Goal: Task Accomplishment & Management: Manage account settings

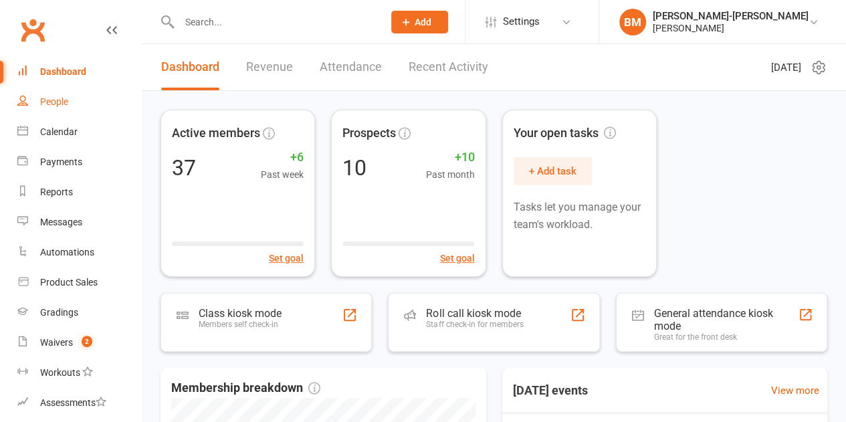
click at [37, 94] on link "People" at bounding box center [79, 102] width 124 height 30
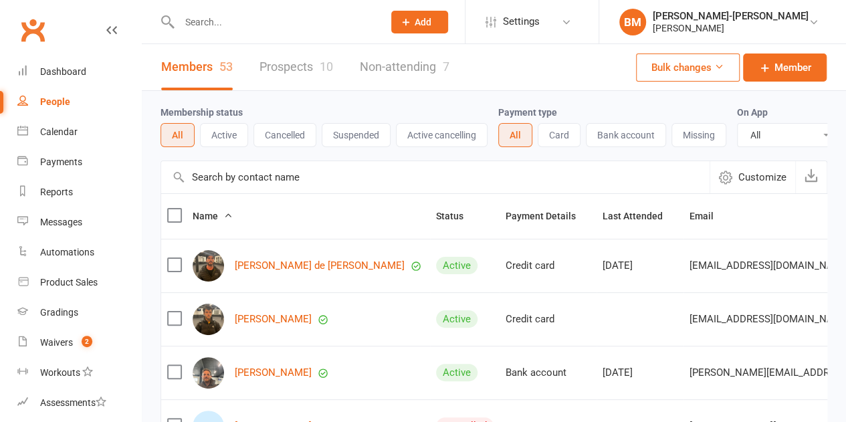
click at [294, 69] on link "Prospects 10" at bounding box center [297, 67] width 74 height 46
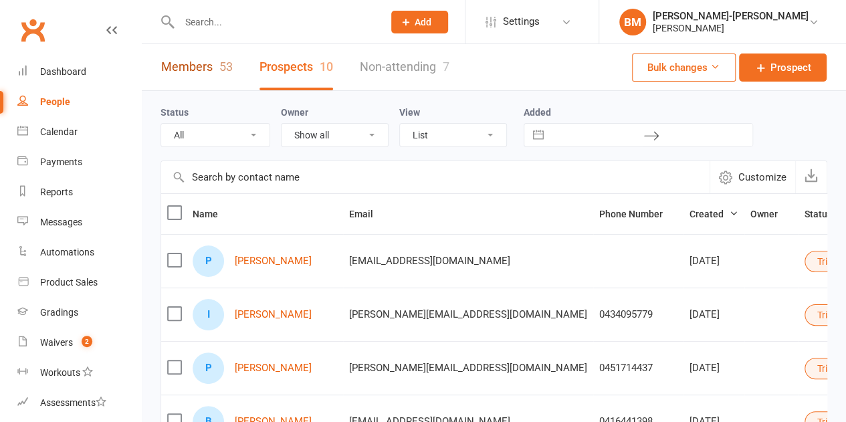
click at [205, 68] on link "Members 53" at bounding box center [197, 67] width 72 height 46
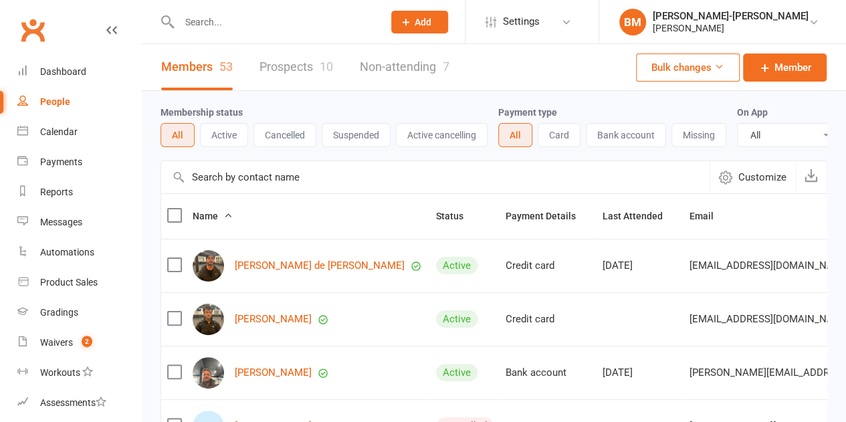
click at [282, 136] on button "Cancelled" at bounding box center [284, 135] width 63 height 24
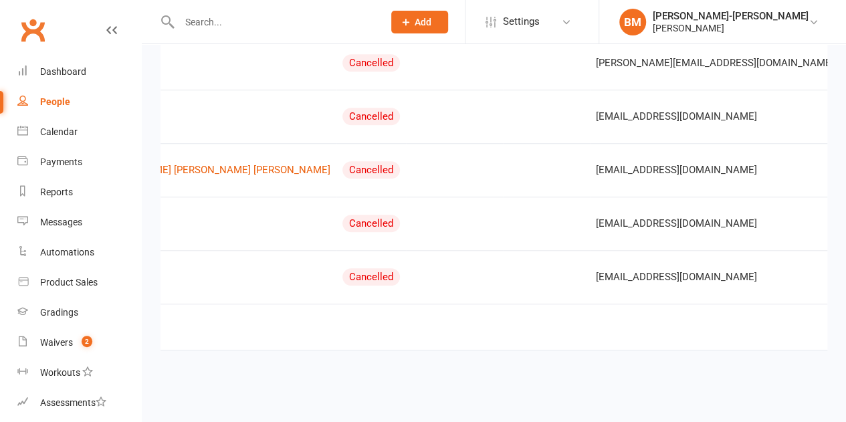
scroll to position [0, 237]
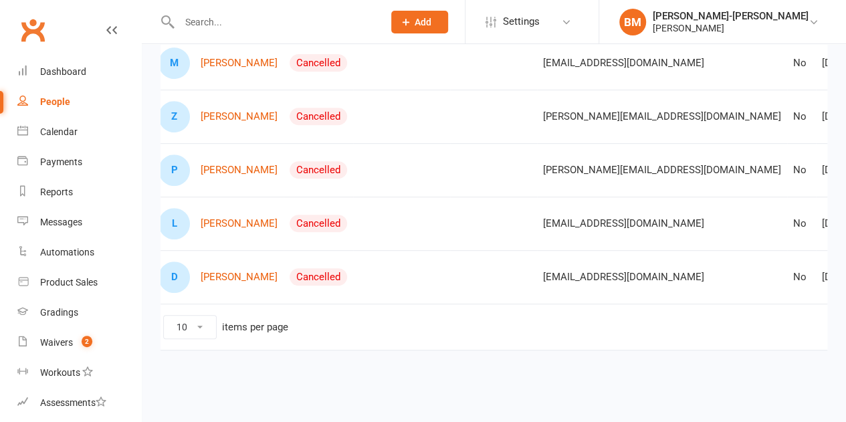
scroll to position [0, 76]
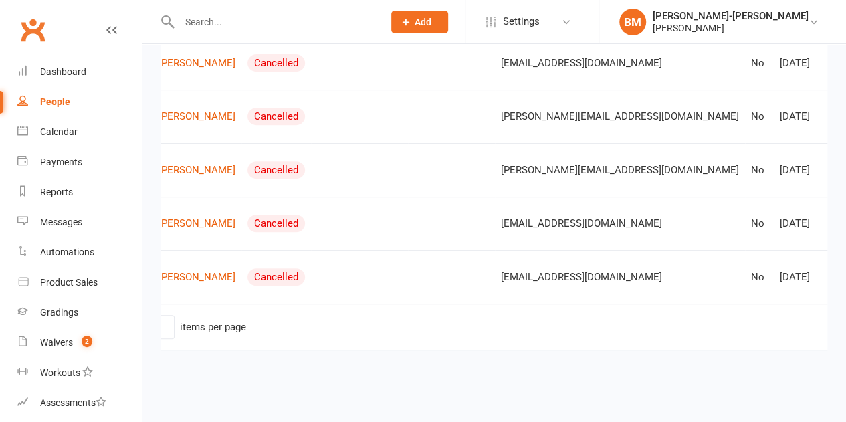
click at [845, 318] on link "1" at bounding box center [859, 325] width 16 height 19
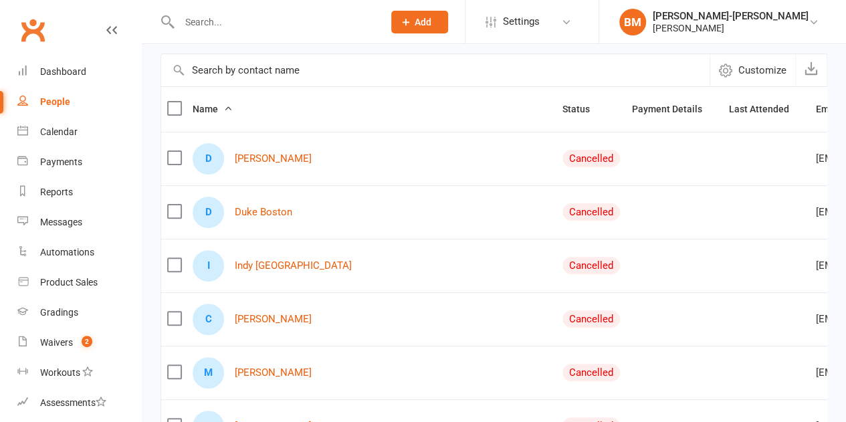
scroll to position [72, 0]
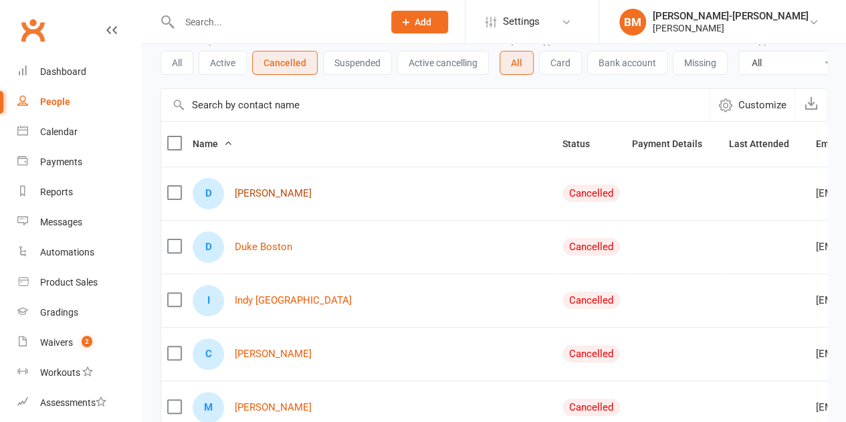
drag, startPoint x: 246, startPoint y: 204, endPoint x: 106, endPoint y: 183, distance: 142.1
click at [246, 199] on link "Dino Booc" at bounding box center [273, 193] width 77 height 11
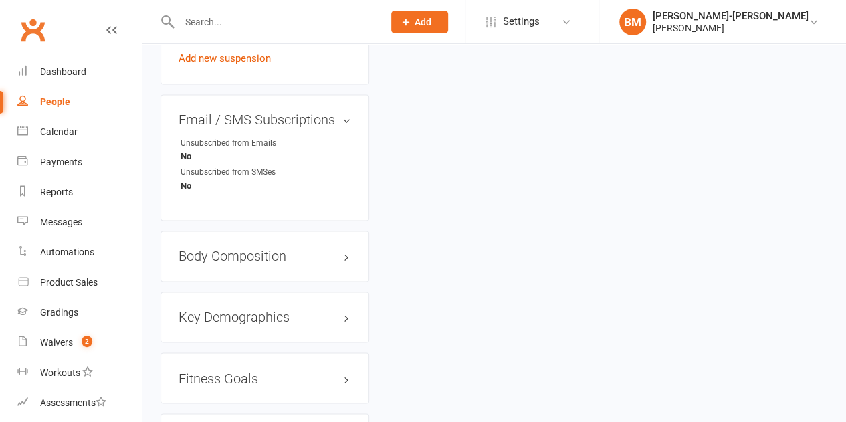
scroll to position [1137, 0]
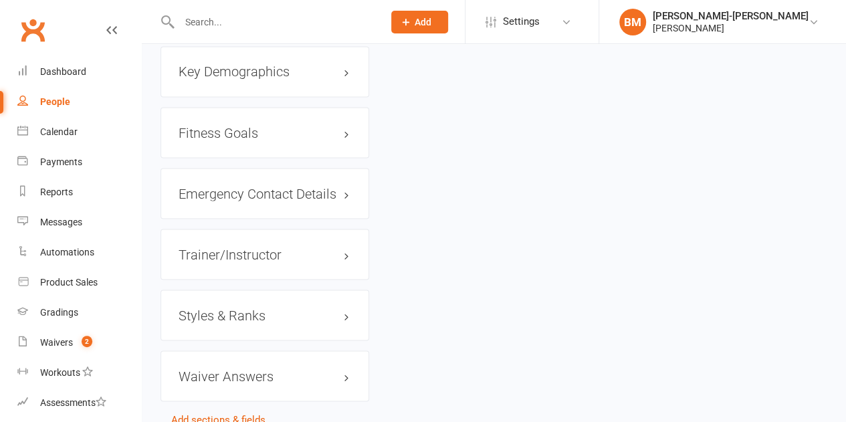
click at [219, 290] on div "Styles & Ranks" at bounding box center [265, 315] width 209 height 51
click at [248, 290] on div "Styles & Ranks" at bounding box center [265, 315] width 209 height 51
click at [266, 308] on h3 "Styles & Ranks" at bounding box center [265, 315] width 173 height 15
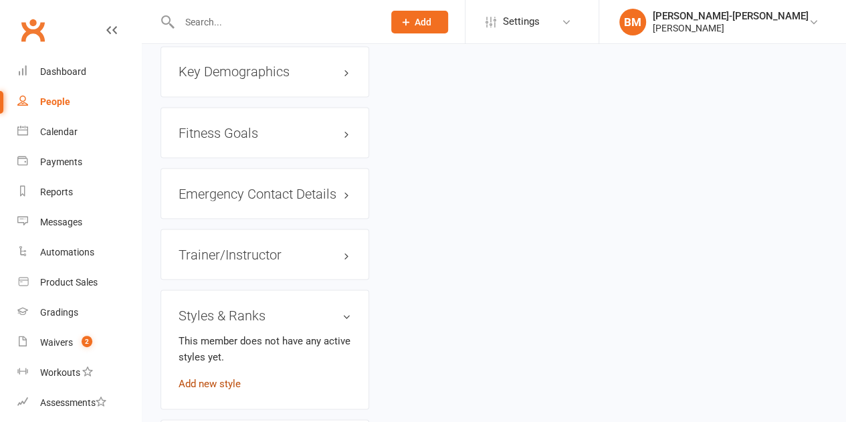
click at [205, 377] on link "Add new style" at bounding box center [210, 383] width 62 height 12
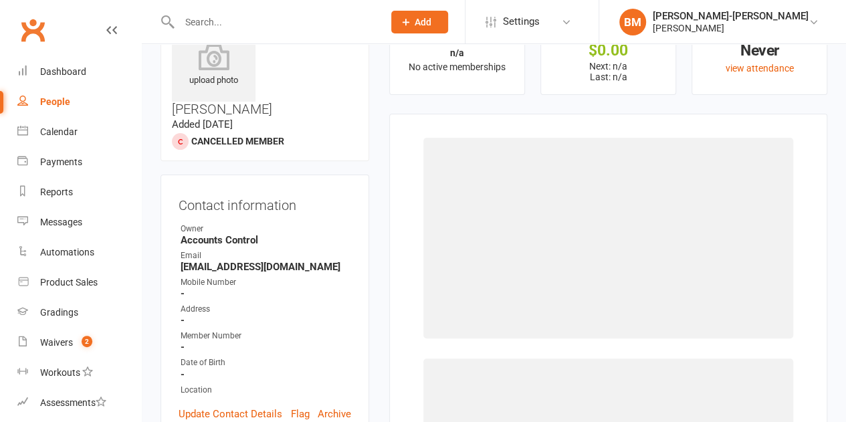
scroll to position [0, 0]
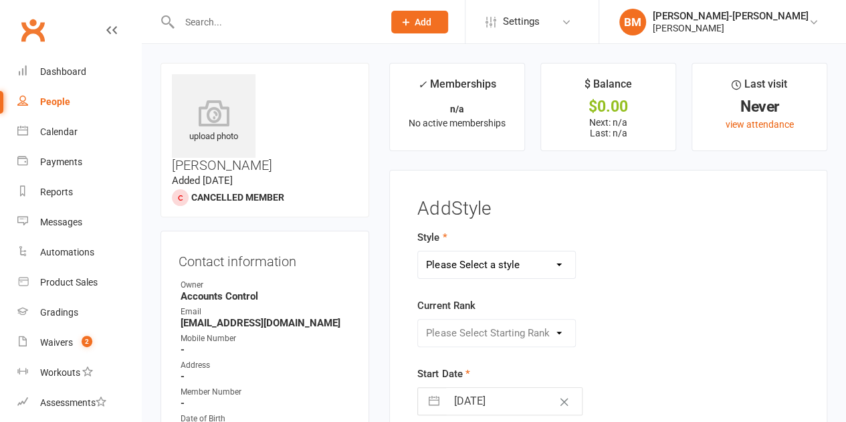
click at [455, 268] on select "Please Select a style ADULTS BJJ KIDS BJJ" at bounding box center [496, 264] width 157 height 27
select select "3664"
click at [418, 251] on select "Please Select a style ADULTS BJJ KIDS BJJ" at bounding box center [496, 264] width 157 height 27
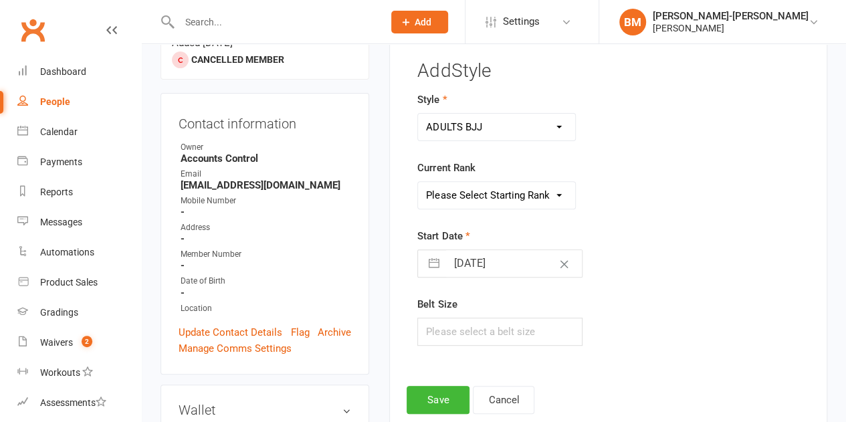
scroll to position [156, 0]
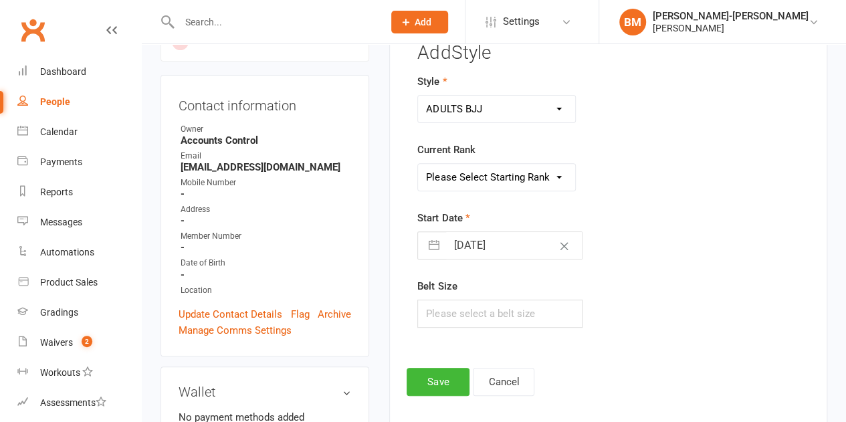
click at [467, 179] on select "Please Select Starting Rank WHITE WHITE I WHITE II WHITE III WHITE IIII BLUE BL…" at bounding box center [496, 177] width 157 height 27
click at [462, 182] on select "Please Select Starting Rank WHITE WHITE I WHITE II WHITE III WHITE IIII BLUE BL…" at bounding box center [496, 177] width 157 height 27
select select "43316"
click at [418, 164] on select "Please Select Starting Rank WHITE WHITE I WHITE II WHITE III WHITE IIII BLUE BL…" at bounding box center [496, 177] width 157 height 27
click at [479, 249] on input "[DATE]" at bounding box center [514, 245] width 136 height 27
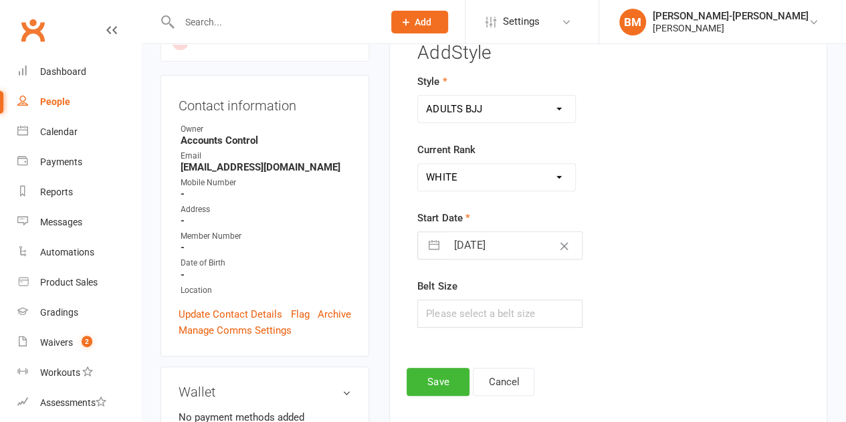
select select "6"
select select "2025"
select select "7"
select select "2025"
select select "8"
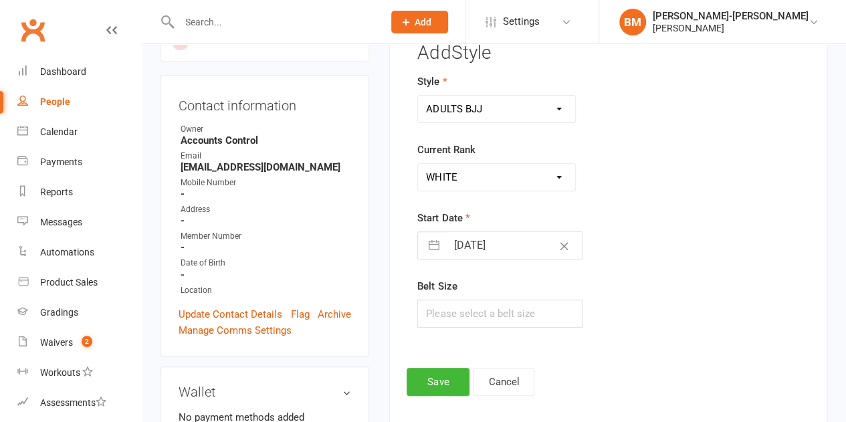
select select "2025"
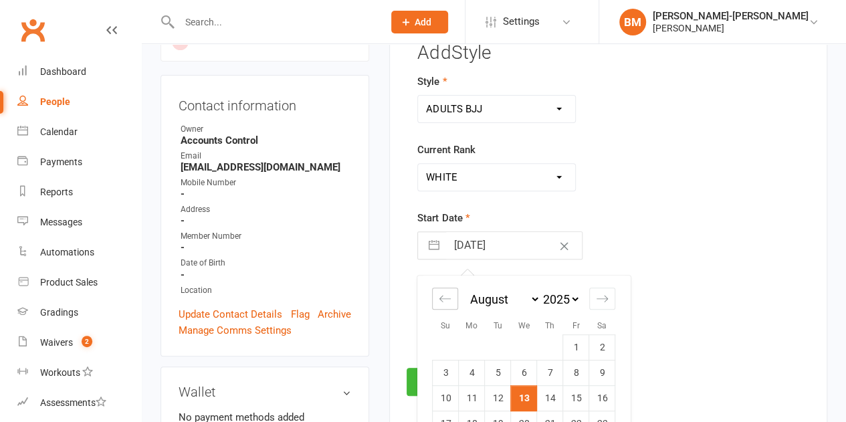
click at [437, 297] on div "Move backward to switch to the previous month." at bounding box center [445, 299] width 26 height 22
select select "5"
select select "2025"
click at [437, 298] on div "Move backward to switch to the previous month." at bounding box center [445, 299] width 26 height 22
select select "4"
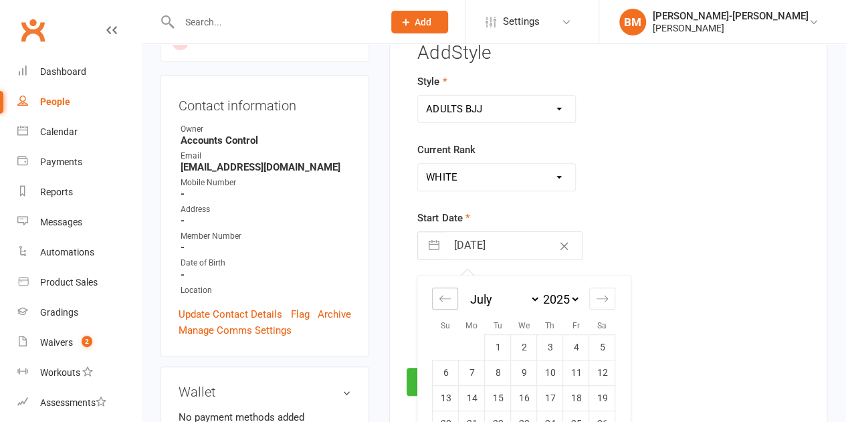
select select "2025"
click at [435, 298] on div "Move backward to switch to the previous month." at bounding box center [445, 299] width 26 height 22
select select "3"
select select "2025"
click at [605, 296] on icon "Move forward to switch to the next month." at bounding box center [602, 298] width 13 height 13
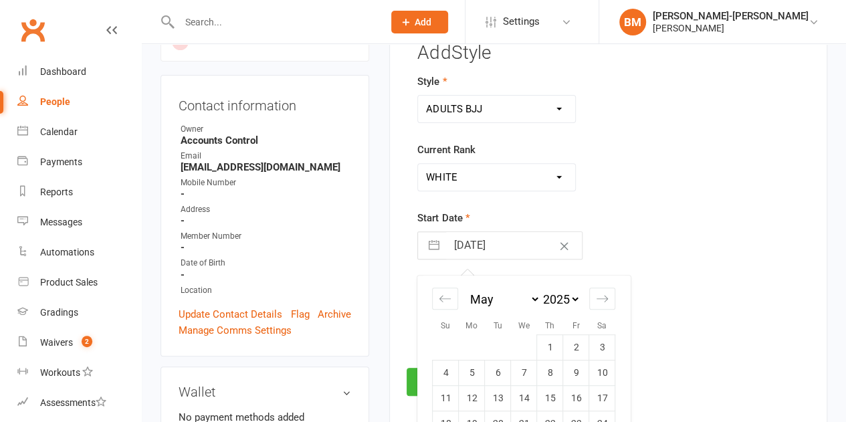
select select "6"
select select "2025"
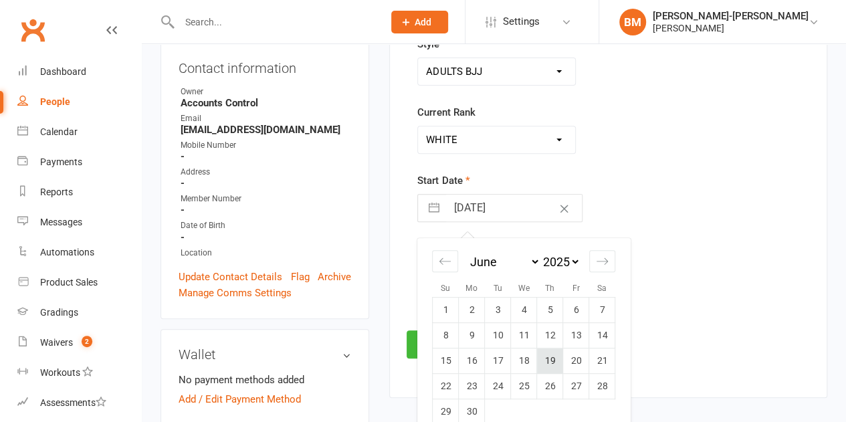
scroll to position [201, 0]
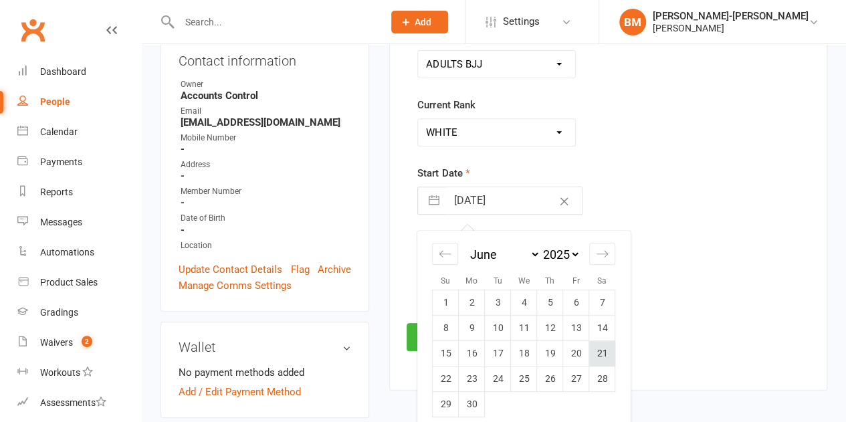
click at [601, 352] on td "21" at bounding box center [602, 353] width 26 height 25
type input "21 Jun 2025"
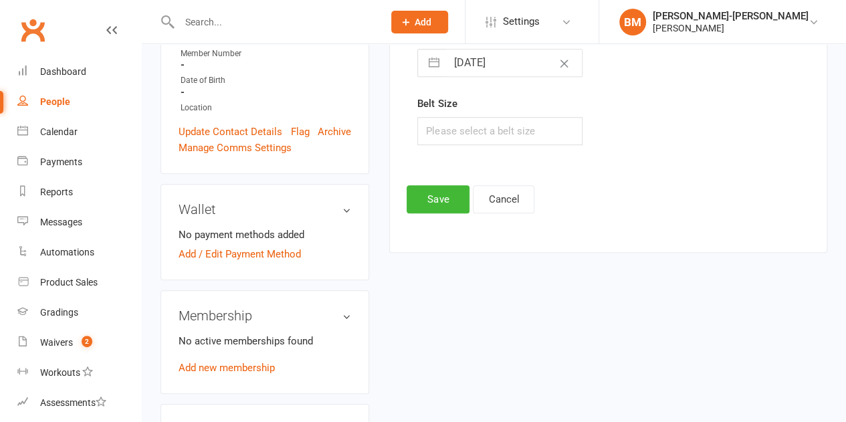
scroll to position [356, 0]
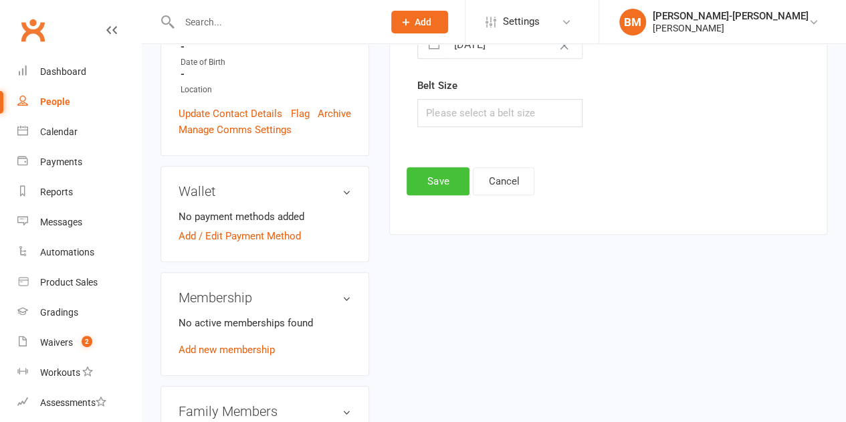
click at [433, 180] on button "Save" at bounding box center [438, 181] width 63 height 28
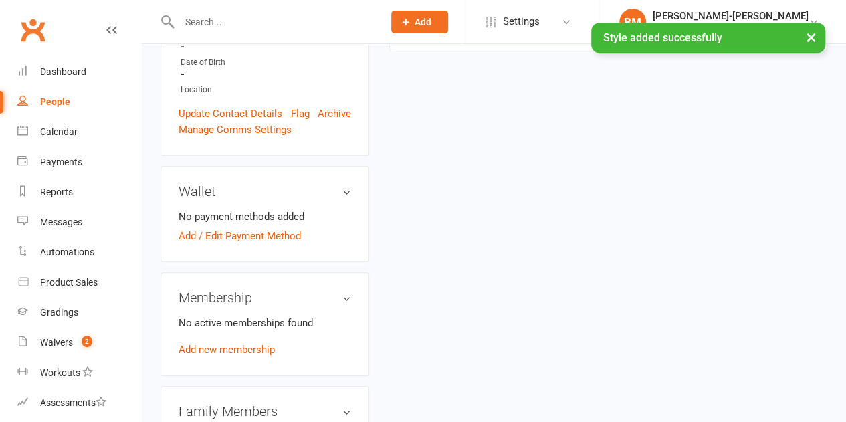
click at [65, 104] on div "People" at bounding box center [55, 101] width 30 height 11
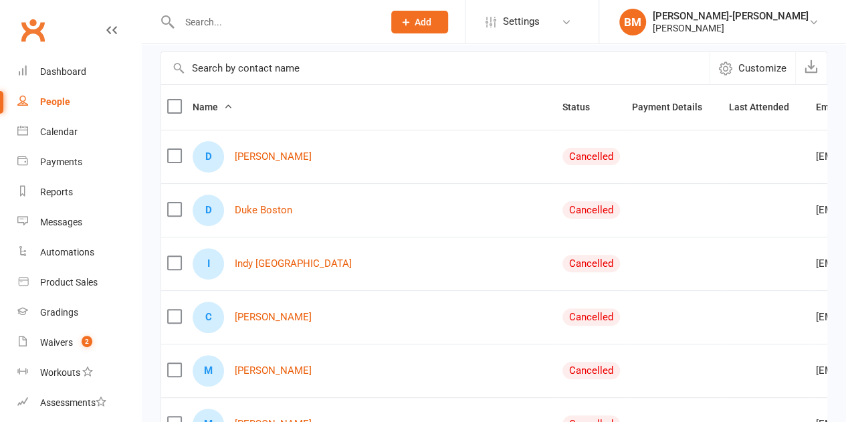
scroll to position [111, 0]
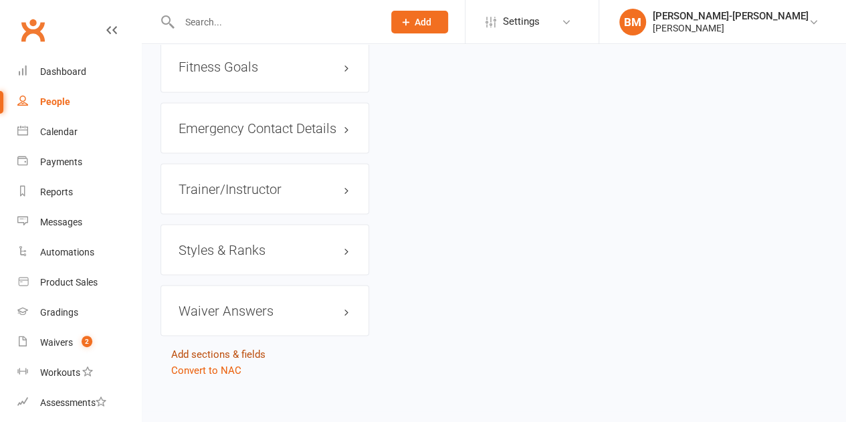
scroll to position [1156, 0]
click at [231, 247] on h3 "Styles & Ranks" at bounding box center [265, 247] width 173 height 15
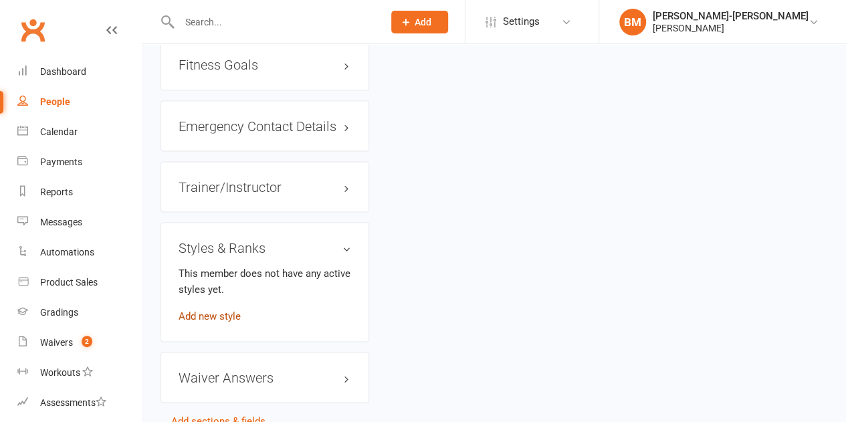
click at [210, 310] on link "Add new style" at bounding box center [210, 316] width 62 height 12
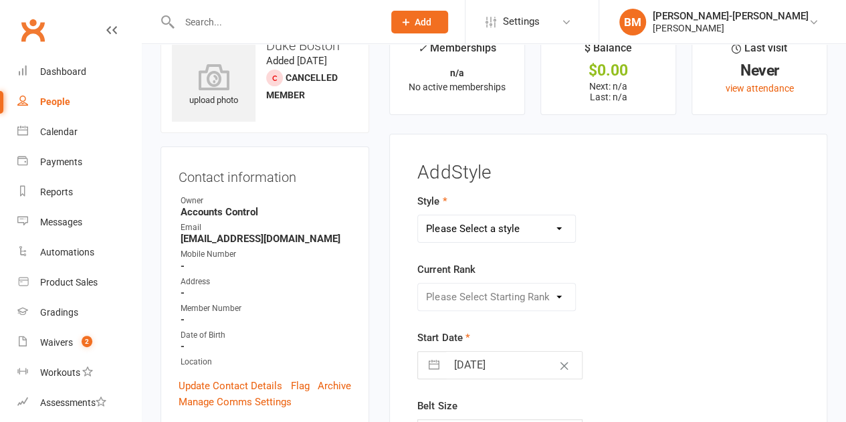
scroll to position [35, 0]
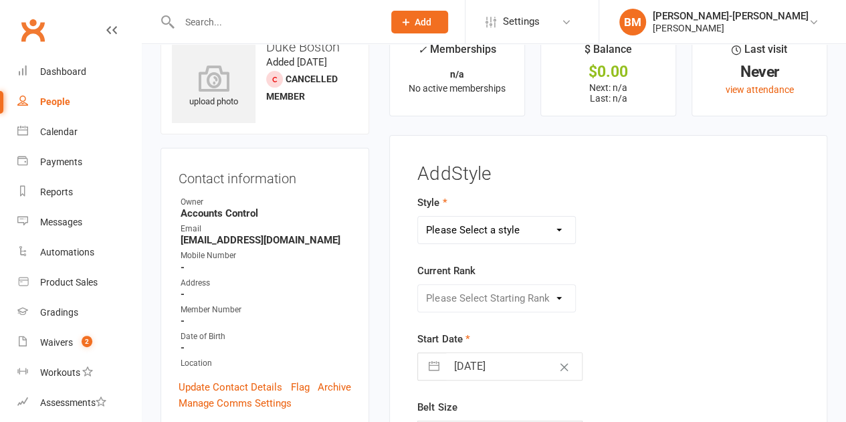
click at [460, 227] on select "Please Select a style ADULTS BJJ KIDS BJJ" at bounding box center [496, 230] width 157 height 27
select select "3665"
click at [418, 217] on select "Please Select a style ADULTS BJJ KIDS BJJ" at bounding box center [496, 230] width 157 height 27
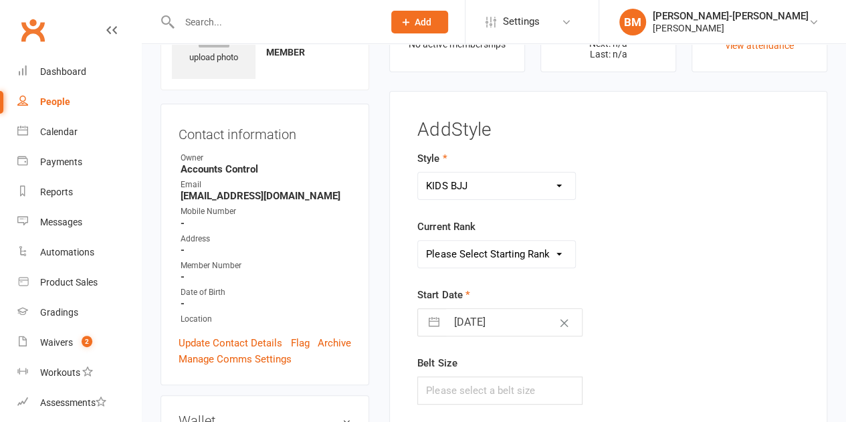
scroll to position [80, 0]
click at [477, 255] on select "Please Select Starting Rank WHITE WHITE I WHITE II WHITE III WHITE IIIII WHITE …" at bounding box center [496, 253] width 157 height 27
select select "43347"
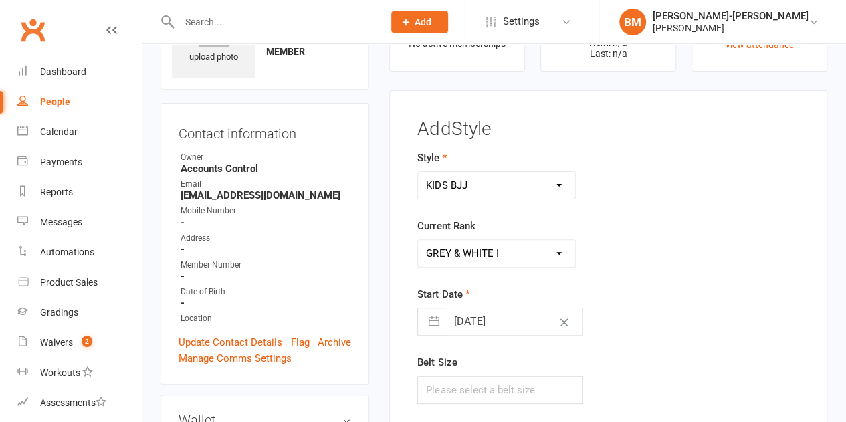
click at [418, 240] on select "Please Select Starting Rank WHITE WHITE I WHITE II WHITE III WHITE IIIII WHITE …" at bounding box center [496, 253] width 157 height 27
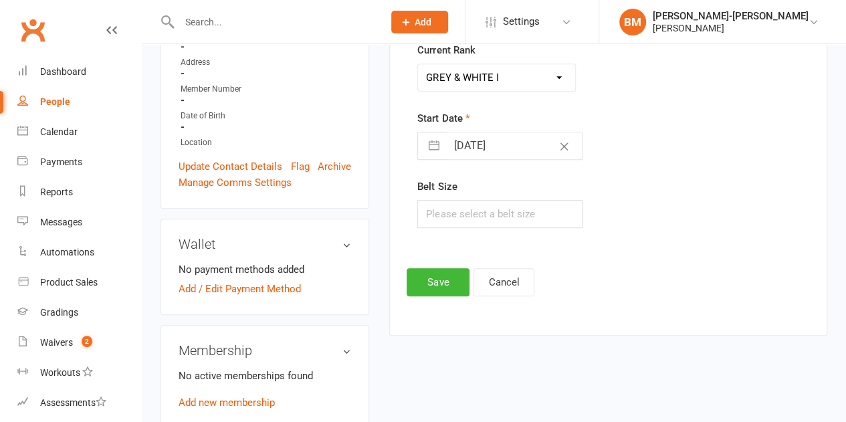
scroll to position [258, 0]
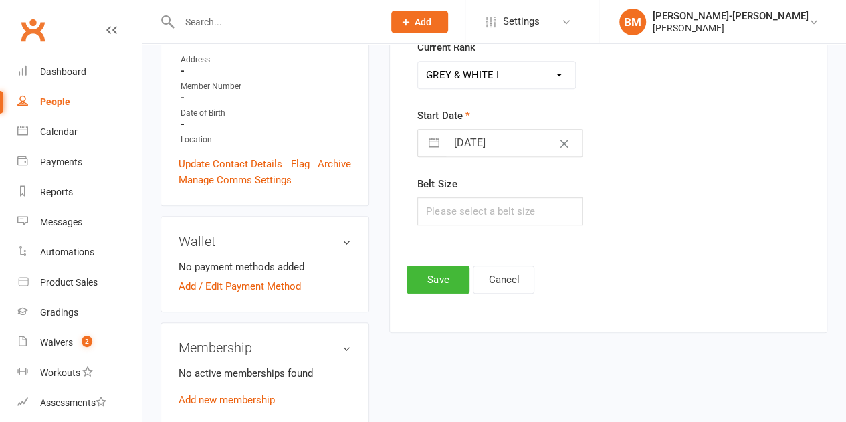
click at [436, 142] on button "button" at bounding box center [434, 143] width 24 height 27
select select "6"
select select "2025"
select select "7"
select select "2025"
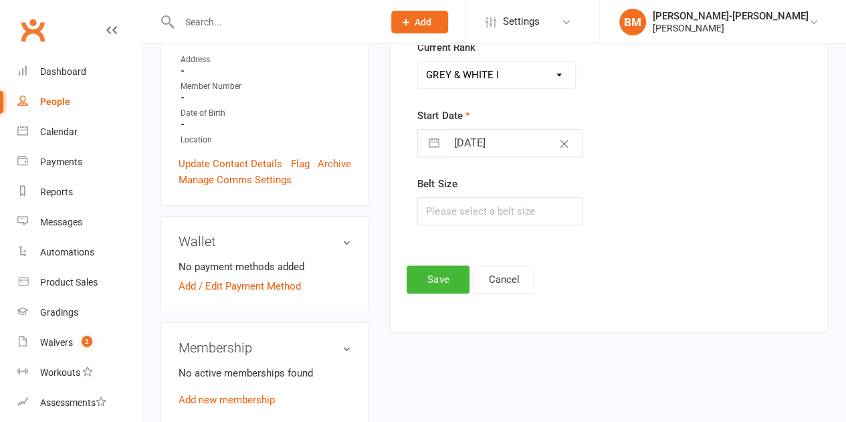
select select "8"
select select "2025"
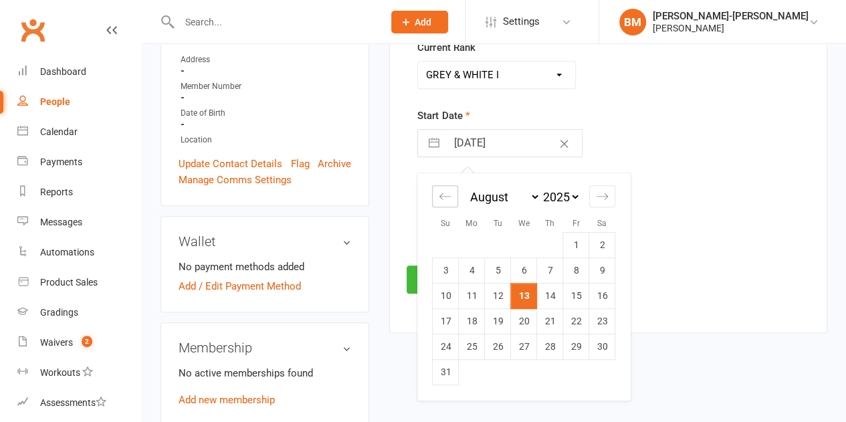
click at [441, 191] on icon "Move backward to switch to the previous month." at bounding box center [445, 196] width 13 height 13
select select "5"
select select "2025"
click at [441, 191] on icon "Move backward to switch to the previous month." at bounding box center [445, 196] width 13 height 13
select select "4"
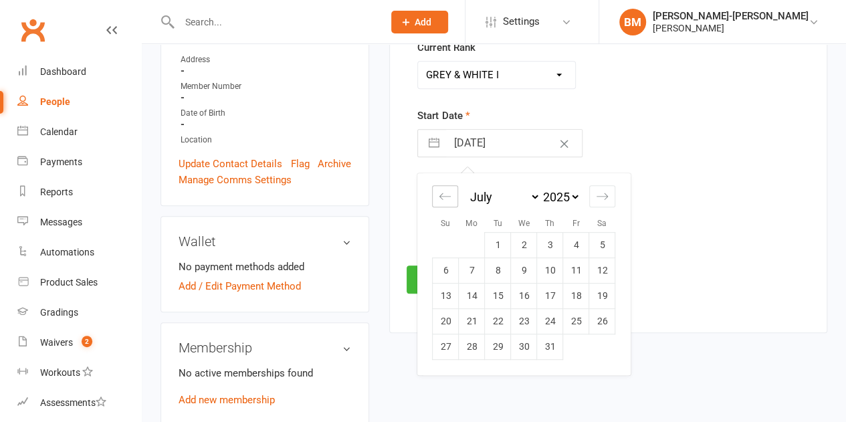
select select "2025"
click at [611, 192] on div "Move forward to switch to the next month." at bounding box center [602, 196] width 26 height 22
select select "7"
select select "2025"
click at [523, 300] on td "16" at bounding box center [524, 296] width 26 height 25
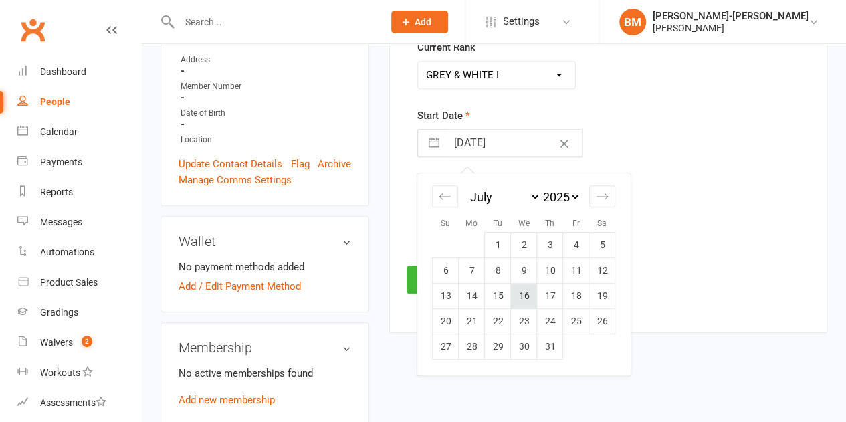
type input "16 Jul 2025"
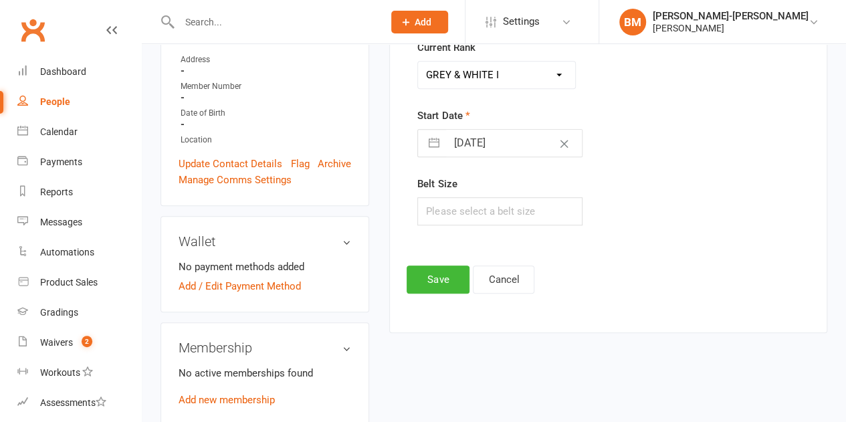
select select "5"
select select "2025"
select select "6"
select select "2025"
select select "7"
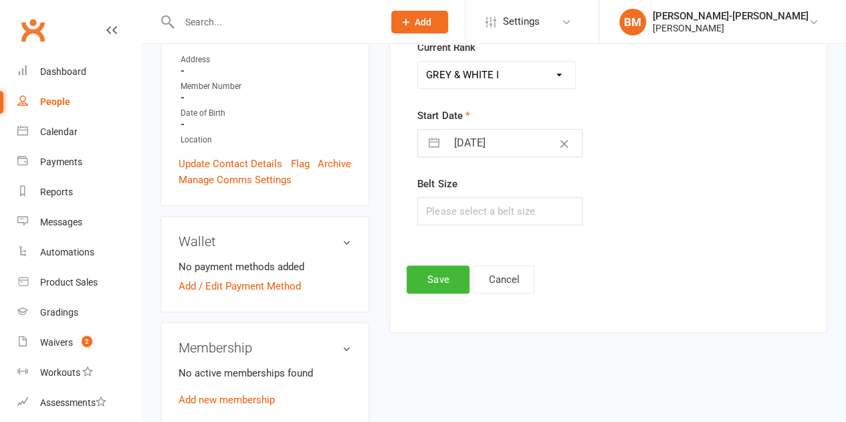
select select "2025"
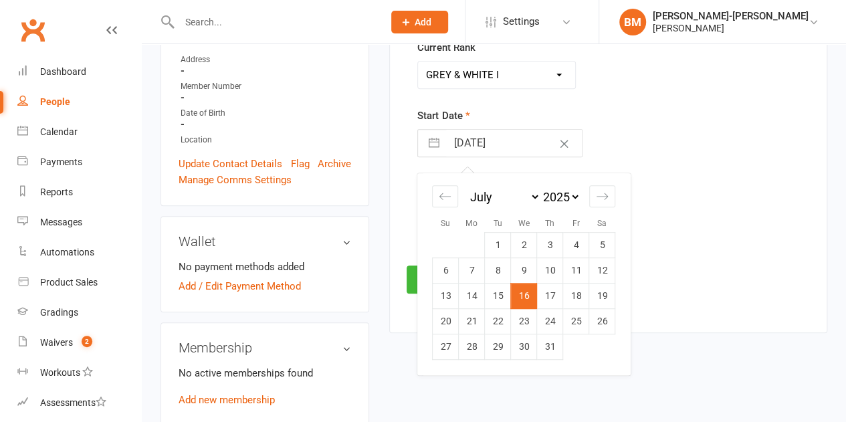
click at [487, 136] on input "16 Jul 2025" at bounding box center [514, 143] width 136 height 27
click at [558, 200] on select "2035 2034 2033 2032 2031 2030 2029 2028 2027 2026 2025 2024 2023 2022 2021 2020…" at bounding box center [560, 196] width 40 height 15
select select "5"
select select "2024"
select select "6"
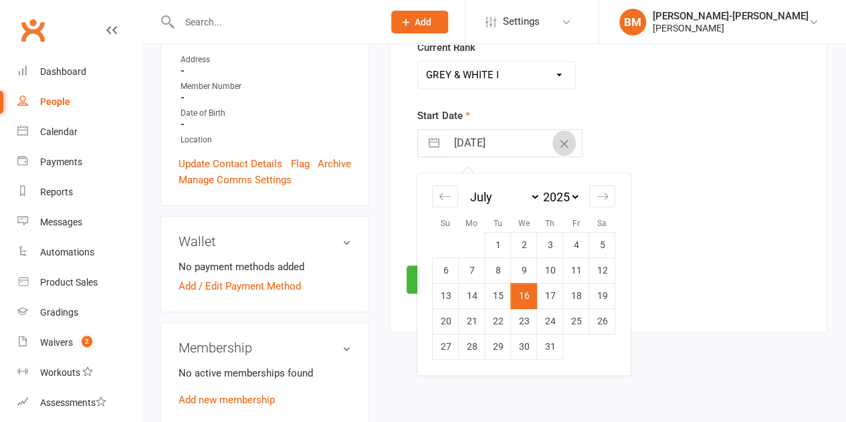
select select "2024"
select select "7"
select select "2024"
click at [692, 171] on div "Style ADULTS BJJ KIDS BJJ Current Rank Please Select Starting Rank WHITE WHITE …" at bounding box center [608, 107] width 402 height 273
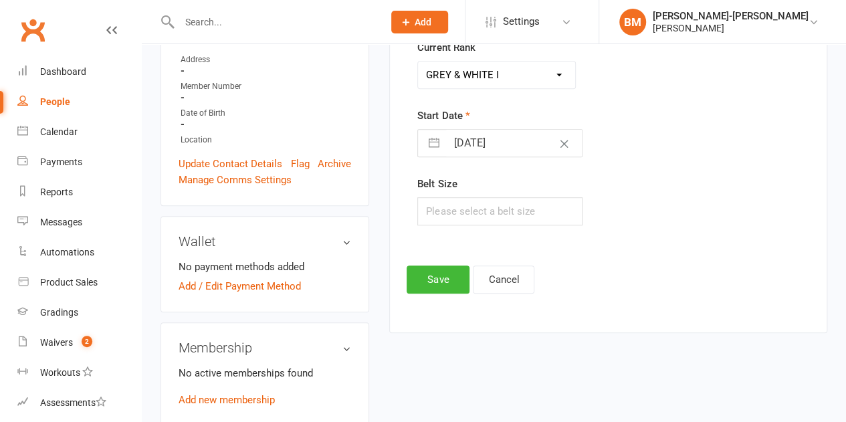
click at [510, 143] on input "16 Jul 2025" at bounding box center [514, 143] width 136 height 27
select select "5"
select select "2025"
select select "6"
select select "2025"
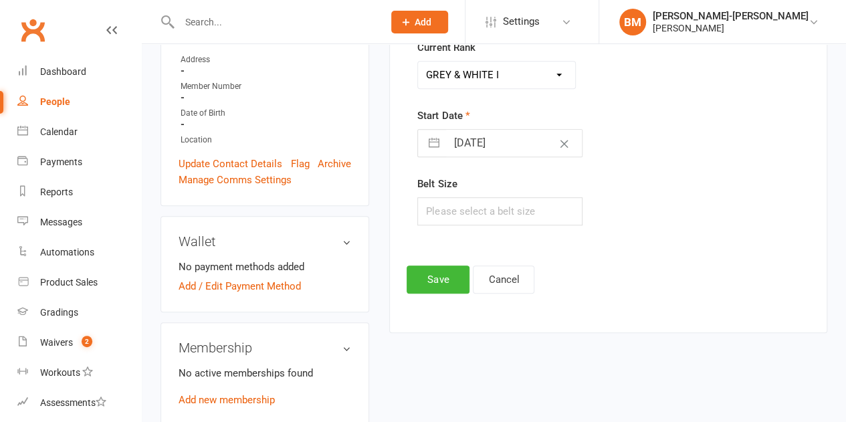
select select "7"
select select "2025"
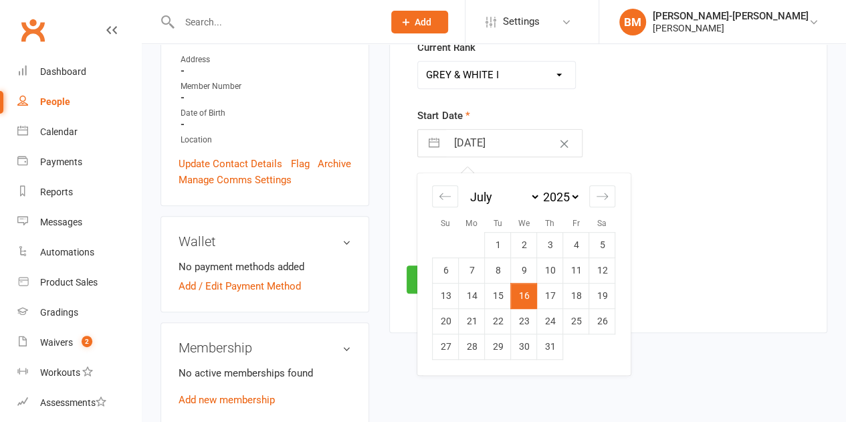
click at [573, 193] on select "2035 2034 2033 2032 2031 2030 2029 2028 2027 2026 2025 2024 2023 2022 2021 2020…" at bounding box center [560, 196] width 40 height 15
select select "5"
select select "2024"
select select "6"
select select "2024"
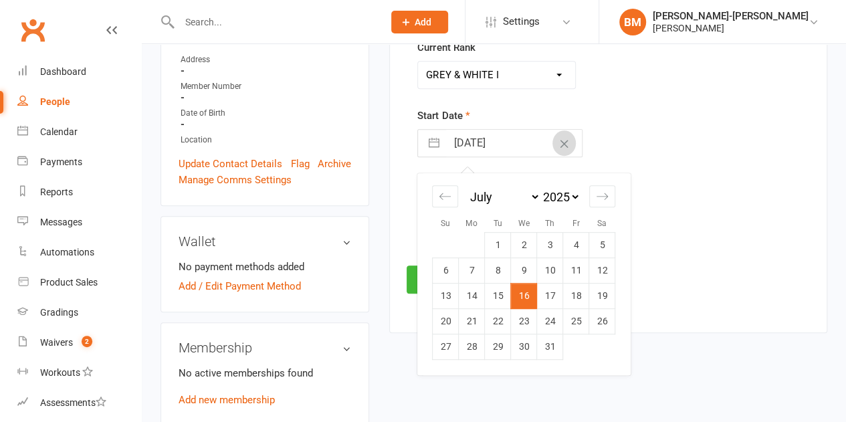
select select "7"
select select "2024"
click at [678, 173] on div "Style ADULTS BJJ KIDS BJJ Current Rank Please Select Starting Rank WHITE WHITE …" at bounding box center [608, 107] width 402 height 273
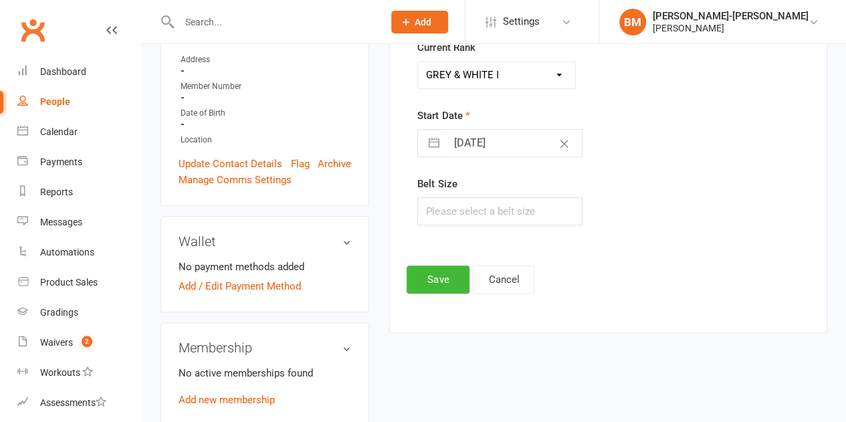
select select "5"
select select "2025"
select select "6"
select select "2025"
select select "7"
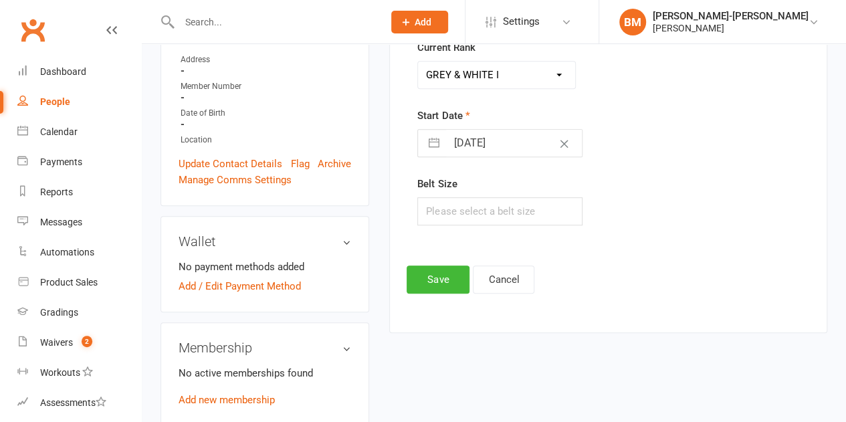
select select "2025"
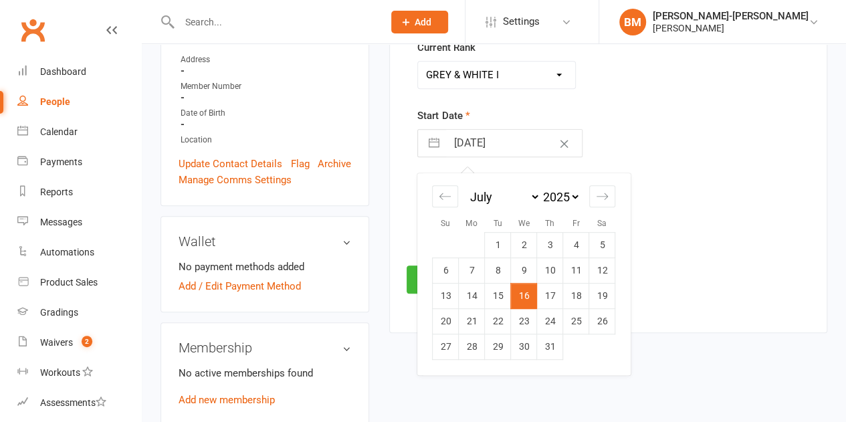
click at [501, 144] on input "16 Jul 2025" at bounding box center [514, 143] width 136 height 27
click at [555, 196] on select "2035 2034 2033 2032 2031 2030 2029 2028 2027 2026 2025 2024 2023 2022 2021 2020…" at bounding box center [560, 196] width 40 height 15
click at [564, 193] on select "2035 2034 2033 2032 2031 2030 2029 2028 2027 2026 2025 2024 2023 2022 2021 2020…" at bounding box center [560, 196] width 40 height 15
select select "5"
select select "2023"
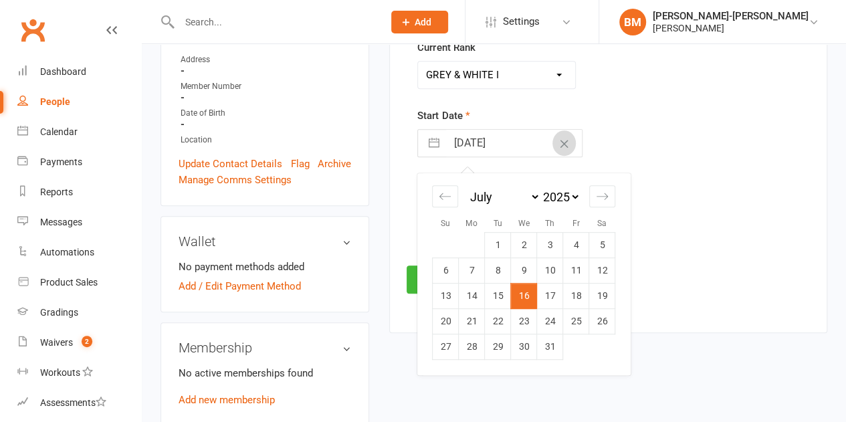
select select "6"
select select "2023"
select select "7"
select select "2023"
click at [443, 323] on td "16" at bounding box center [446, 321] width 26 height 25
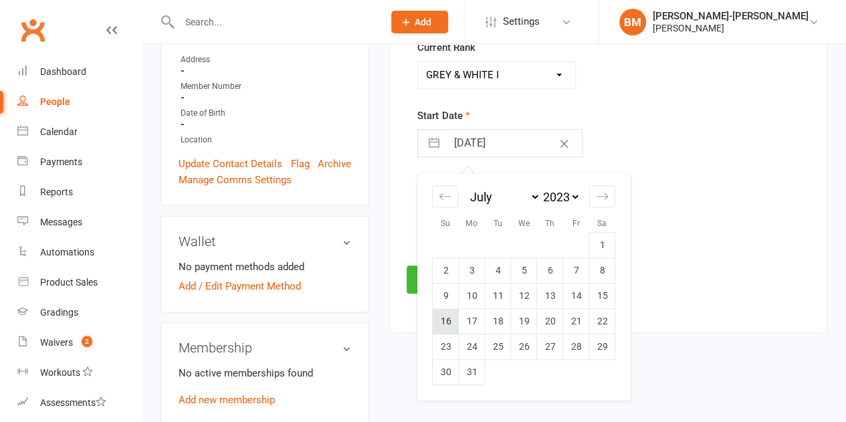
type input "16 Jul 2023"
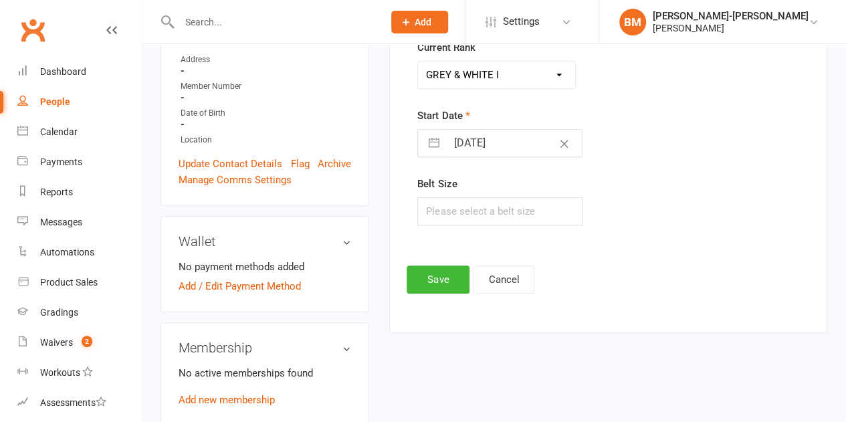
click at [507, 144] on input "16 Jul 2023" at bounding box center [514, 143] width 136 height 27
select select "5"
select select "2023"
select select "6"
select select "2023"
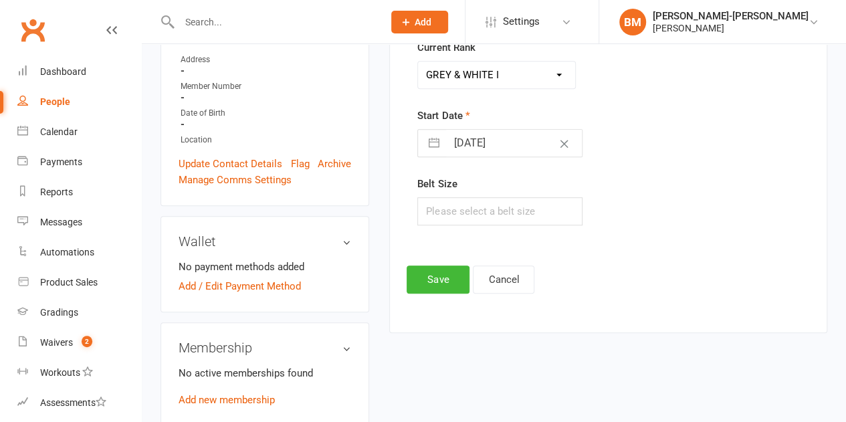
select select "7"
select select "2023"
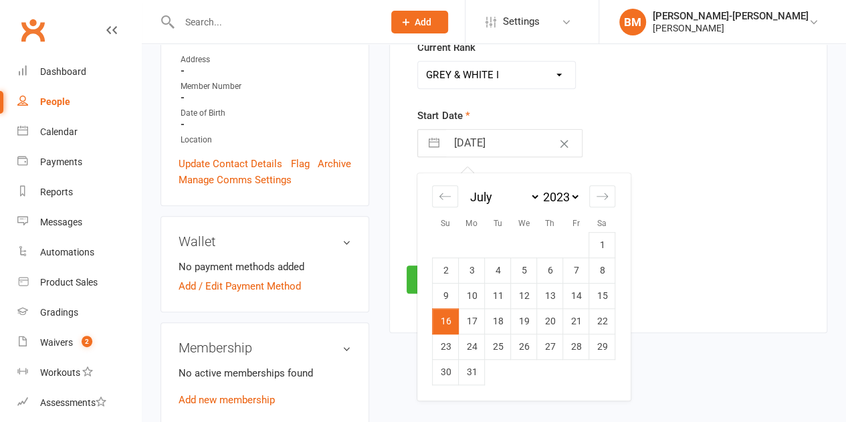
click at [569, 195] on select "2035 2034 2033 2032 2031 2030 2029 2028 2027 2026 2025 2024 2023 2022 2021 2020…" at bounding box center [560, 196] width 40 height 15
select select "5"
select select "2024"
select select "6"
select select "2024"
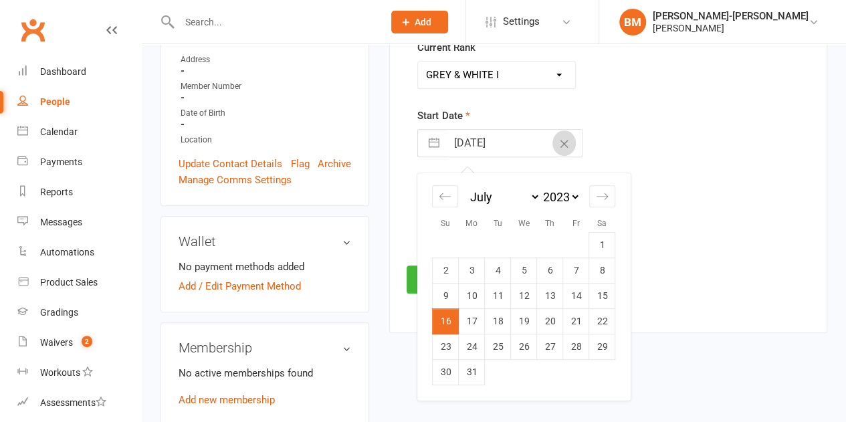
select select "7"
select select "2024"
click at [496, 293] on td "16" at bounding box center [498, 296] width 26 height 25
type input "16 Jul 2024"
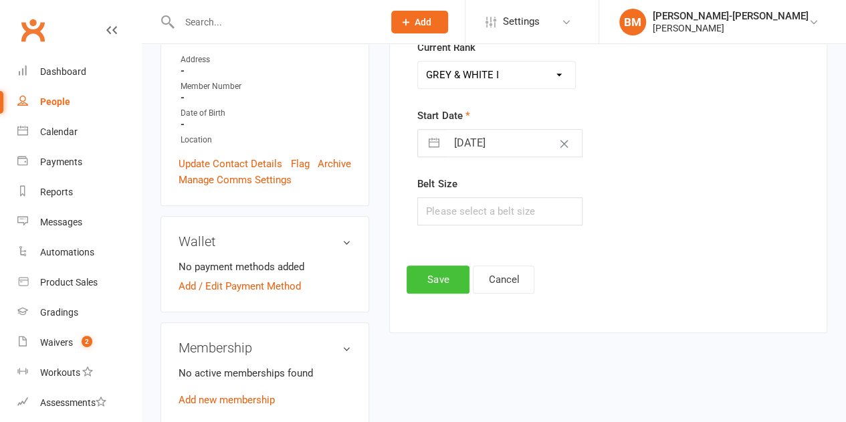
click at [441, 275] on button "Save" at bounding box center [438, 280] width 63 height 28
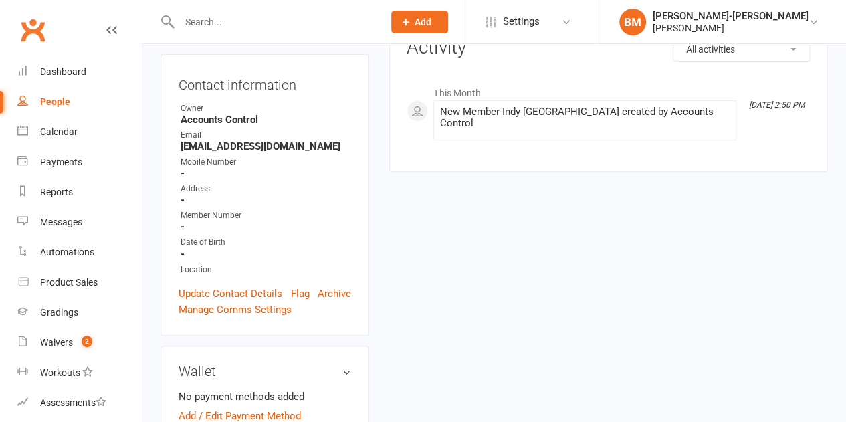
scroll to position [356, 0]
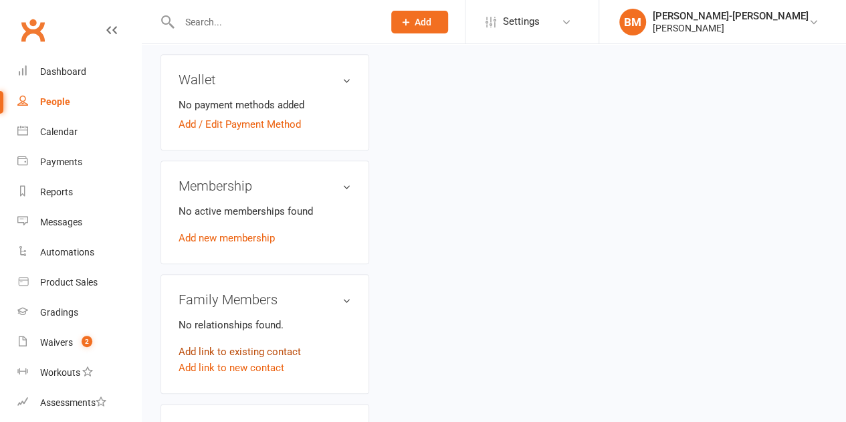
click at [217, 344] on link "Add link to existing contact" at bounding box center [240, 352] width 122 height 16
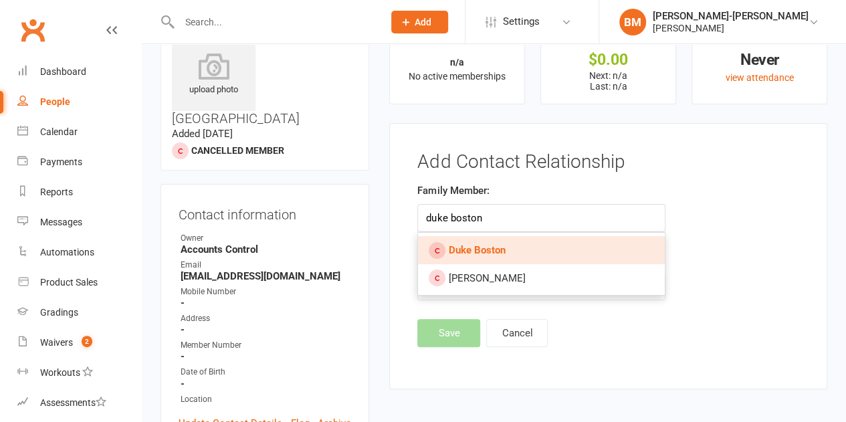
type input "duke boston"
click at [471, 245] on strong "Duke Boston" at bounding box center [476, 250] width 57 height 12
type input "Duke Boston"
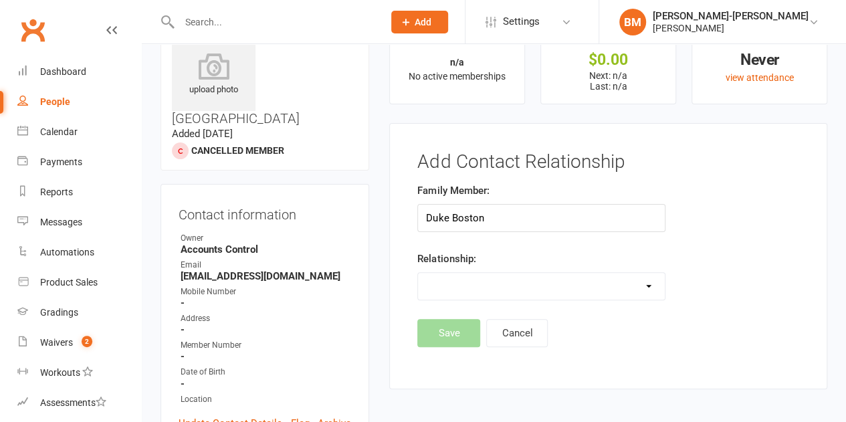
click at [477, 279] on select "Parent / Guardian Child Sibling (parent not in system) Spouse / Partner Cousin …" at bounding box center [541, 286] width 246 height 27
select select "2"
click at [418, 273] on select "Parent / Guardian Child Sibling (parent not in system) Spouse / Partner Cousin …" at bounding box center [541, 286] width 246 height 27
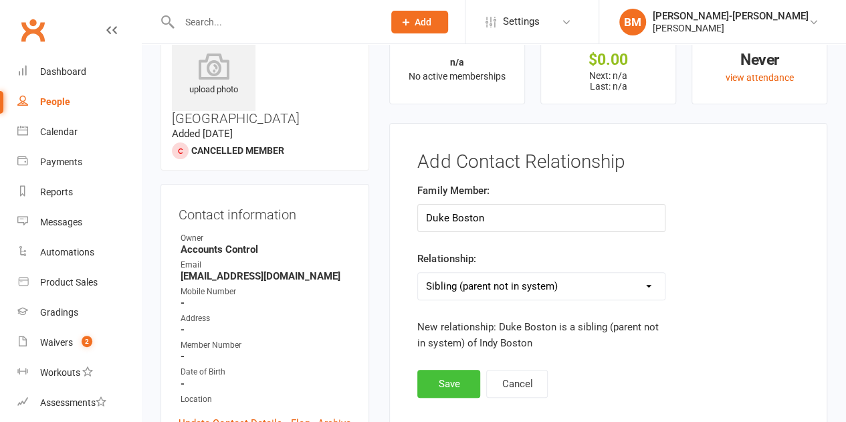
click at [444, 377] on button "Save" at bounding box center [448, 384] width 63 height 28
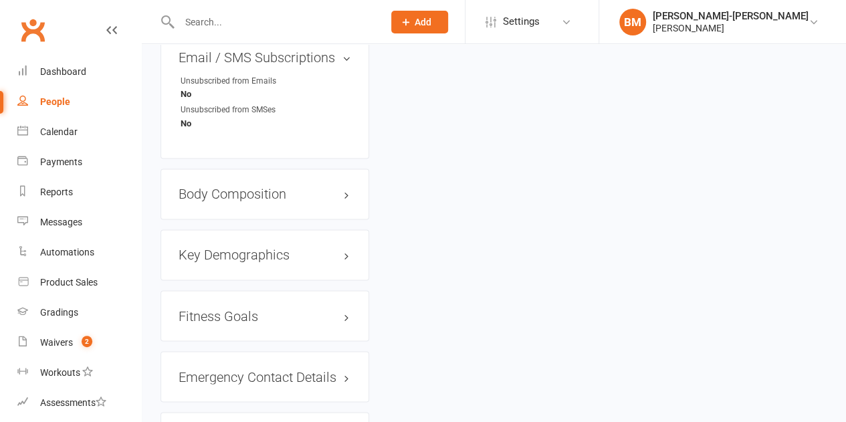
scroll to position [1156, 0]
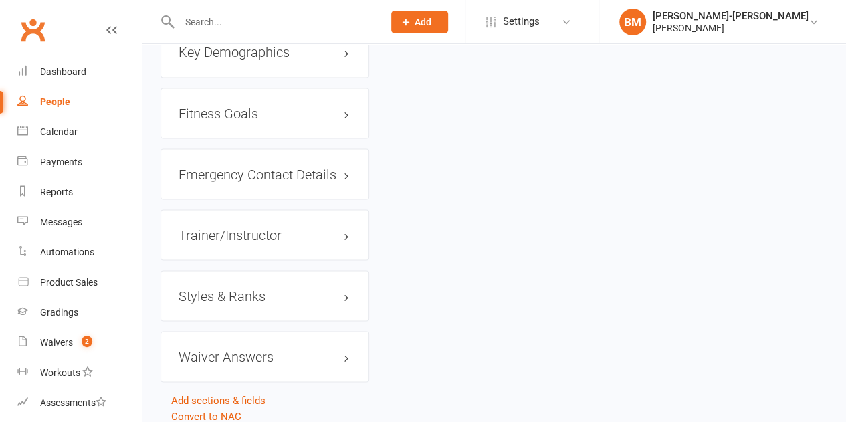
click at [228, 288] on h3 "Styles & Ranks" at bounding box center [265, 295] width 173 height 15
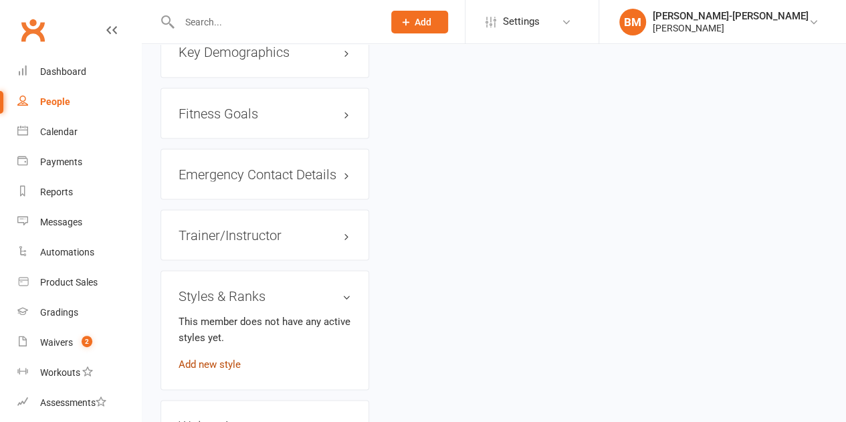
click at [207, 358] on link "Add new style" at bounding box center [210, 364] width 62 height 12
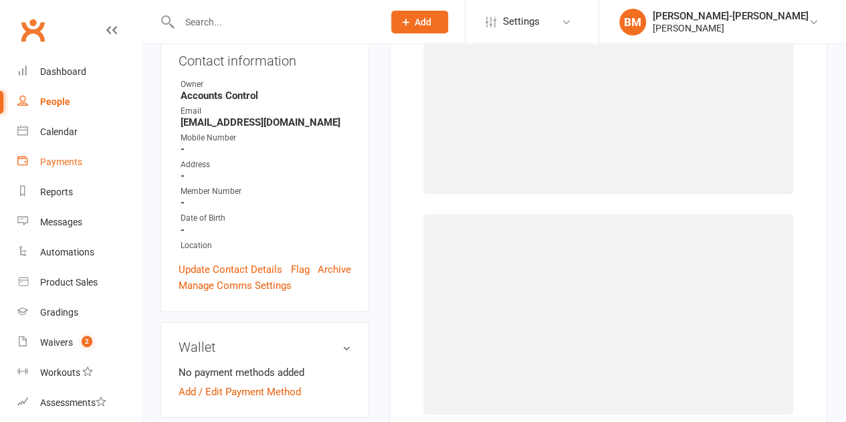
scroll to position [102, 0]
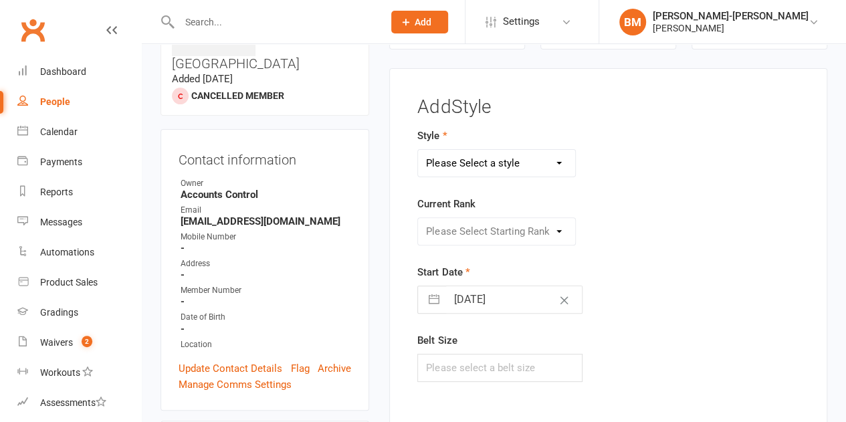
click at [467, 161] on select "Please Select a style ADULTS BJJ KIDS BJJ" at bounding box center [496, 163] width 157 height 27
select select "3665"
click at [418, 150] on select "Please Select a style ADULTS BJJ KIDS BJJ" at bounding box center [496, 163] width 157 height 27
click at [467, 233] on select "Please Select Starting Rank WHITE WHITE I WHITE II WHITE III WHITE IIIII WHITE …" at bounding box center [496, 231] width 157 height 27
select select "43346"
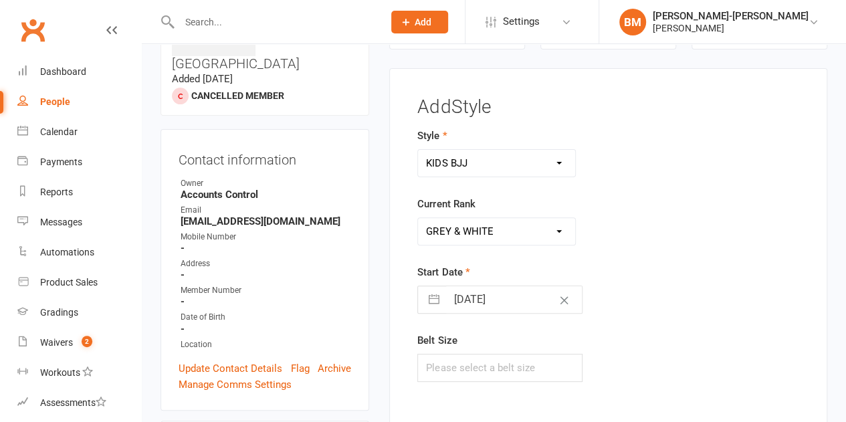
click at [418, 218] on select "Please Select Starting Rank WHITE WHITE I WHITE II WHITE III WHITE IIIII WHITE …" at bounding box center [496, 231] width 157 height 27
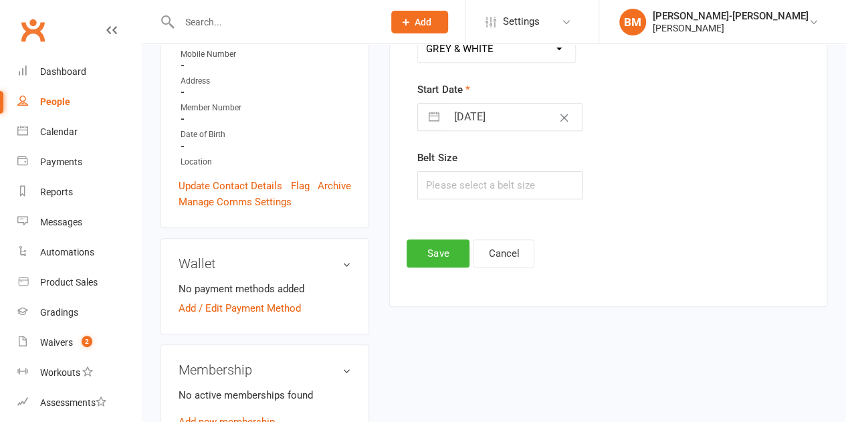
scroll to position [280, 0]
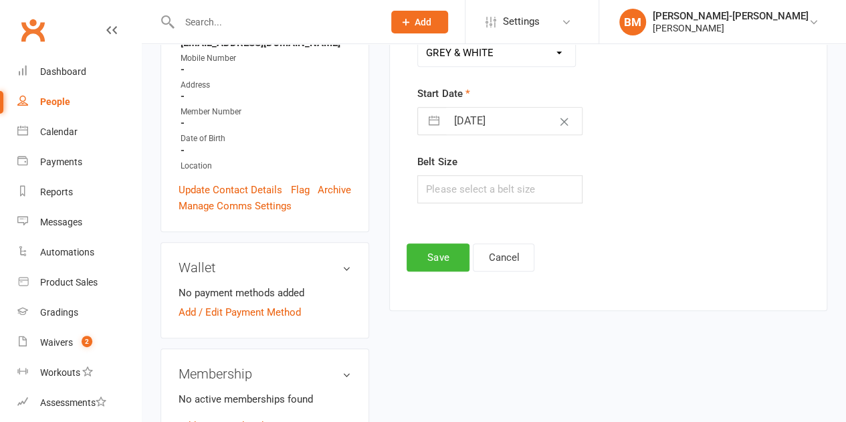
click at [427, 116] on button "button" at bounding box center [434, 121] width 24 height 27
select select "6"
select select "2025"
select select "7"
select select "2025"
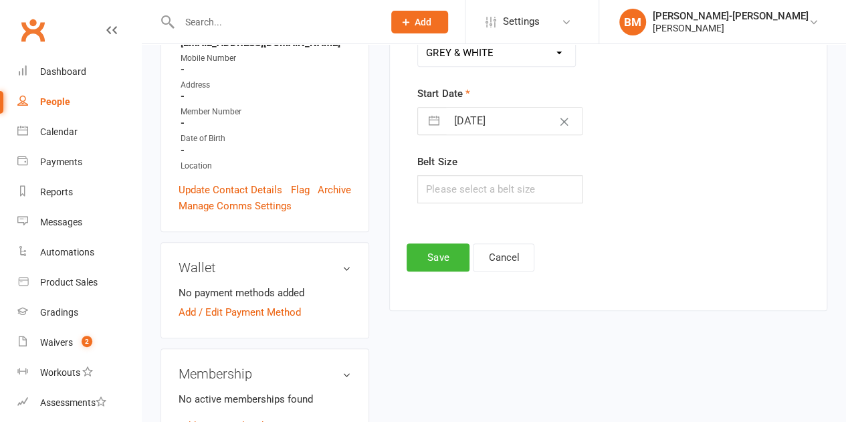
select select "8"
select select "2025"
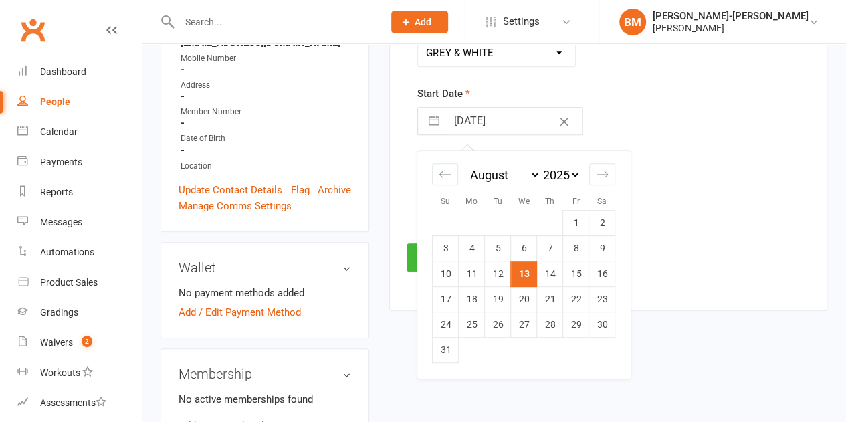
click at [489, 172] on select "January February March April May June July August September October November De…" at bounding box center [504, 174] width 73 height 15
select select "4"
select select "2025"
select select "5"
select select "2025"
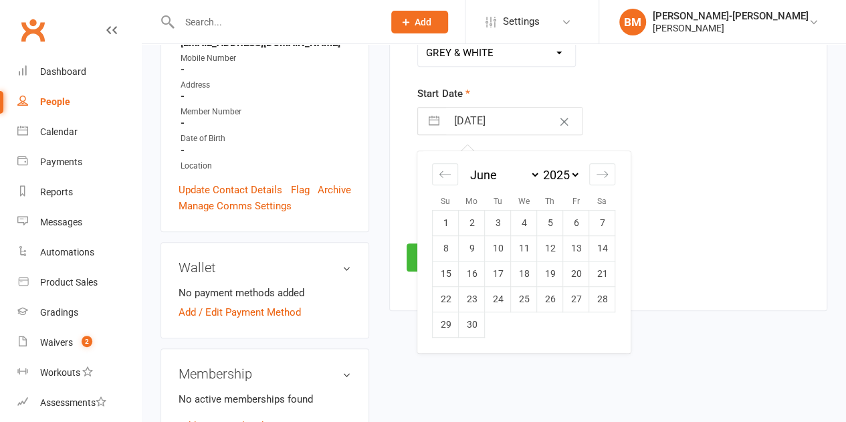
click at [566, 171] on select "2035 2034 2033 2032 2031 2030 2029 2028 2027 2026 2025 2024 2023 2022 2021 2020…" at bounding box center [560, 174] width 40 height 15
select select "4"
select select "2024"
select select "5"
select select "2024"
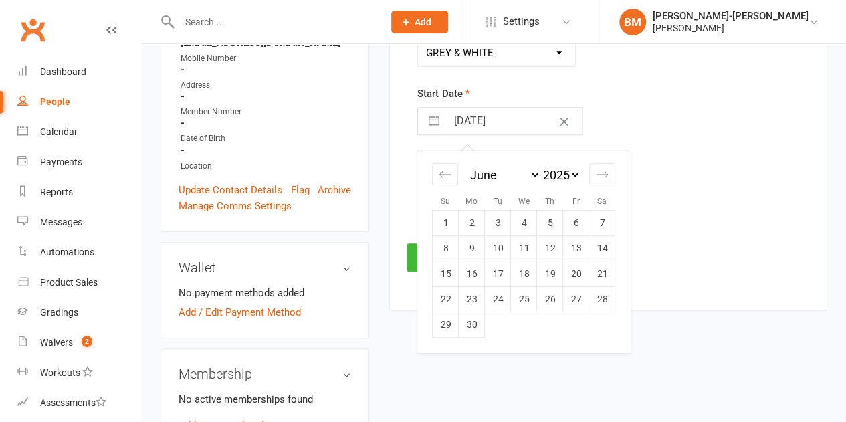
select select "6"
select select "2024"
click at [609, 177] on div "Move forward to switch to the next month." at bounding box center [602, 174] width 26 height 22
select select "7"
select select "2024"
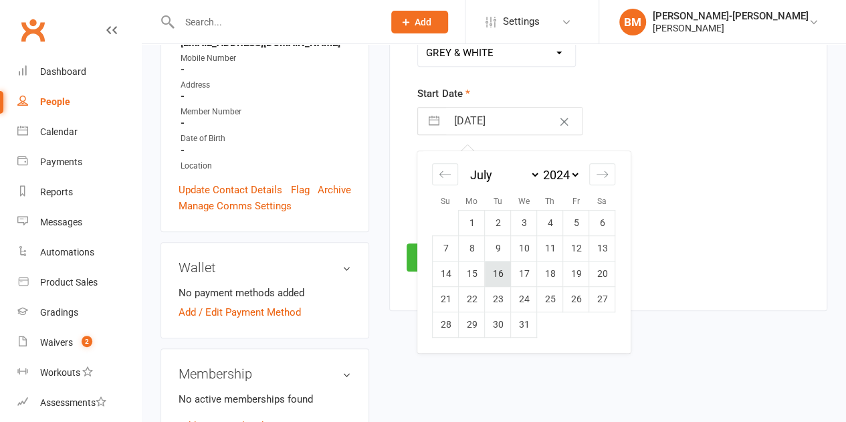
click at [496, 272] on td "16" at bounding box center [498, 274] width 26 height 25
type input "16 Jul 2024"
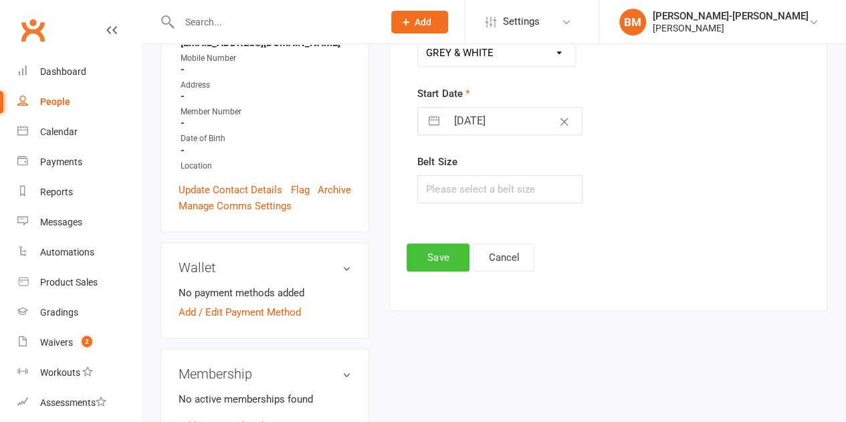
click at [439, 258] on button "Save" at bounding box center [438, 257] width 63 height 28
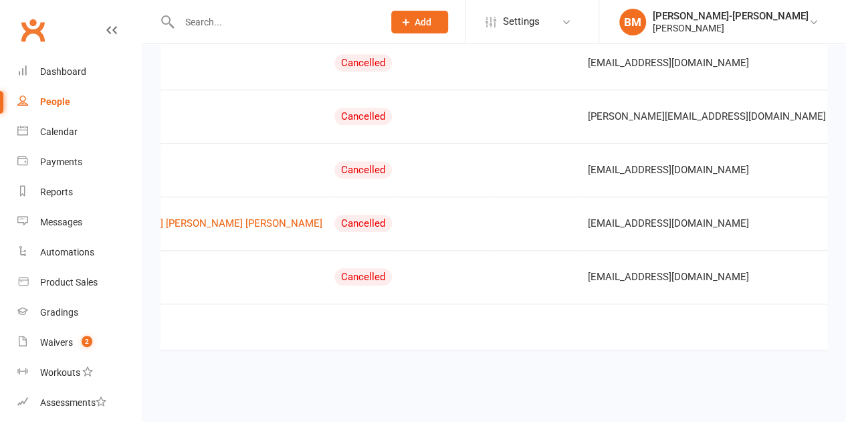
scroll to position [0, 237]
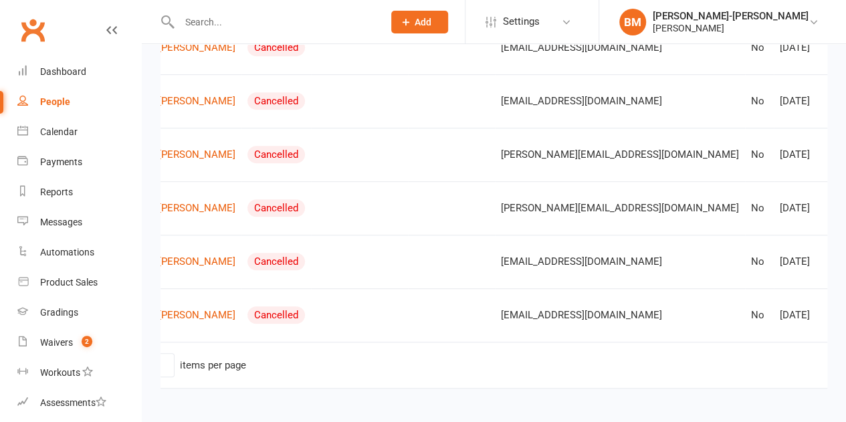
scroll to position [126, 0]
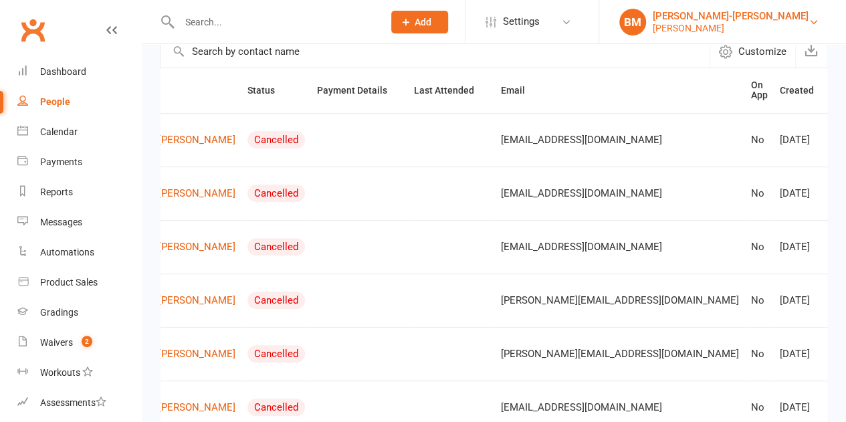
click at [718, 15] on div "[PERSON_NAME]-[PERSON_NAME]" at bounding box center [731, 16] width 156 height 12
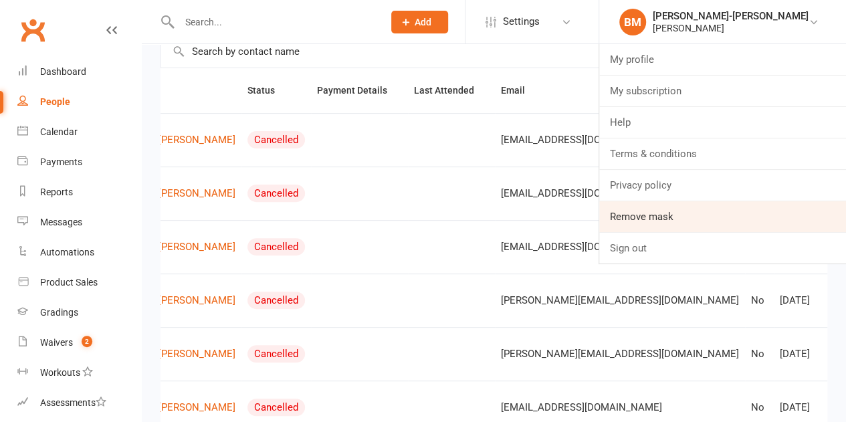
click at [676, 221] on link "Remove mask" at bounding box center [722, 216] width 247 height 31
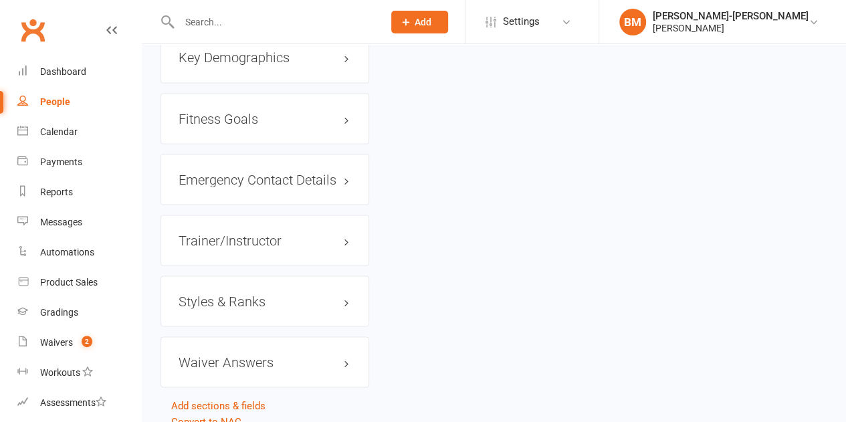
scroll to position [1156, 0]
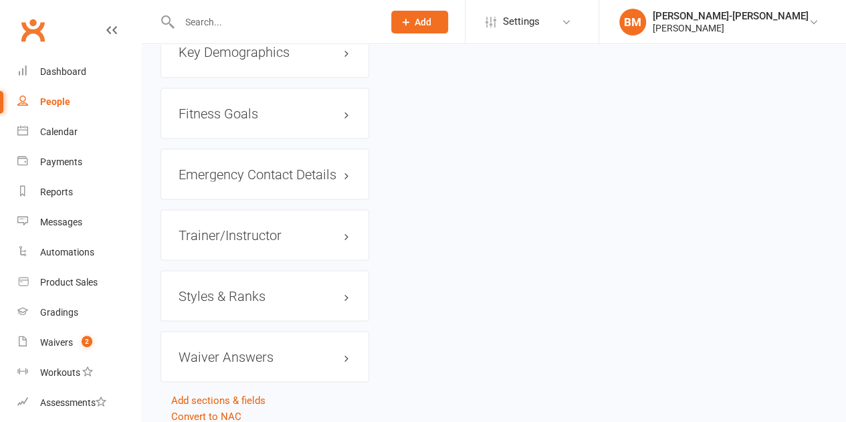
click at [225, 288] on h3 "Styles & Ranks" at bounding box center [265, 295] width 173 height 15
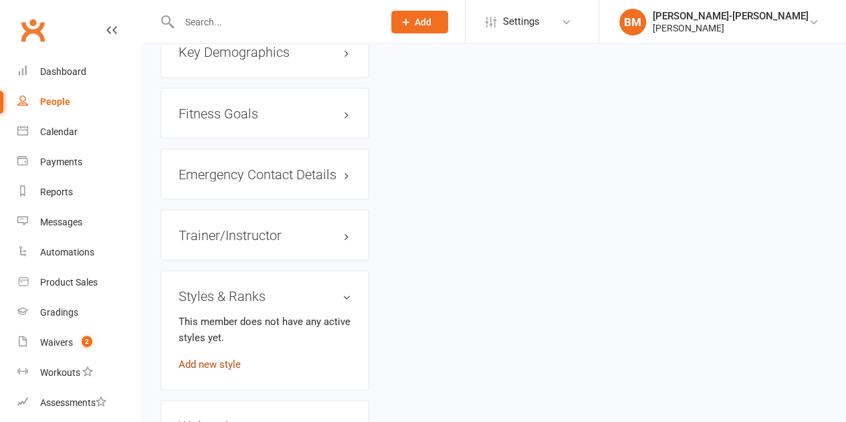
click at [207, 358] on link "Add new style" at bounding box center [210, 364] width 62 height 12
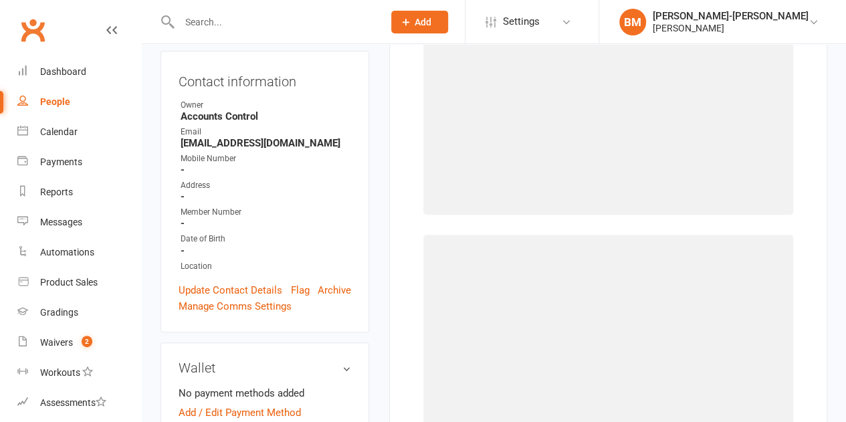
scroll to position [102, 0]
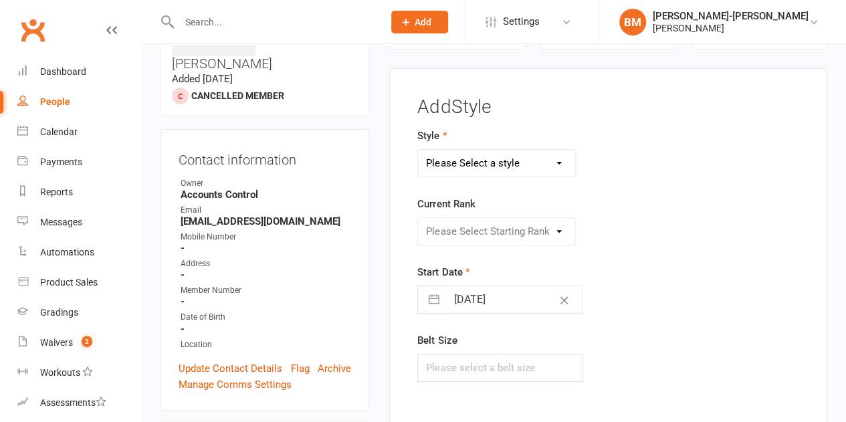
click at [479, 163] on select "Please Select a style ADULTS BJJ KIDS BJJ" at bounding box center [496, 163] width 157 height 27
click at [488, 161] on select "Please Select a style ADULTS BJJ KIDS BJJ" at bounding box center [496, 163] width 157 height 27
select select "3664"
click at [418, 150] on select "Please Select a style ADULTS BJJ KIDS BJJ" at bounding box center [496, 163] width 157 height 27
click at [484, 229] on select "Please Select Starting Rank WHITE WHITE I WHITE II WHITE III WHITE IIII BLUE BL…" at bounding box center [496, 231] width 157 height 27
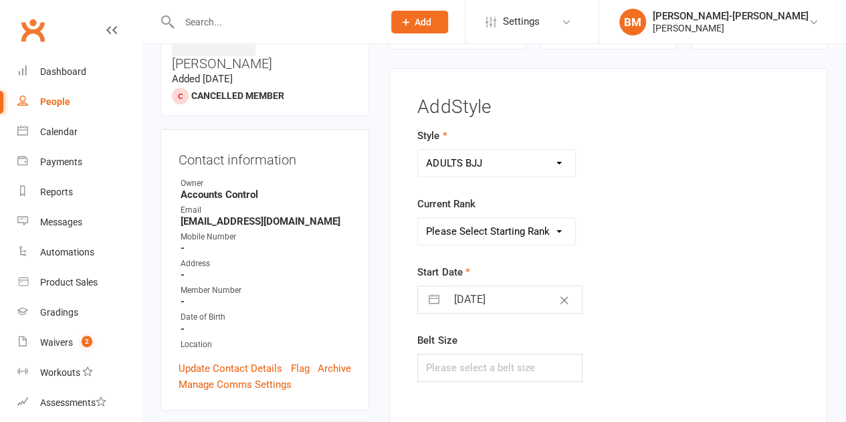
click at [484, 229] on select "Please Select Starting Rank WHITE WHITE I WHITE II WHITE III WHITE IIII BLUE BL…" at bounding box center [496, 231] width 157 height 27
select select "43322"
click at [418, 218] on select "Please Select Starting Rank WHITE WHITE I WHITE II WHITE III WHITE IIII BLUE BL…" at bounding box center [496, 231] width 157 height 27
click at [433, 296] on button "button" at bounding box center [434, 299] width 24 height 27
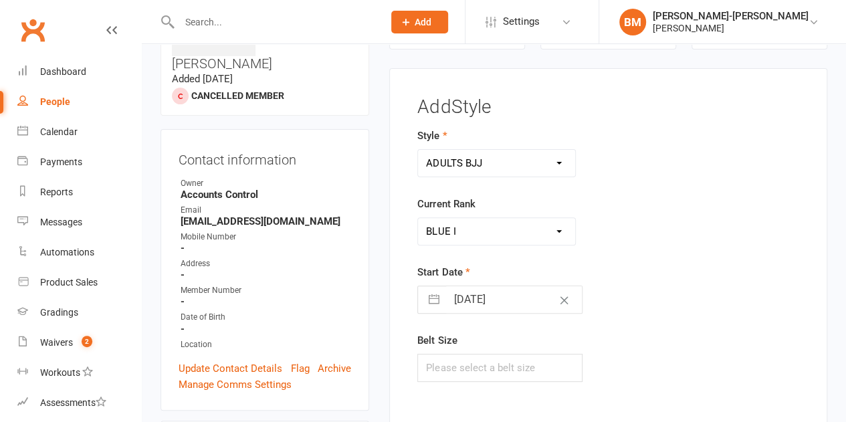
select select "6"
select select "2025"
select select "7"
select select "2025"
select select "8"
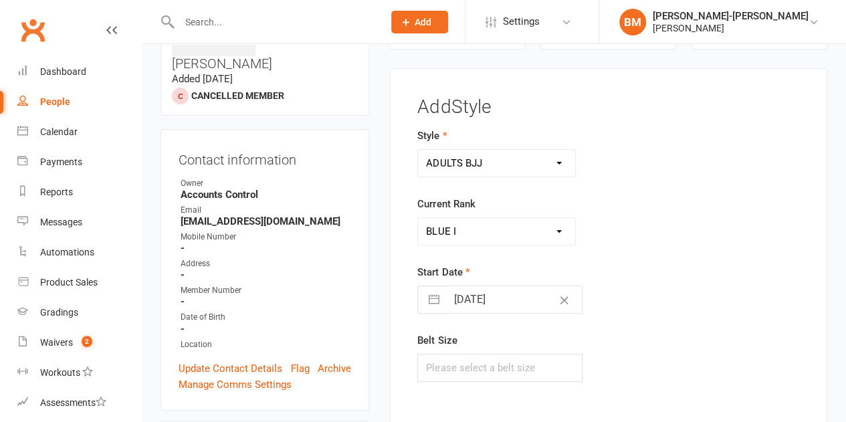
select select "2025"
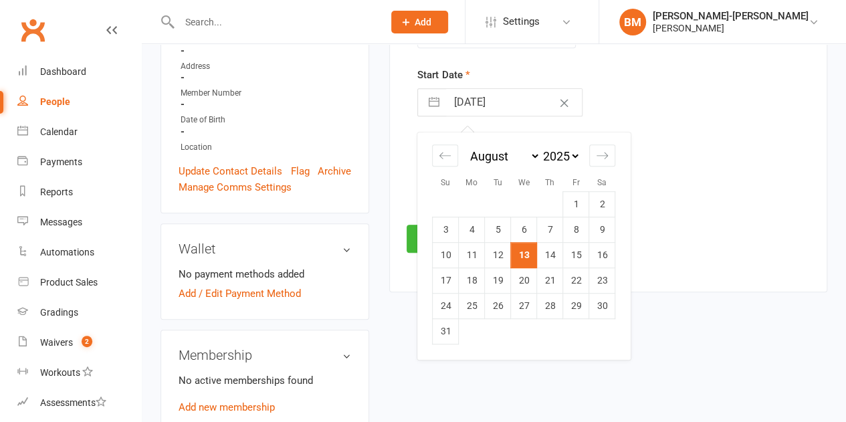
scroll to position [302, 0]
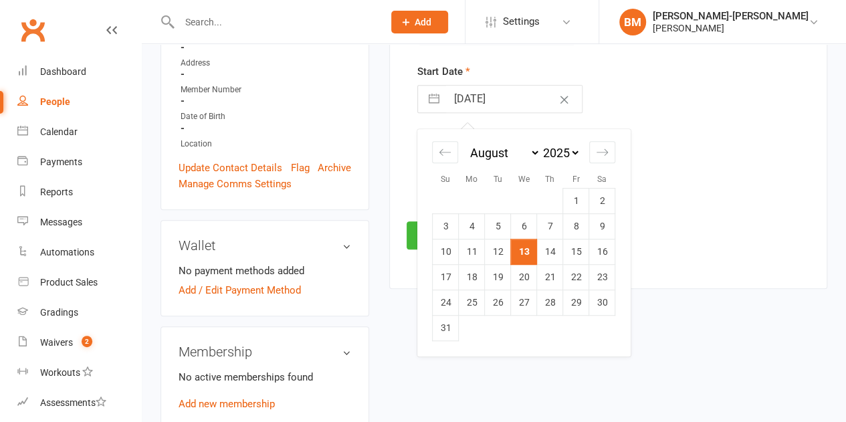
click at [558, 149] on select "2035 2034 2033 2032 2031 2030 2029 2028 2027 2026 2025 2024 2023 2022 2021 2020…" at bounding box center [560, 152] width 40 height 15
select select "6"
select select "2024"
select select "7"
select select "2024"
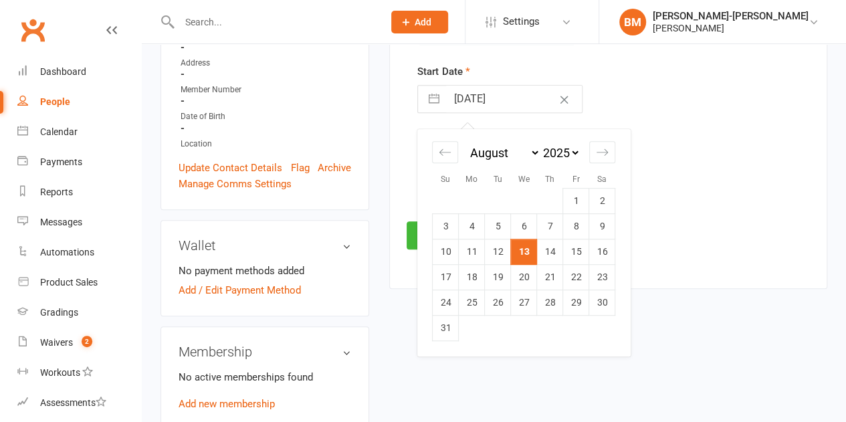
select select "8"
select select "2024"
click at [554, 281] on td "22" at bounding box center [550, 277] width 26 height 25
type input "[DATE]"
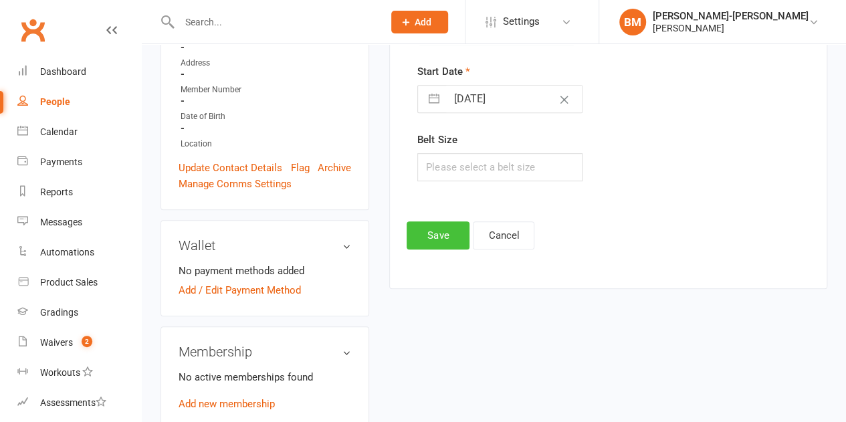
click at [451, 239] on button "Save" at bounding box center [438, 235] width 63 height 28
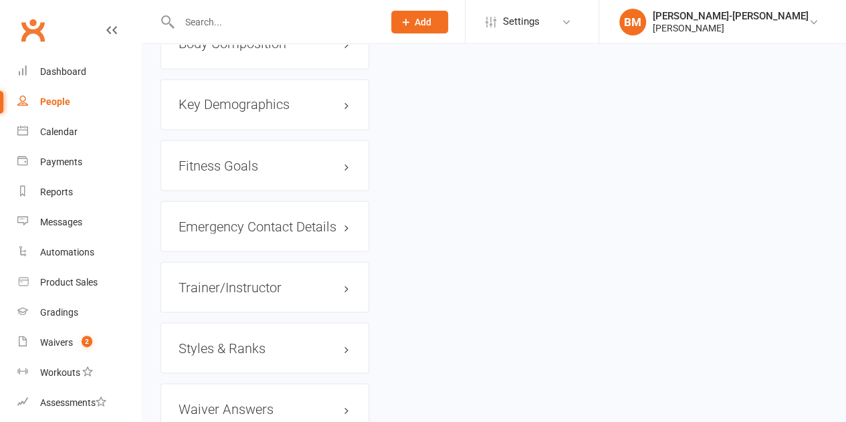
scroll to position [1168, 0]
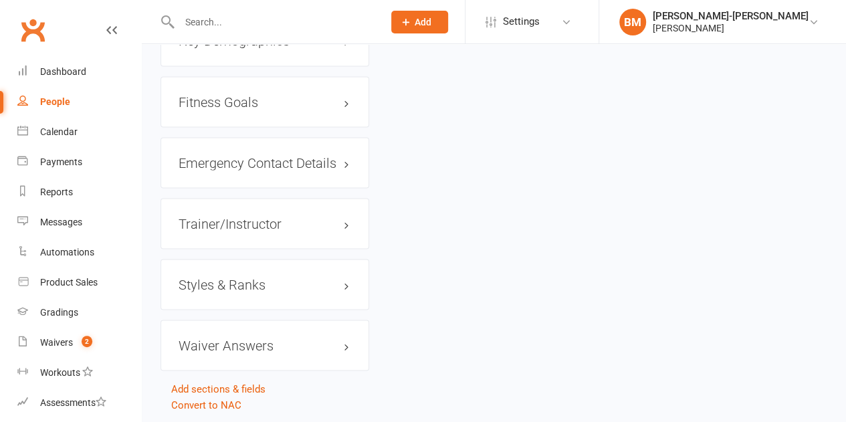
click at [221, 277] on h3 "Styles & Ranks" at bounding box center [265, 284] width 173 height 15
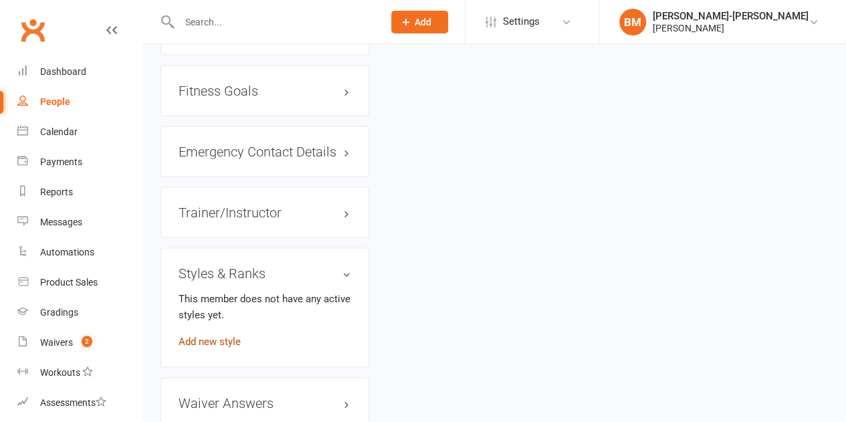
click at [201, 335] on link "Add new style" at bounding box center [210, 341] width 62 height 12
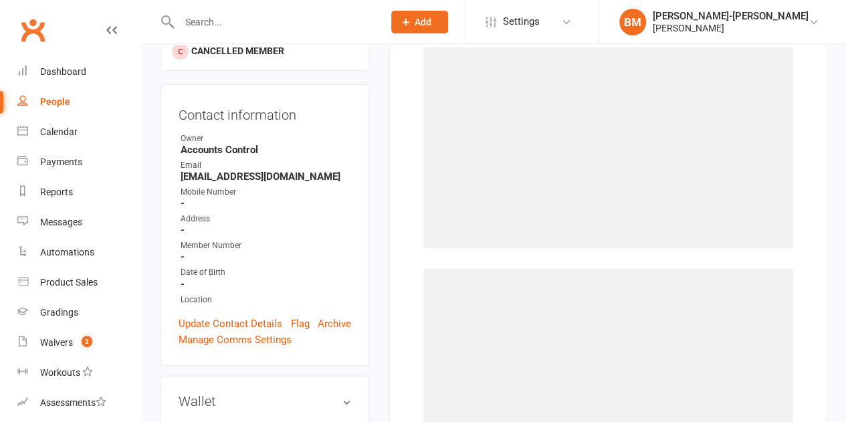
scroll to position [102, 0]
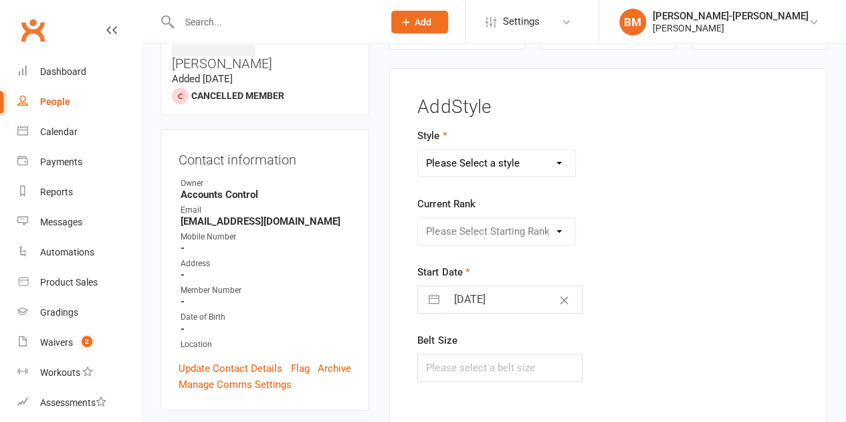
click at [449, 167] on select "Please Select a style ADULTS BJJ KIDS BJJ" at bounding box center [496, 163] width 157 height 27
select select "3664"
click at [418, 150] on select "Please Select a style ADULTS BJJ KIDS BJJ" at bounding box center [496, 163] width 157 height 27
click at [505, 238] on select "Please Select Starting Rank WHITE WHITE I WHITE II WHITE III WHITE IIII BLUE BL…" at bounding box center [496, 231] width 157 height 27
select select "43319"
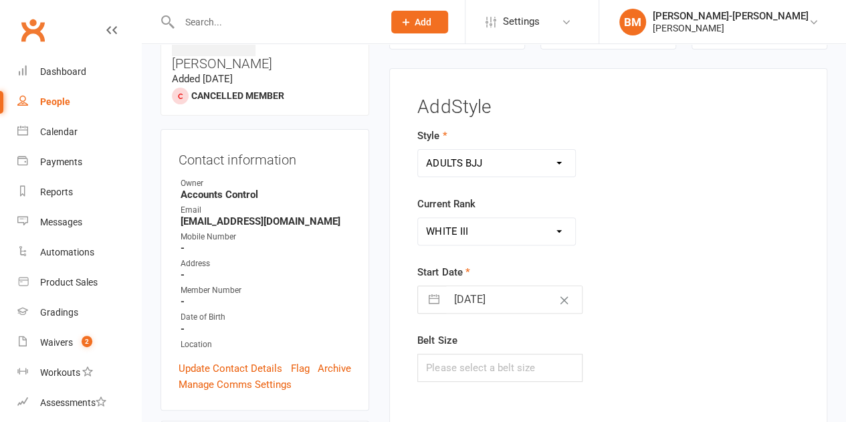
click at [418, 218] on select "Please Select Starting Rank WHITE WHITE I WHITE II WHITE III WHITE IIII BLUE BL…" at bounding box center [496, 231] width 157 height 27
click at [500, 301] on input "[DATE]" at bounding box center [514, 299] width 136 height 27
select select "6"
select select "2025"
select select "7"
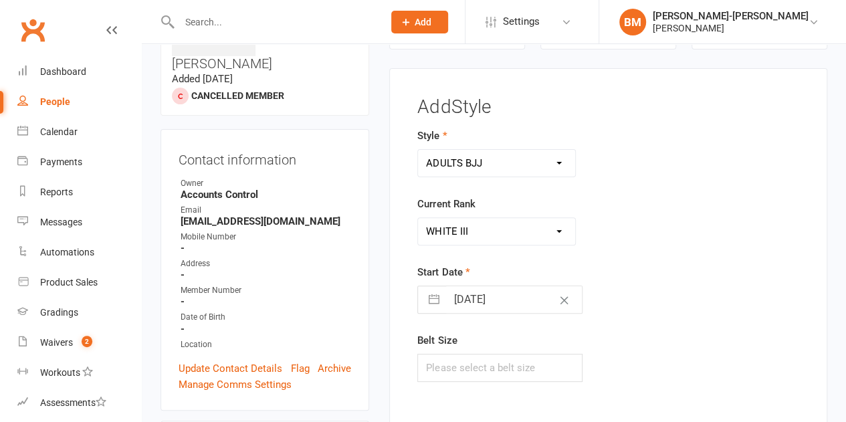
select select "2025"
select select "8"
select select "2025"
click at [564, 352] on select "2035 2034 2033 2032 2031 2030 2029 2028 2027 2026 2025 2024 2023 2022 2021 2020…" at bounding box center [560, 353] width 40 height 15
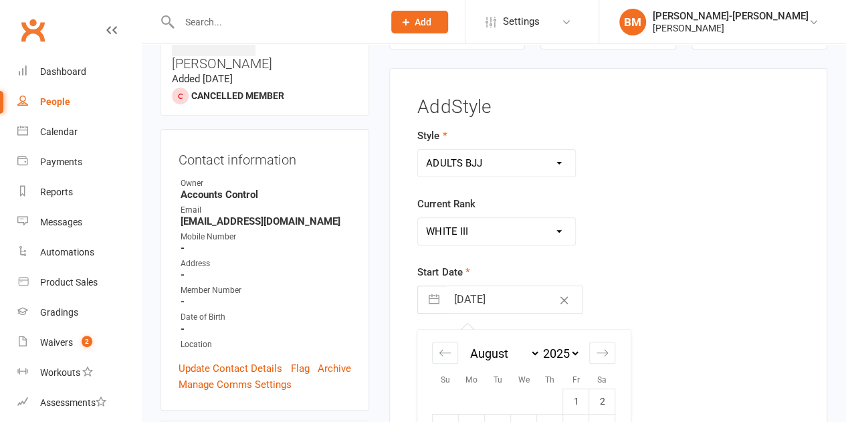
click at [564, 352] on select "2035 2034 2033 2032 2031 2030 2029 2028 2027 2026 2025 2024 2023 2022 2021 2020…" at bounding box center [560, 353] width 40 height 15
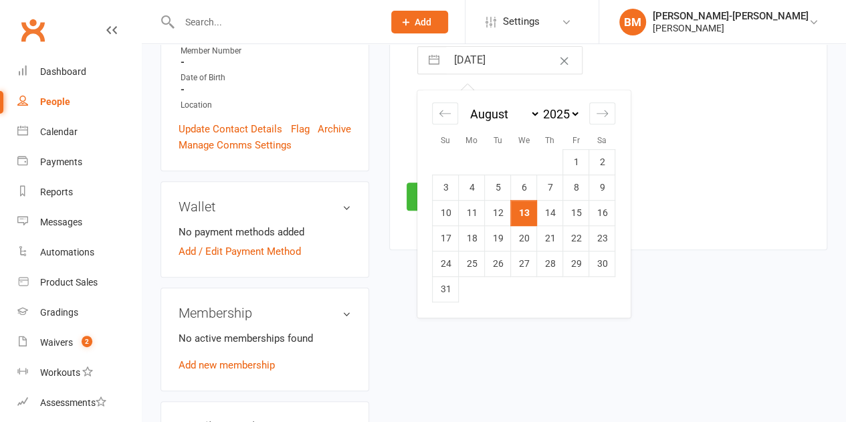
select select "6"
select select "2024"
select select "7"
select select "2024"
select select "8"
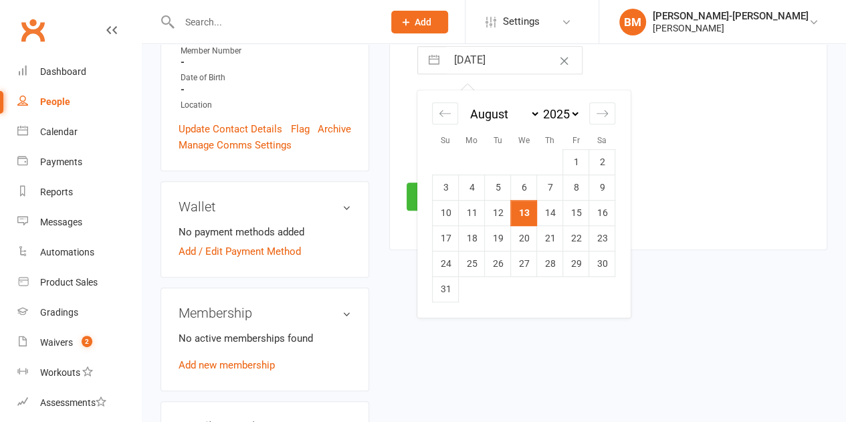
select select "2024"
click at [494, 208] on td "13" at bounding box center [498, 213] width 26 height 25
type input "[DATE]"
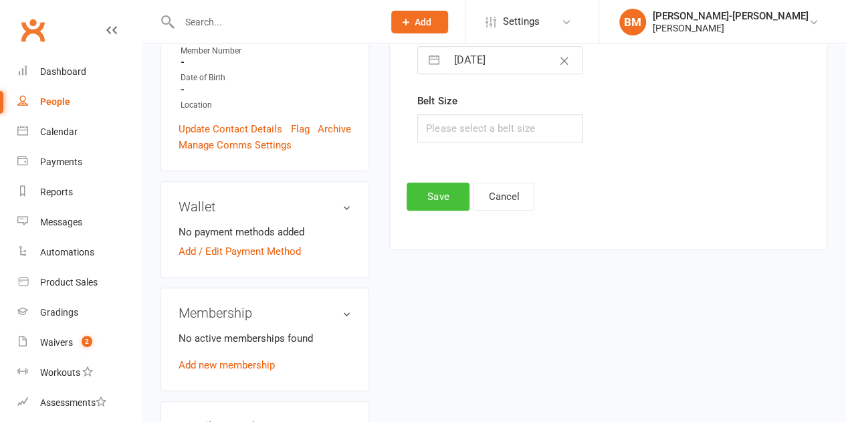
click at [443, 189] on button "Save" at bounding box center [438, 197] width 63 height 28
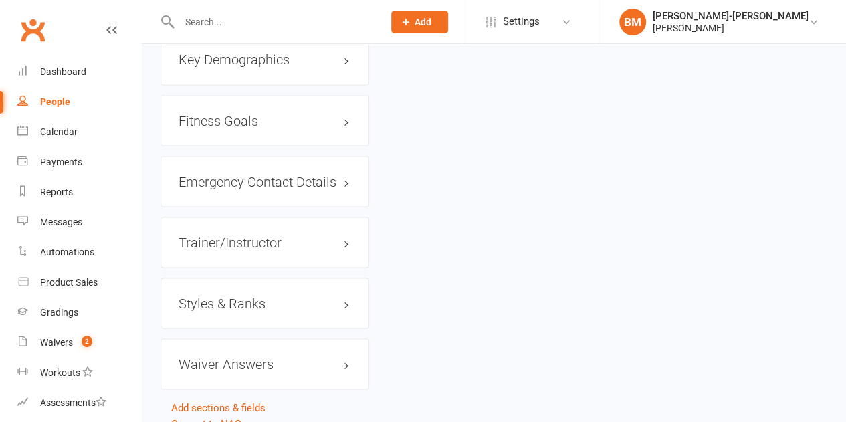
scroll to position [1168, 0]
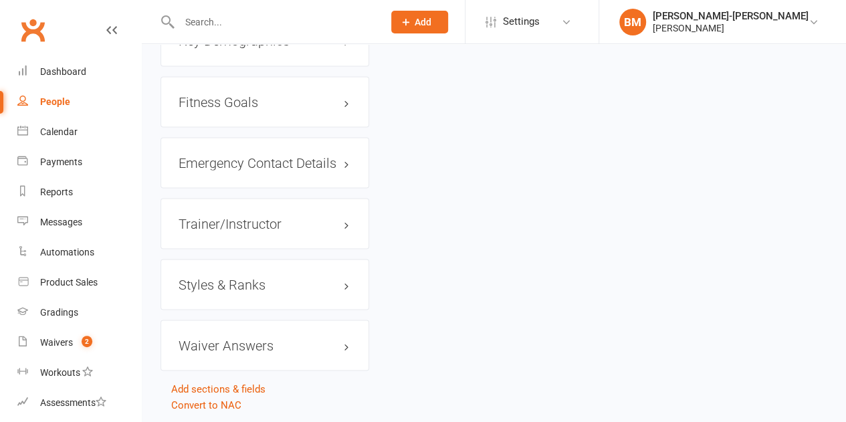
click at [266, 277] on h3 "Styles & Ranks" at bounding box center [265, 284] width 173 height 15
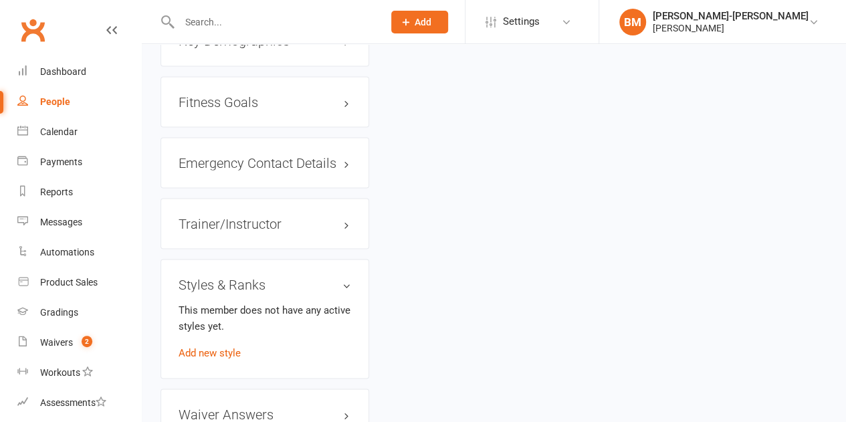
scroll to position [1190, 0]
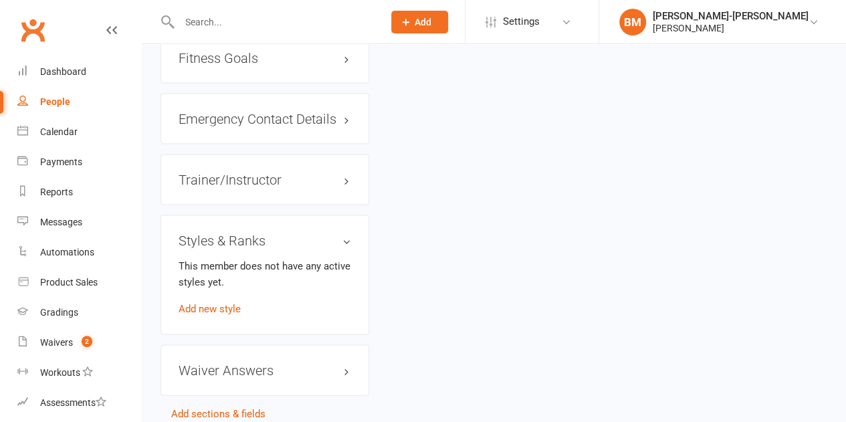
click at [221, 268] on div "Styles & Ranks This member does not have any active styles yet. Add new style" at bounding box center [265, 275] width 209 height 120
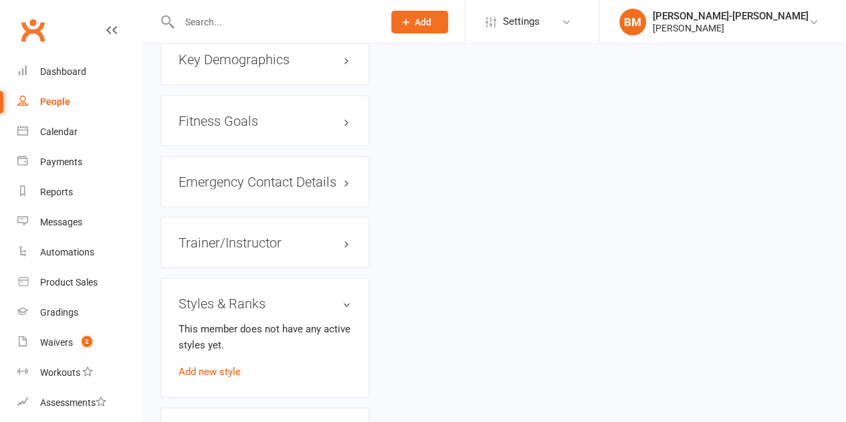
scroll to position [1204, 0]
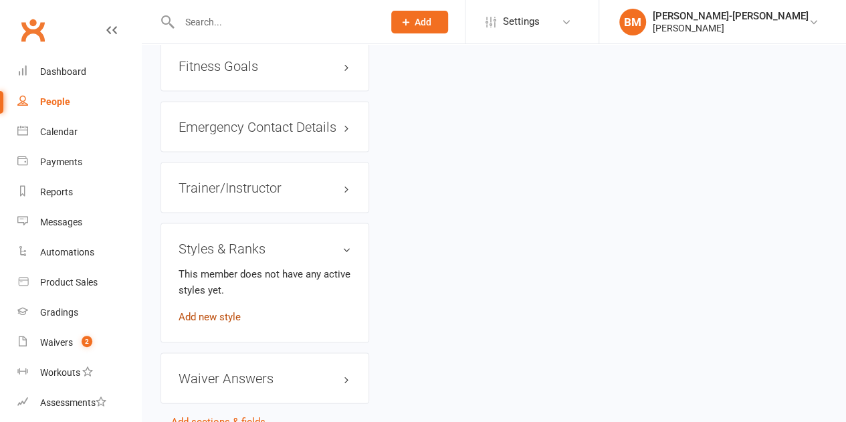
click at [201, 310] on link "Add new style" at bounding box center [210, 316] width 62 height 12
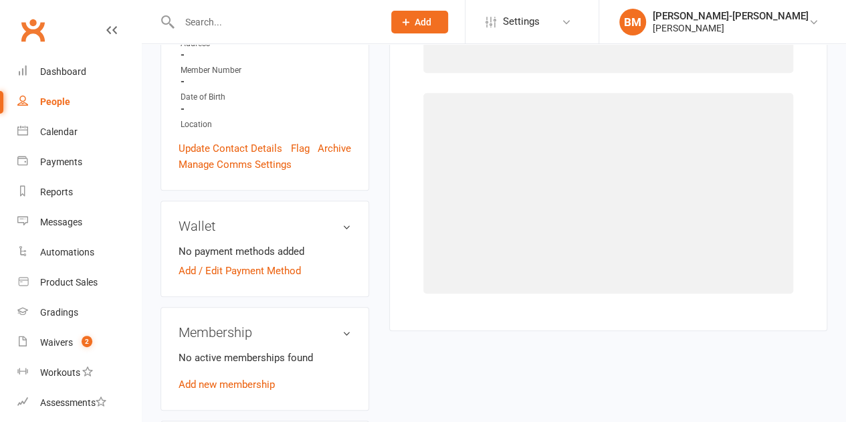
scroll to position [102, 0]
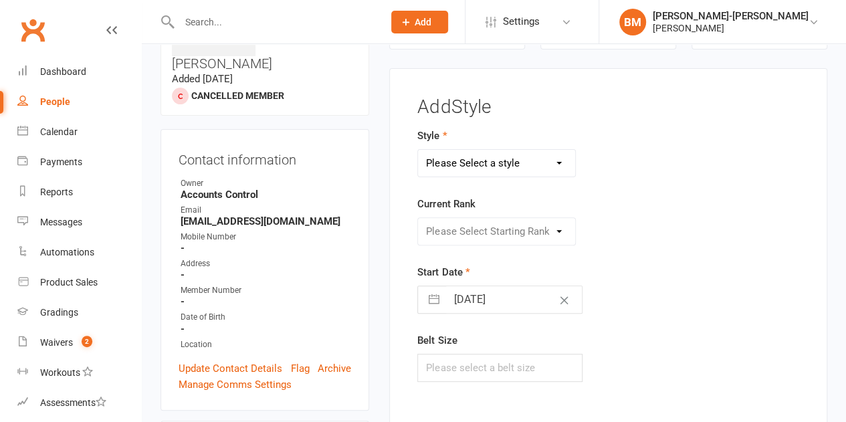
click at [494, 167] on select "Please Select a style ADULTS BJJ KIDS BJJ" at bounding box center [496, 163] width 157 height 27
select select "3664"
click at [418, 150] on select "Please Select a style ADULTS BJJ KIDS BJJ" at bounding box center [496, 163] width 157 height 27
click at [476, 240] on select "Please Select Starting Rank WHITE WHITE I WHITE II WHITE III WHITE IIII BLUE BL…" at bounding box center [496, 231] width 157 height 27
select select "43317"
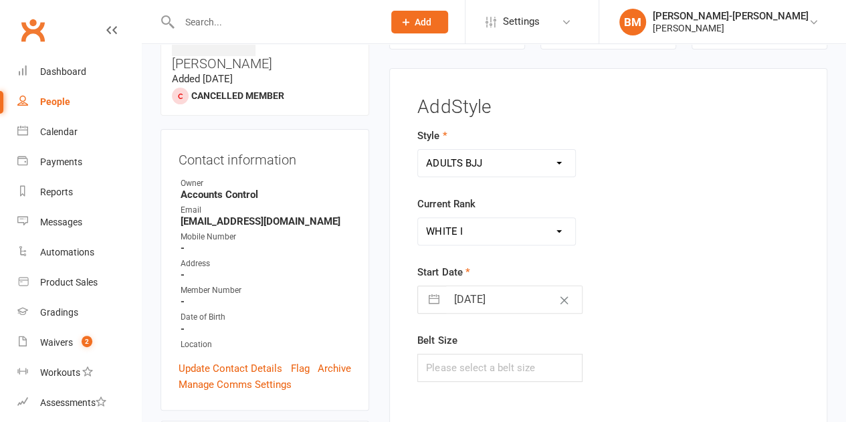
click at [418, 218] on select "Please Select Starting Rank WHITE WHITE I WHITE II WHITE III WHITE IIII BLUE BL…" at bounding box center [496, 231] width 157 height 27
click at [466, 306] on input "[DATE]" at bounding box center [514, 299] width 136 height 27
select select "6"
select select "2025"
select select "7"
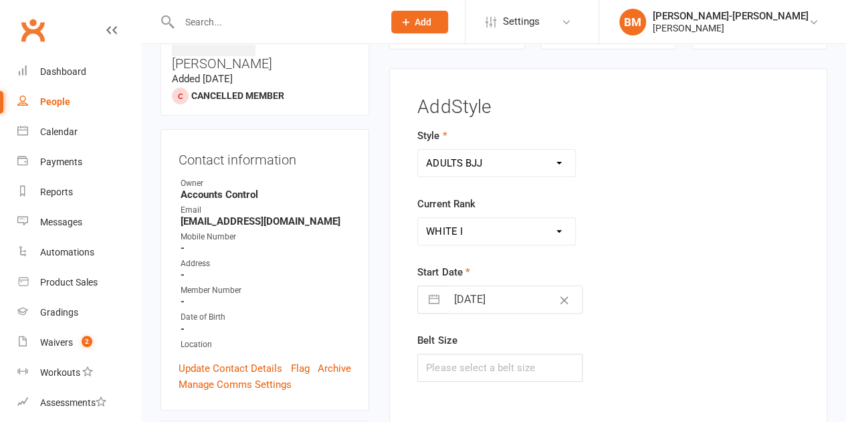
select select "2025"
select select "8"
select select "2025"
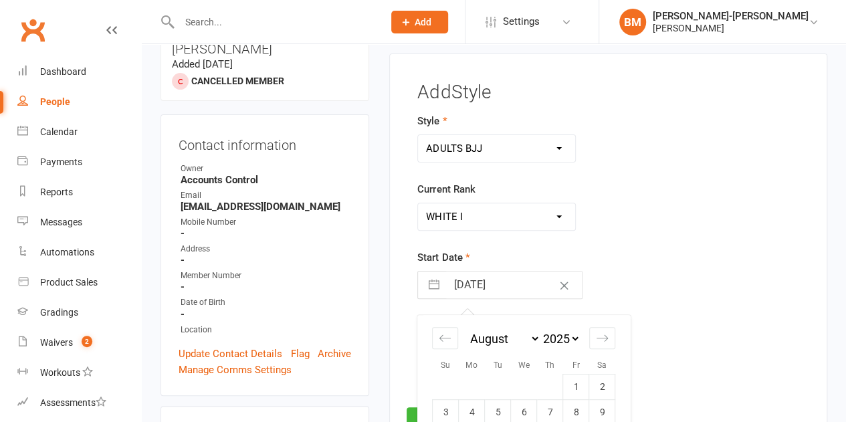
scroll to position [124, 0]
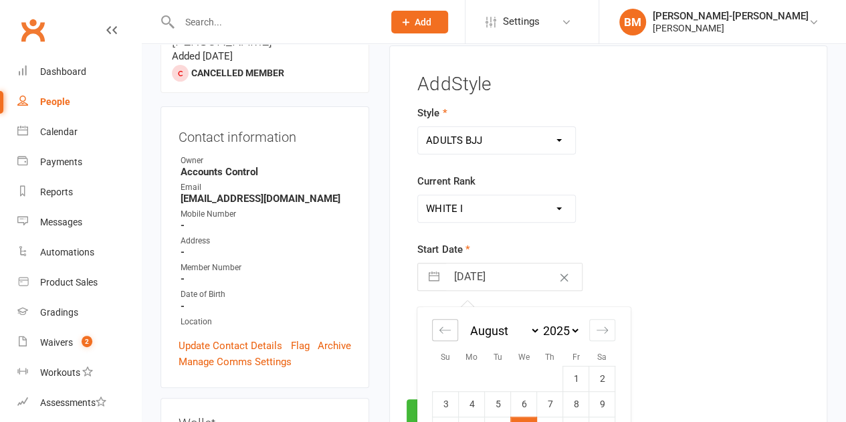
click at [441, 325] on icon "Move backward to switch to the previous month." at bounding box center [445, 330] width 13 height 13
select select "4"
select select "2025"
select select "5"
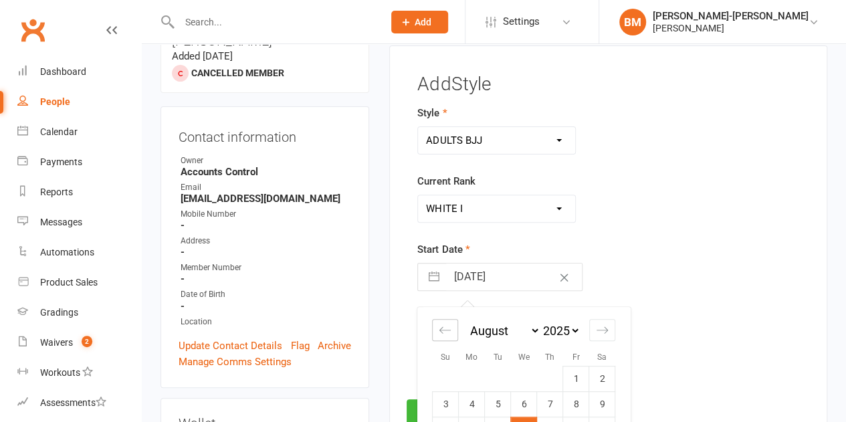
select select "2025"
click at [441, 325] on icon "Move backward to switch to the previous month." at bounding box center [445, 330] width 13 height 13
select select "2"
select select "2025"
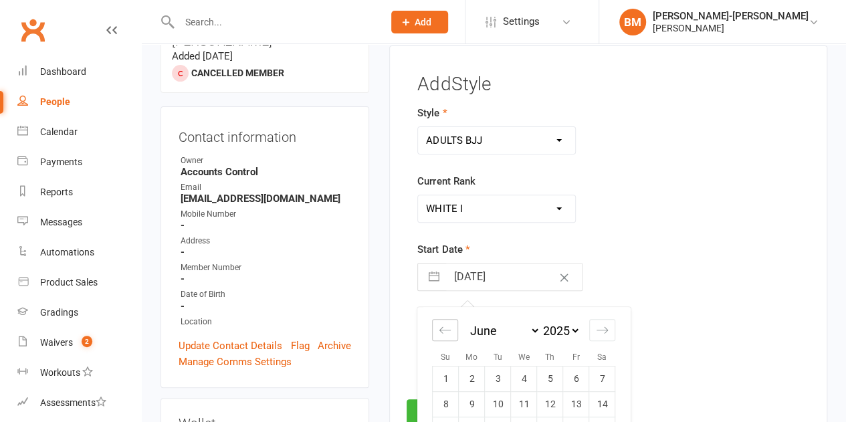
select select "3"
select select "2025"
click at [441, 325] on icon "Move backward to switch to the previous month." at bounding box center [445, 330] width 13 height 13
select select "1"
select select "2025"
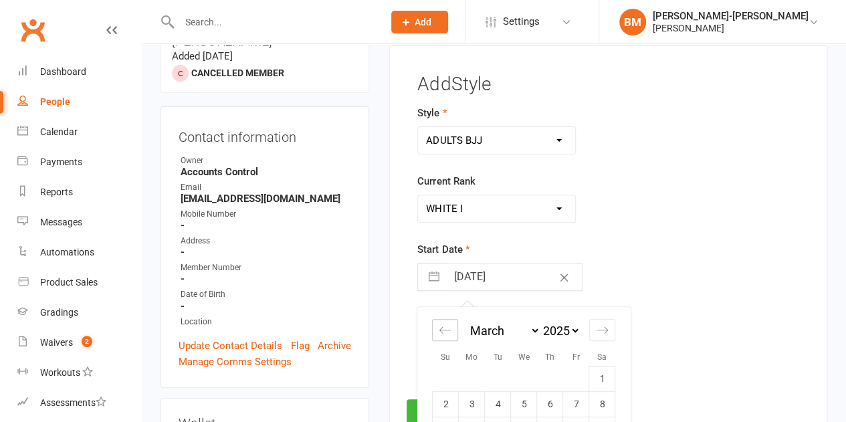
click at [441, 325] on icon "Move backward to switch to the previous month." at bounding box center [445, 330] width 13 height 13
select select "2025"
click at [441, 325] on icon "Move backward to switch to the previous month." at bounding box center [445, 330] width 13 height 13
select select "11"
select select "2024"
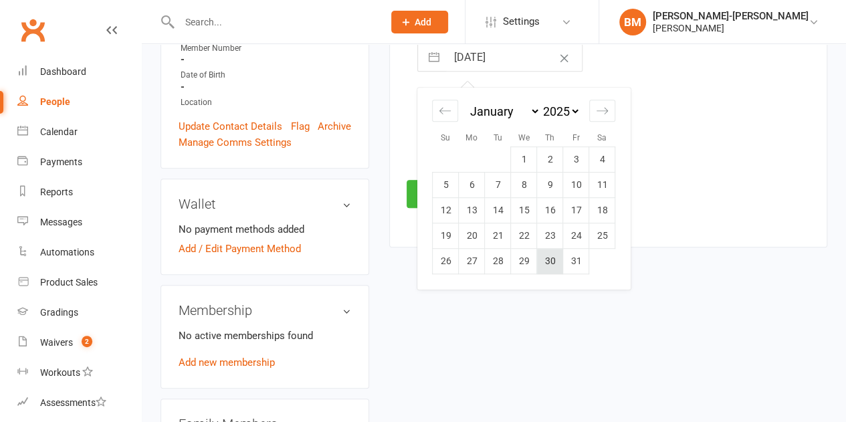
scroll to position [347, 0]
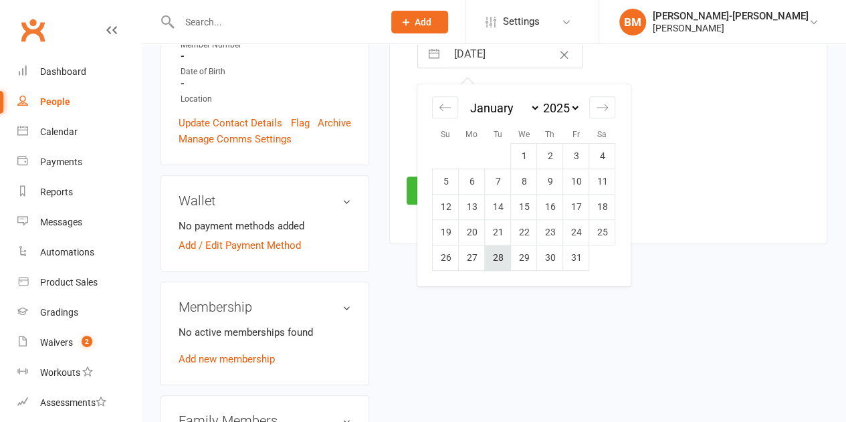
click at [494, 266] on td "28" at bounding box center [498, 257] width 26 height 25
type input "28 Jan 2025"
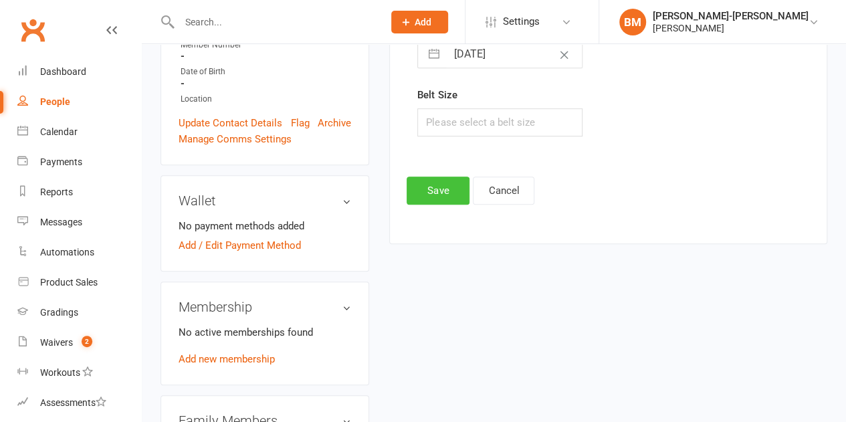
click at [441, 187] on button "Save" at bounding box center [438, 191] width 63 height 28
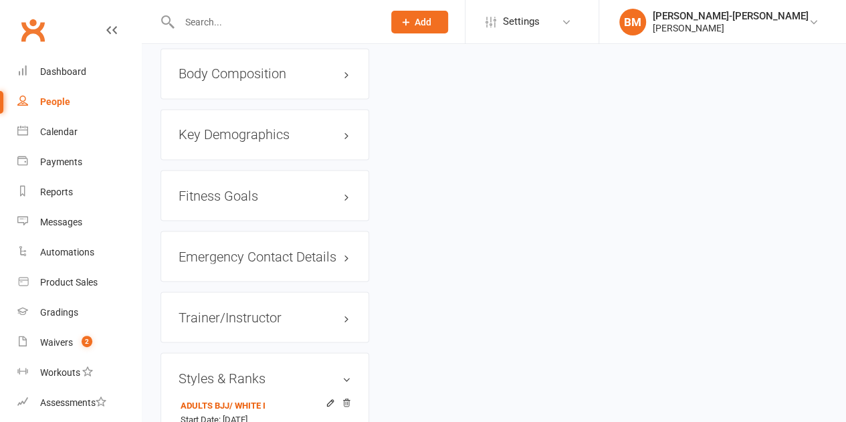
scroll to position [1150, 0]
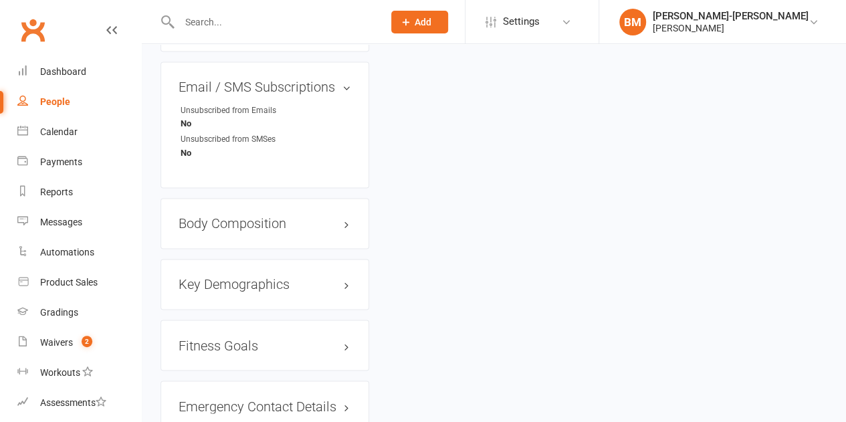
scroll to position [1156, 0]
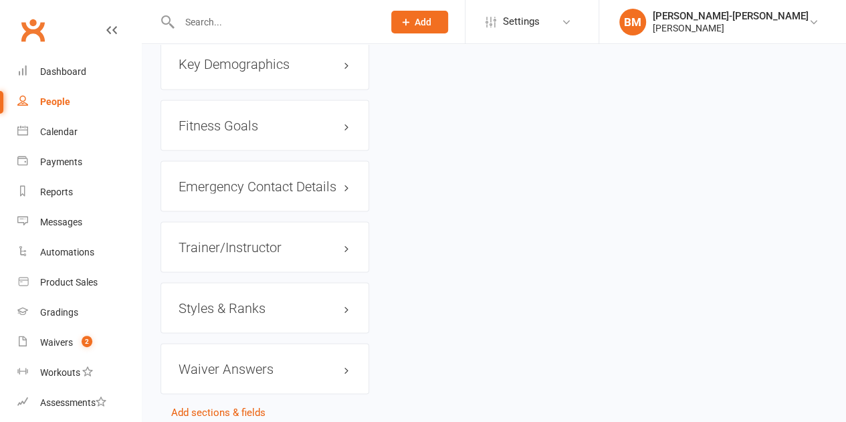
click at [288, 282] on div "Styles & Ranks" at bounding box center [265, 307] width 209 height 51
click at [239, 300] on h3 "Styles & Ranks" at bounding box center [265, 307] width 173 height 15
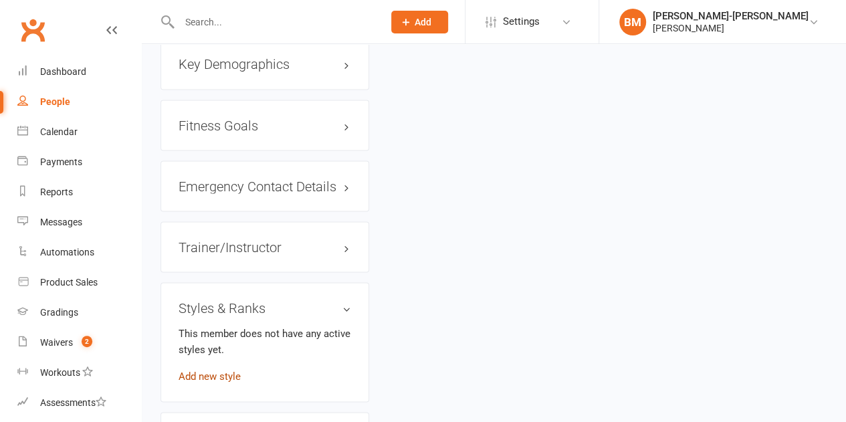
click at [211, 370] on link "Add new style" at bounding box center [210, 376] width 62 height 12
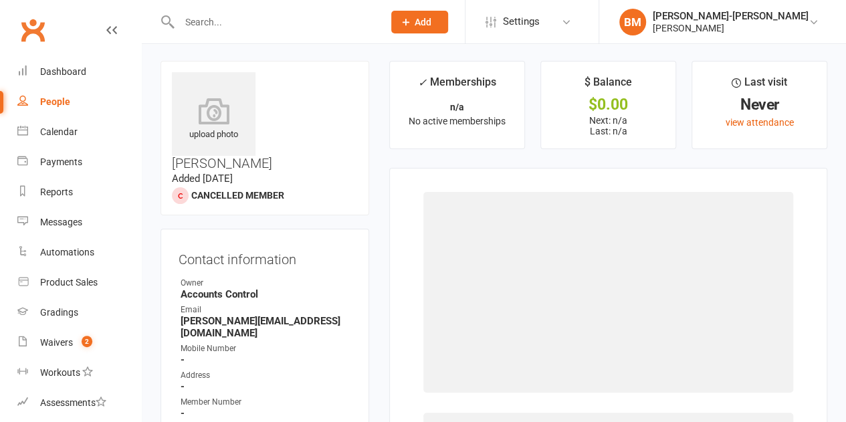
scroll to position [0, 0]
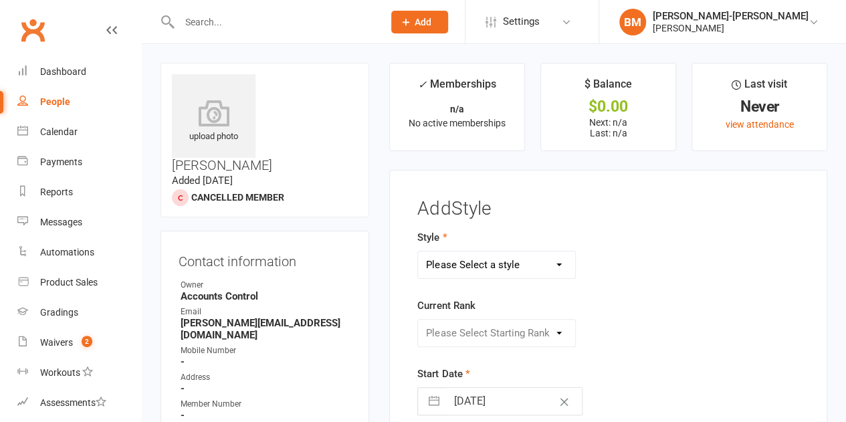
click at [467, 266] on select "Please Select a style ADULTS BJJ KIDS BJJ" at bounding box center [496, 264] width 157 height 27
select select "3664"
click at [418, 251] on select "Please Select a style ADULTS BJJ KIDS BJJ" at bounding box center [496, 264] width 157 height 27
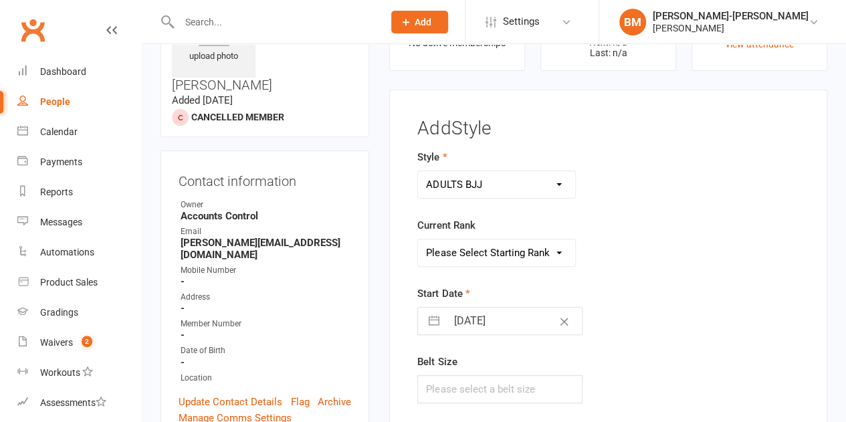
scroll to position [89, 0]
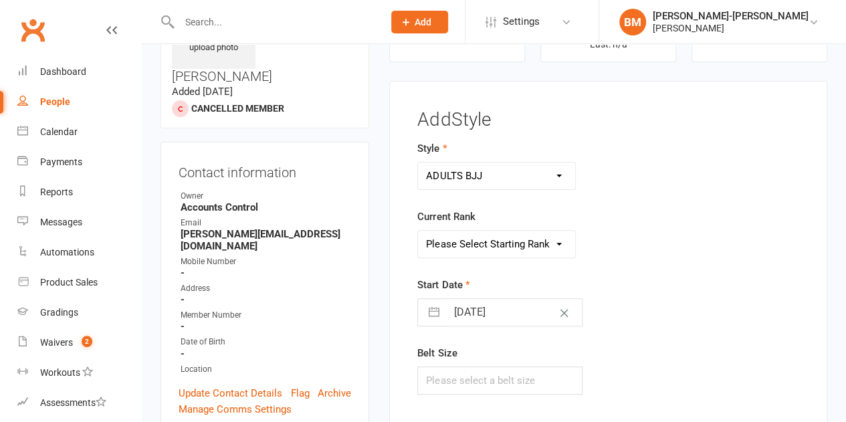
click at [480, 247] on select "Please Select Starting Rank WHITE WHITE I WHITE II WHITE III WHITE IIII BLUE BL…" at bounding box center [496, 244] width 157 height 27
select select "43317"
click at [418, 231] on select "Please Select Starting Rank WHITE WHITE I WHITE II WHITE III WHITE IIII BLUE BL…" at bounding box center [496, 244] width 157 height 27
select select "6"
select select "2025"
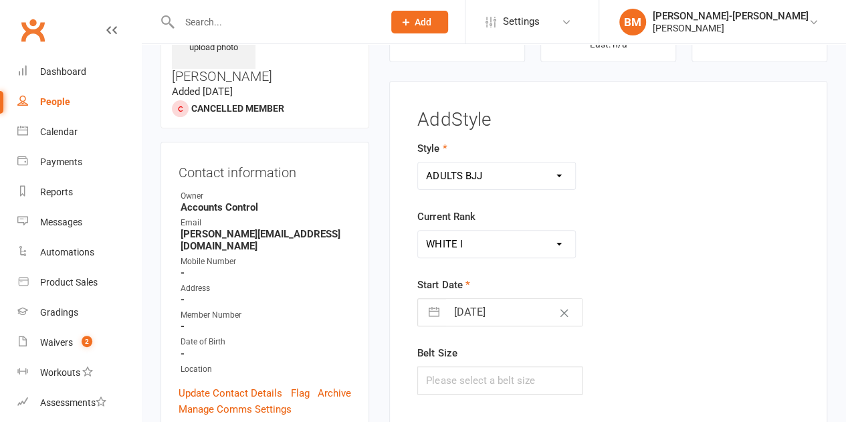
select select "7"
select select "2025"
select select "8"
select select "2025"
click at [479, 306] on input "[DATE]" at bounding box center [514, 312] width 136 height 27
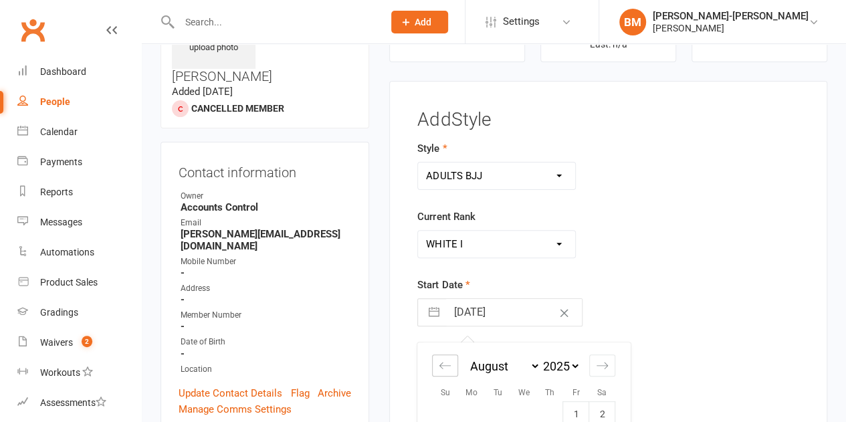
click at [448, 370] on icon "Move backward to switch to the previous month." at bounding box center [445, 365] width 13 height 13
select select "5"
select select "2025"
click at [448, 370] on icon "Move backward to switch to the previous month." at bounding box center [445, 365] width 13 height 13
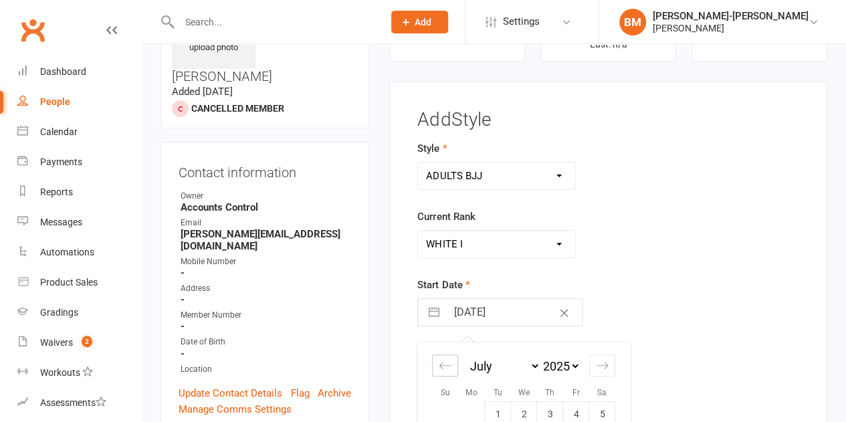
select select "3"
select select "2025"
select select "4"
select select "2025"
click at [448, 370] on icon "Move backward to switch to the previous month." at bounding box center [445, 365] width 13 height 13
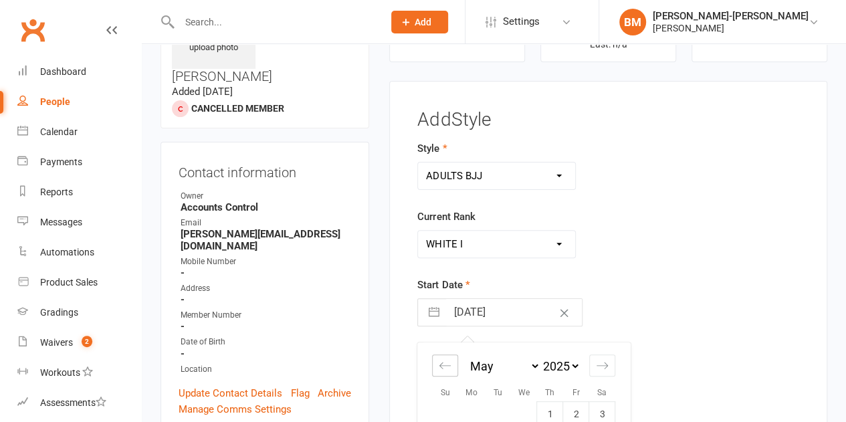
click at [448, 370] on icon "Move backward to switch to the previous month." at bounding box center [445, 365] width 13 height 13
select select "1"
select select "2025"
select select "2"
select select "2025"
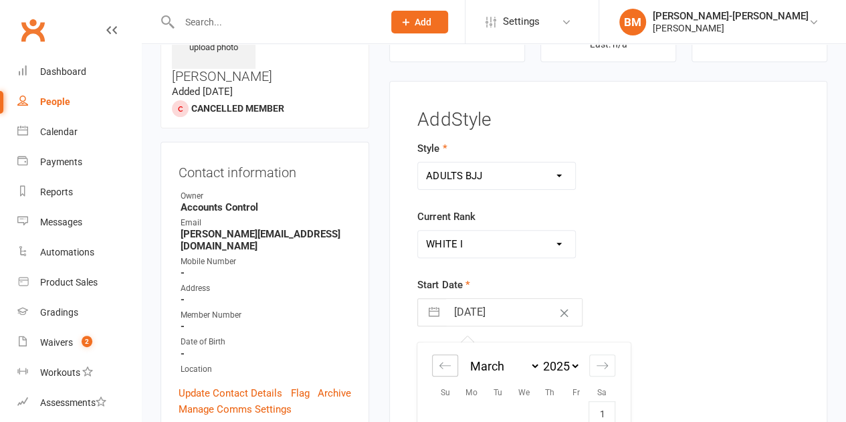
click at [448, 370] on icon "Move backward to switch to the previous month." at bounding box center [445, 365] width 13 height 13
select select "2025"
click at [448, 370] on icon "Move backward to switch to the previous month." at bounding box center [445, 365] width 13 height 13
select select "10"
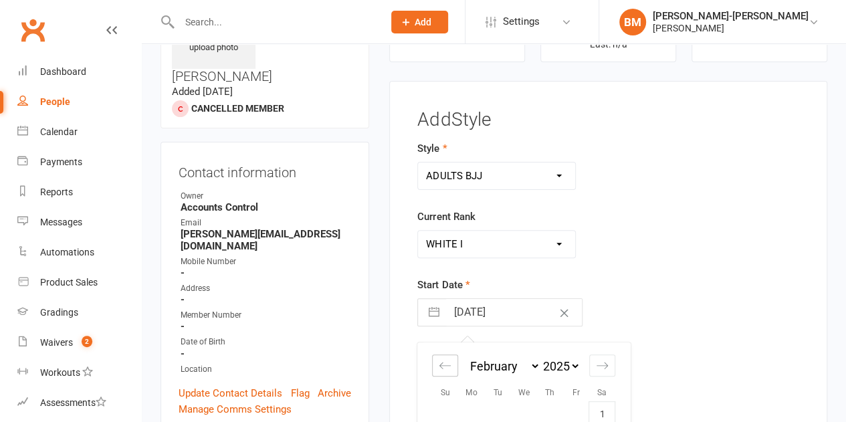
select select "2024"
select select "11"
select select "2024"
click at [448, 370] on icon "Move backward to switch to the previous month." at bounding box center [445, 365] width 13 height 13
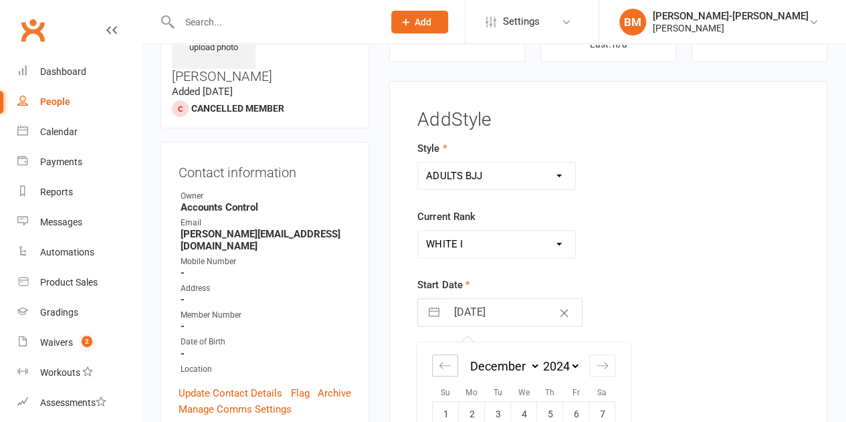
select select "8"
select select "2024"
select select "9"
select select "2024"
click at [448, 370] on icon "Move backward to switch to the previous month." at bounding box center [445, 365] width 13 height 13
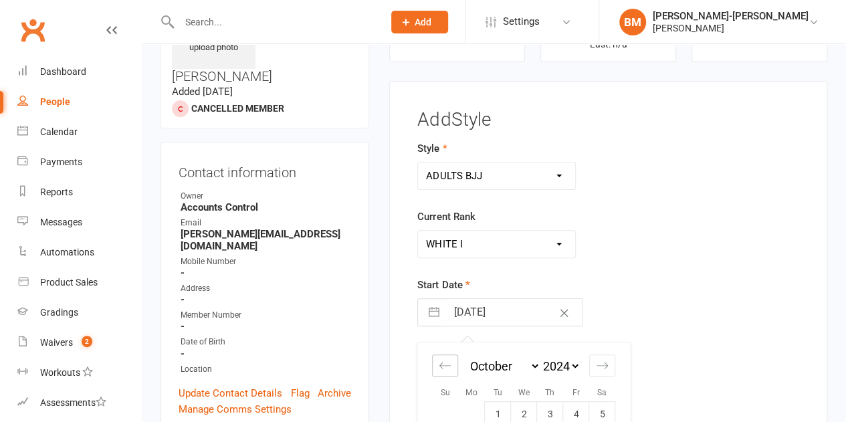
select select "7"
select select "2024"
click at [448, 370] on icon "Move backward to switch to the previous month." at bounding box center [445, 365] width 13 height 13
select select "6"
select select "2024"
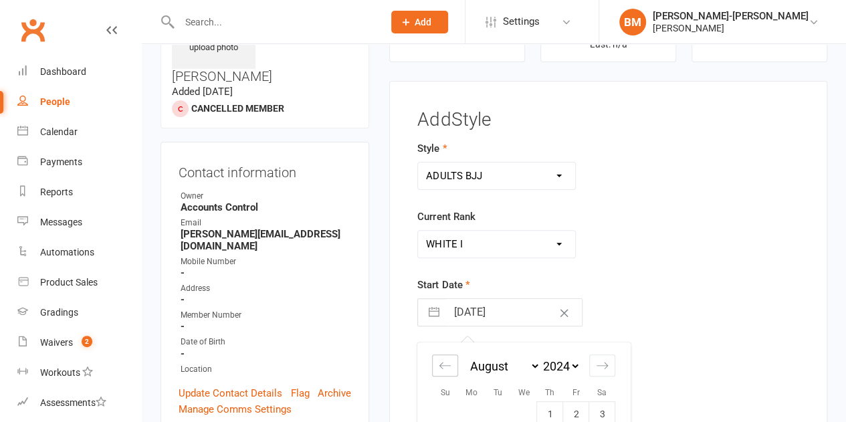
click at [448, 370] on icon "Move backward to switch to the previous month." at bounding box center [445, 365] width 13 height 13
select select "5"
select select "2024"
click at [448, 370] on icon "Move backward to switch to the previous month." at bounding box center [445, 365] width 13 height 13
select select "4"
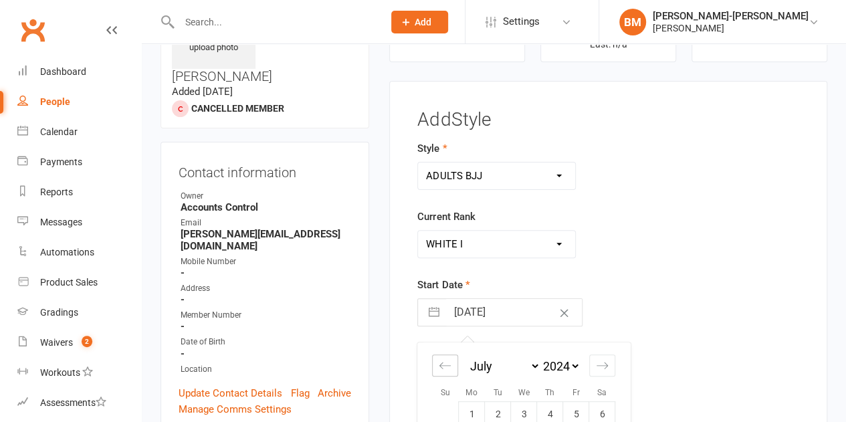
select select "2024"
click at [448, 370] on icon "Move backward to switch to the previous month." at bounding box center [445, 365] width 13 height 13
select select "3"
select select "2024"
click at [448, 370] on icon "Move backward to switch to the previous month." at bounding box center [445, 365] width 13 height 13
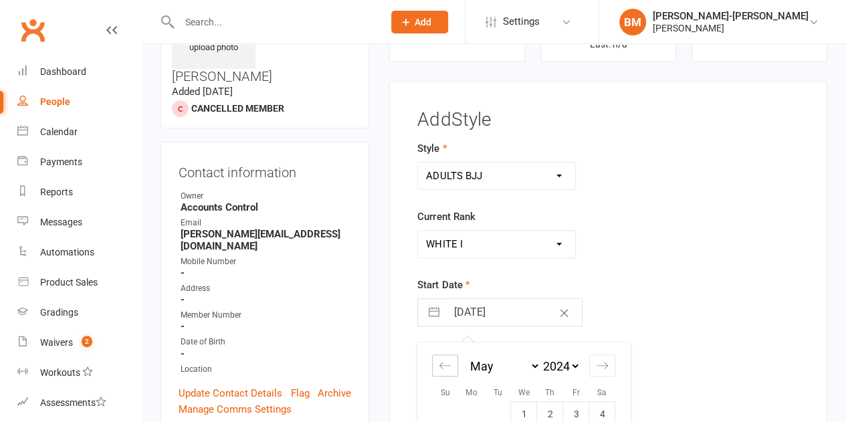
select select "2"
select select "2024"
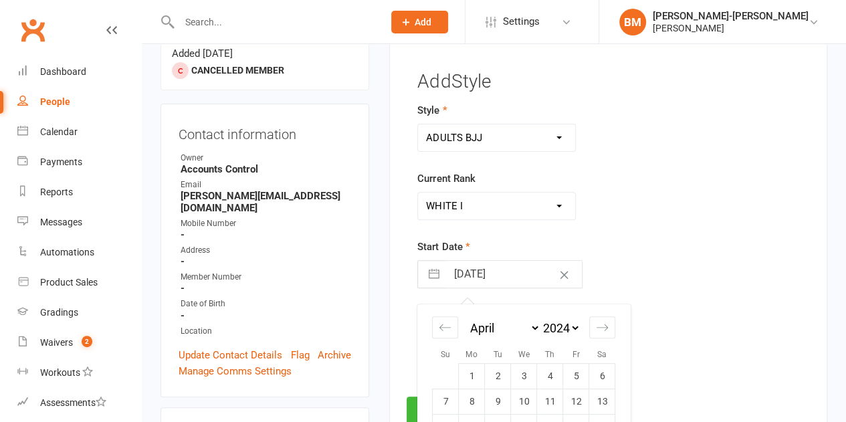
scroll to position [290, 0]
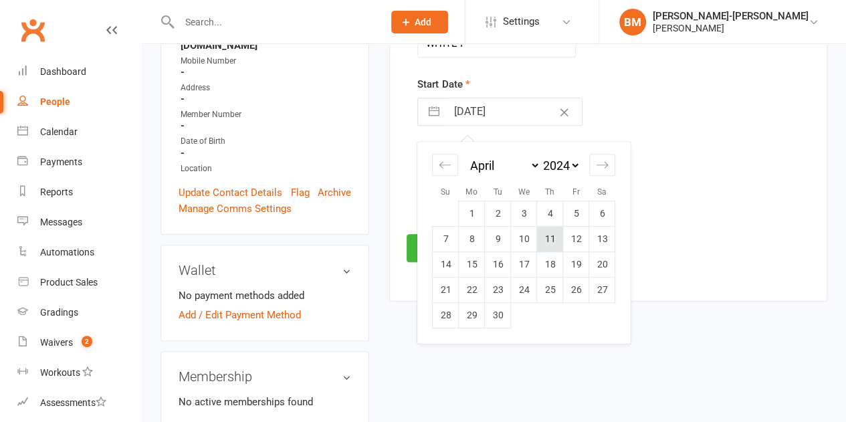
click at [550, 239] on td "11" at bounding box center [550, 239] width 26 height 25
type input "11 Apr 2024"
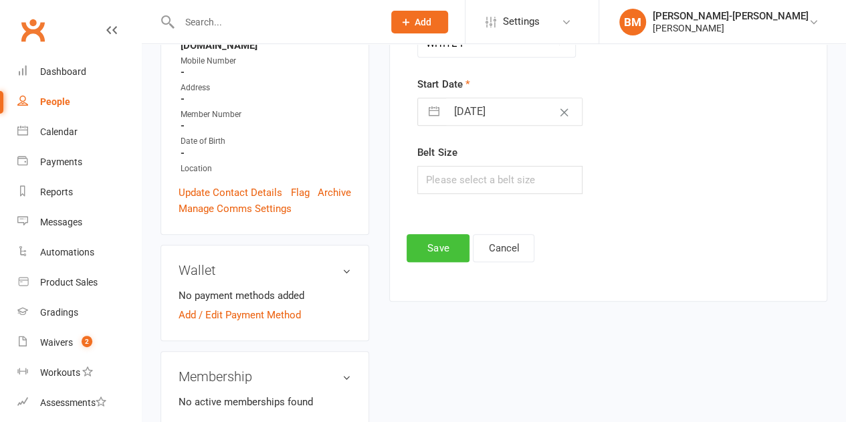
click at [439, 243] on button "Save" at bounding box center [438, 248] width 63 height 28
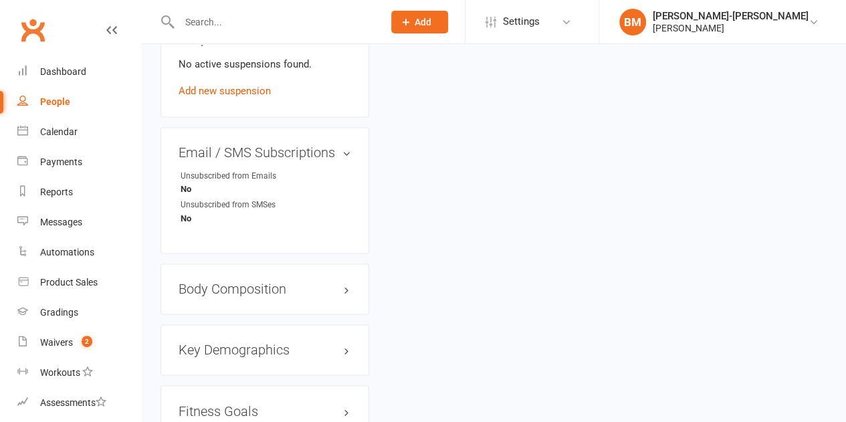
scroll to position [1114, 0]
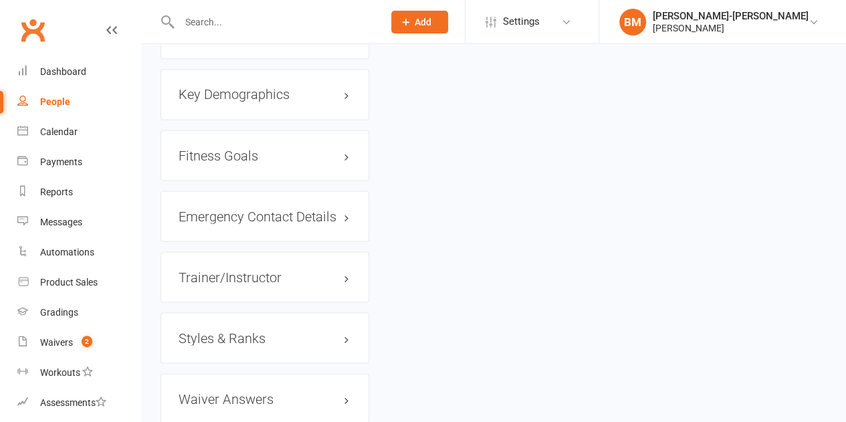
click at [268, 330] on h3 "Styles & Ranks" at bounding box center [265, 337] width 173 height 15
click at [197, 400] on link "Add new style" at bounding box center [210, 406] width 62 height 12
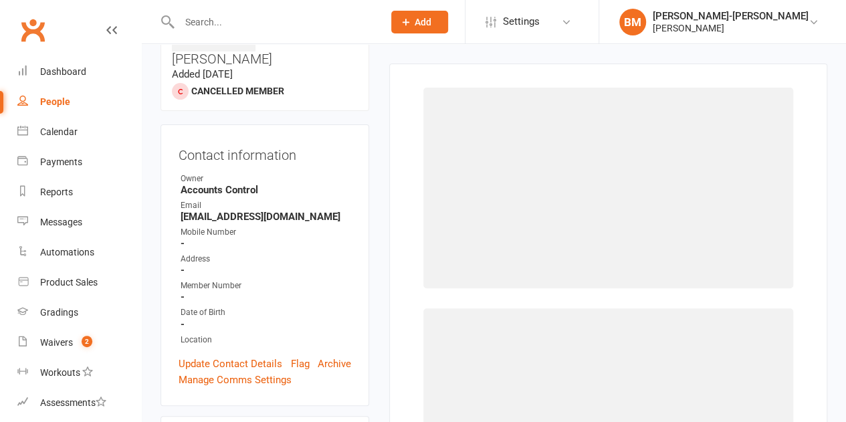
scroll to position [102, 0]
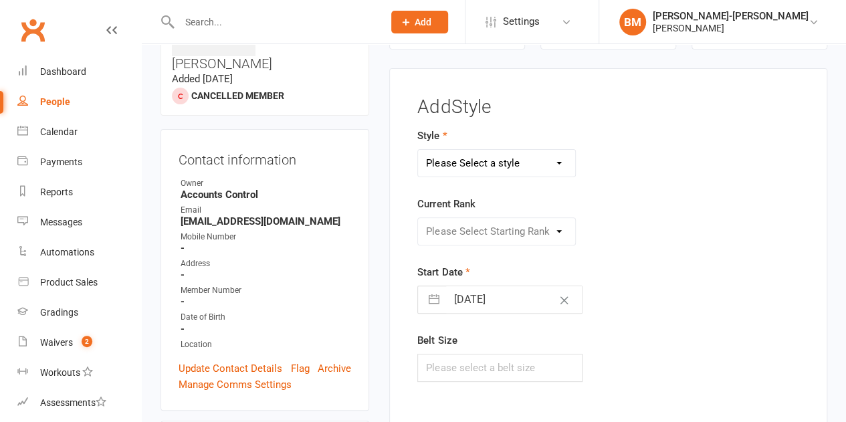
click at [455, 160] on select "Please Select a style ADULTS BJJ KIDS BJJ" at bounding box center [496, 163] width 157 height 27
select select "3664"
click at [418, 150] on select "Please Select a style ADULTS BJJ KIDS BJJ" at bounding box center [496, 163] width 157 height 27
click at [478, 225] on select "Please Select Starting Rank WHITE WHITE I WHITE II WHITE III WHITE IIII BLUE BL…" at bounding box center [496, 231] width 157 height 27
select select "43323"
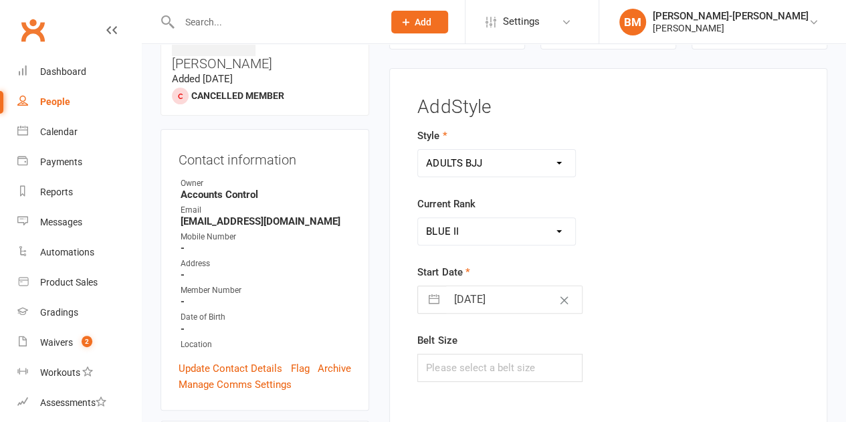
click at [418, 218] on select "Please Select Starting Rank WHITE WHITE I WHITE II WHITE III WHITE IIII BLUE BL…" at bounding box center [496, 231] width 157 height 27
click at [445, 298] on button "button" at bounding box center [434, 299] width 24 height 27
select select "6"
select select "2025"
select select "7"
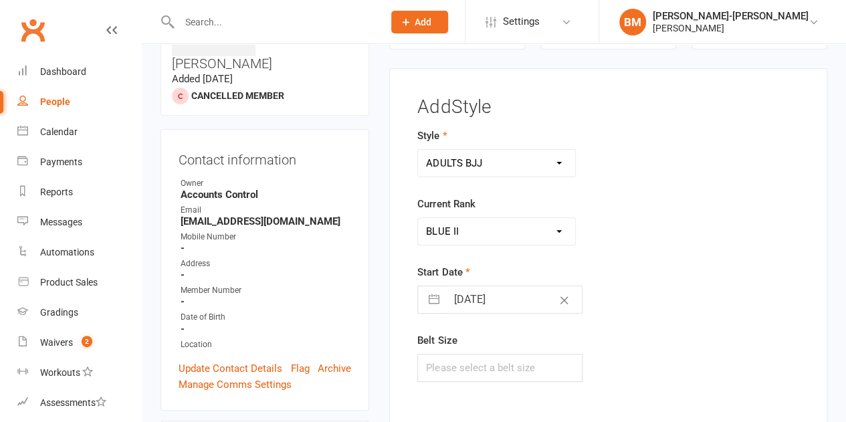
select select "2025"
select select "8"
select select "2025"
click at [567, 356] on select "2035 2034 2033 2032 2031 2030 2029 2028 2027 2026 2025 2024 2023 2022 2021 2020…" at bounding box center [560, 353] width 40 height 15
select select "6"
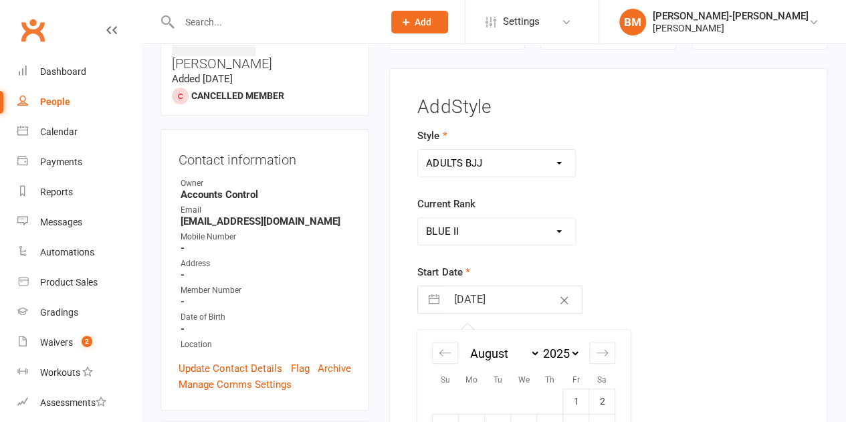
select select "2024"
select select "7"
select select "2024"
select select "8"
select select "2024"
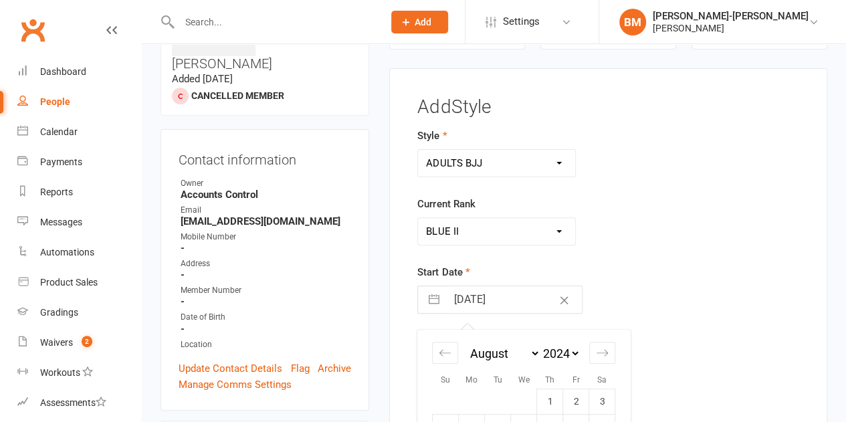
scroll to position [341, 0]
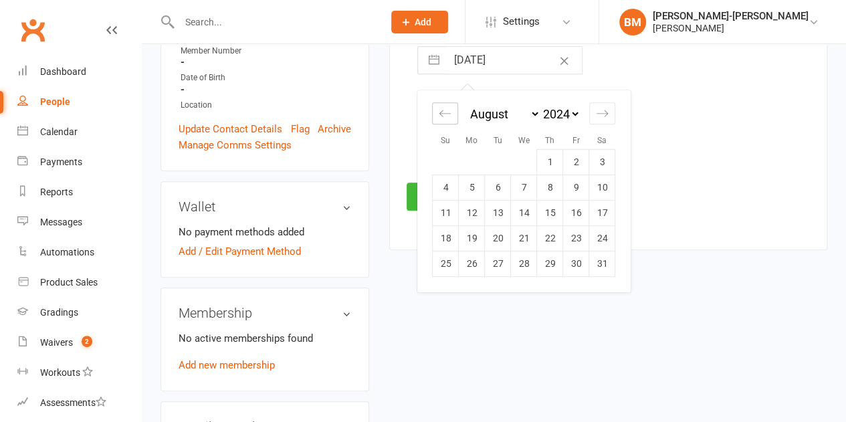
click at [447, 114] on icon "Move backward to switch to the previous month." at bounding box center [445, 113] width 13 height 13
select select "5"
select select "2024"
click at [447, 114] on icon "Move backward to switch to the previous month." at bounding box center [445, 113] width 13 height 13
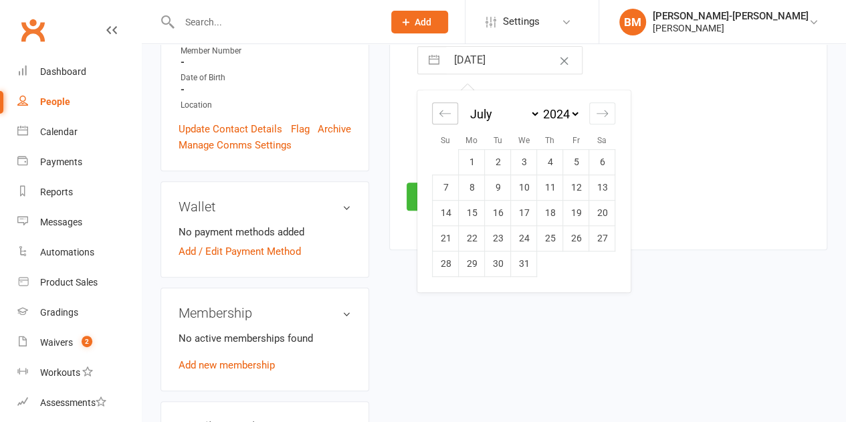
select select "3"
select select "2024"
select select "4"
select select "2024"
click at [606, 110] on icon "Move forward to switch to the next month." at bounding box center [602, 113] width 13 height 13
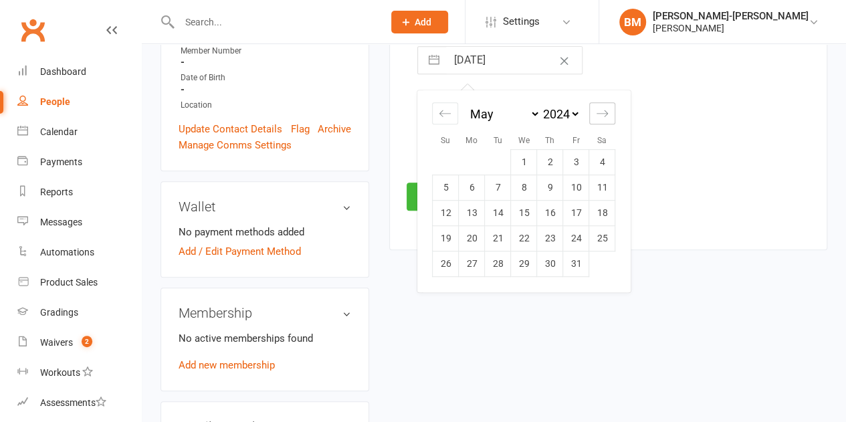
select select "6"
select select "2024"
click at [606, 110] on icon "Move forward to switch to the next month." at bounding box center [602, 113] width 13 height 13
select select "7"
select select "2024"
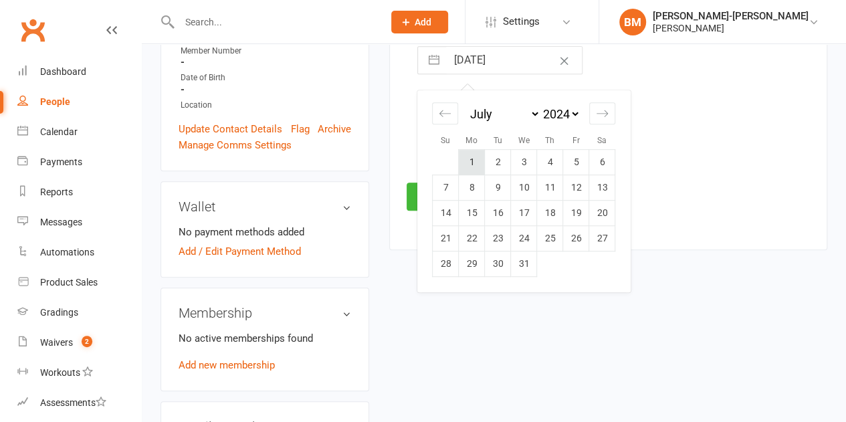
click at [470, 157] on td "1" at bounding box center [472, 162] width 26 height 25
type input "[DATE]"
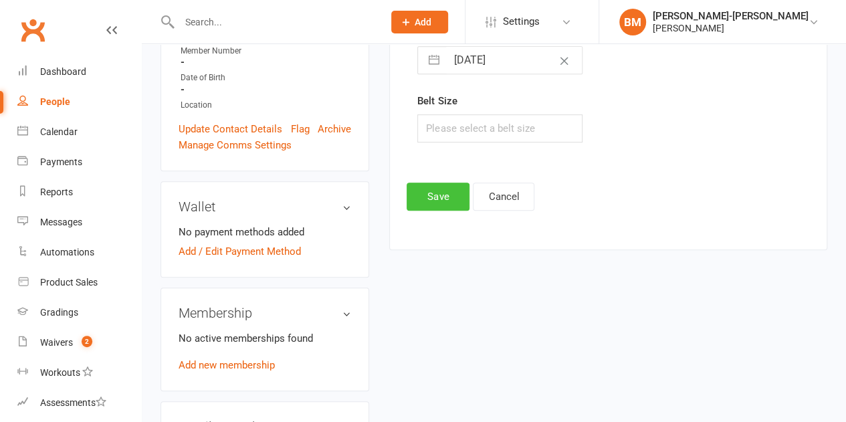
click at [444, 191] on button "Save" at bounding box center [438, 197] width 63 height 28
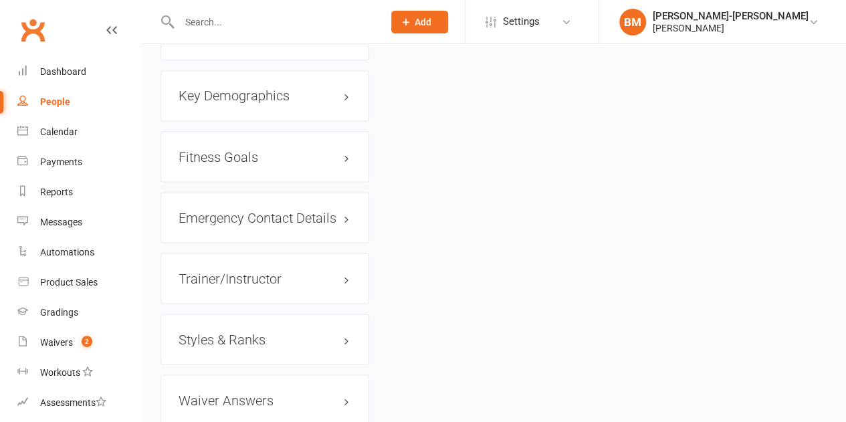
scroll to position [1159, 0]
drag, startPoint x: 242, startPoint y: 268, endPoint x: 235, endPoint y: 268, distance: 6.7
click at [242, 330] on h3 "Styles & Ranks" at bounding box center [265, 337] width 173 height 15
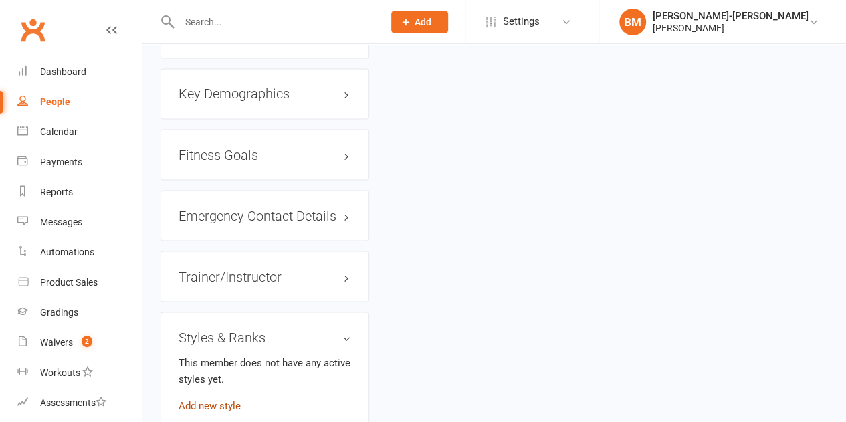
click at [198, 399] on link "Add new style" at bounding box center [210, 405] width 62 height 12
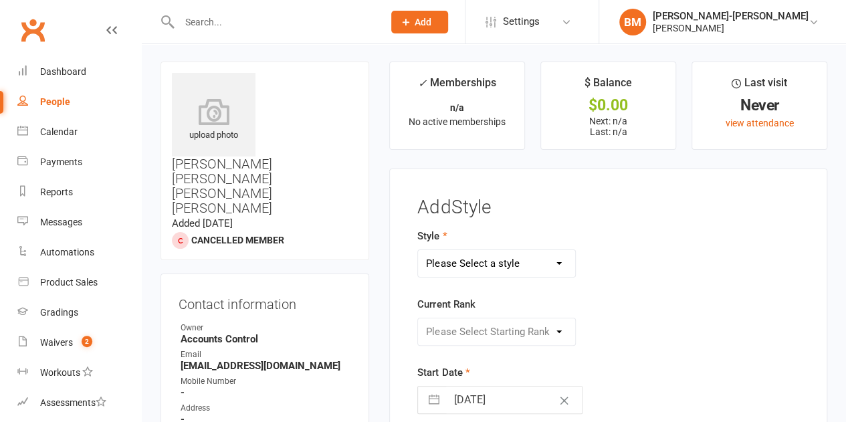
scroll to position [0, 0]
click at [492, 267] on select "Please Select a style ADULTS BJJ KIDS BJJ" at bounding box center [496, 264] width 157 height 27
select select "3664"
click at [418, 251] on select "Please Select a style ADULTS BJJ KIDS BJJ" at bounding box center [496, 264] width 157 height 27
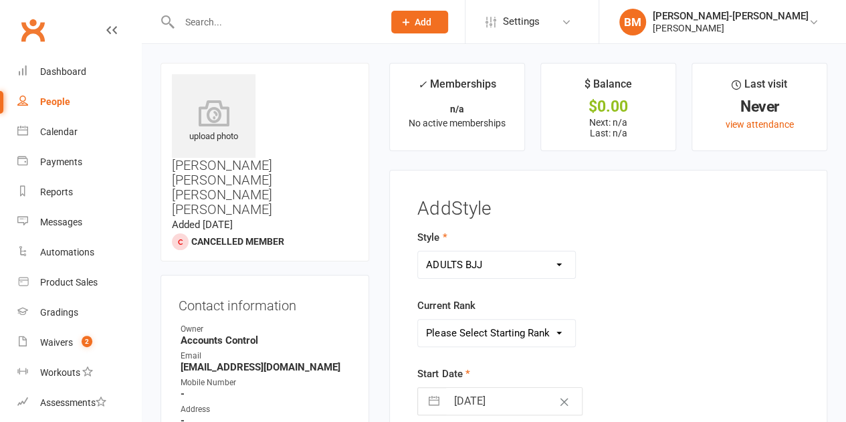
click at [449, 328] on select "Please Select Starting Rank WHITE WHITE I WHITE II WHITE III WHITE IIII BLUE BL…" at bounding box center [496, 333] width 157 height 27
select select "43323"
click at [418, 320] on select "Please Select Starting Rank WHITE WHITE I WHITE II WHITE III WHITE IIII BLUE BL…" at bounding box center [496, 333] width 157 height 27
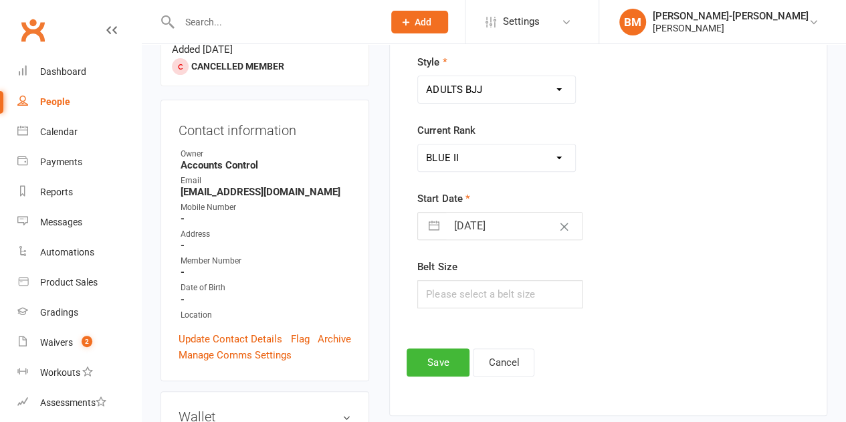
scroll to position [201, 0]
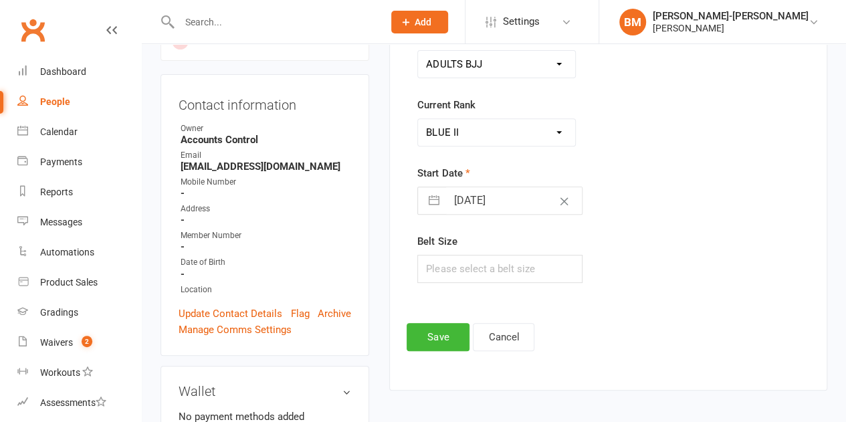
click at [472, 200] on input "[DATE]" at bounding box center [514, 200] width 136 height 27
select select "6"
select select "2025"
select select "7"
select select "2025"
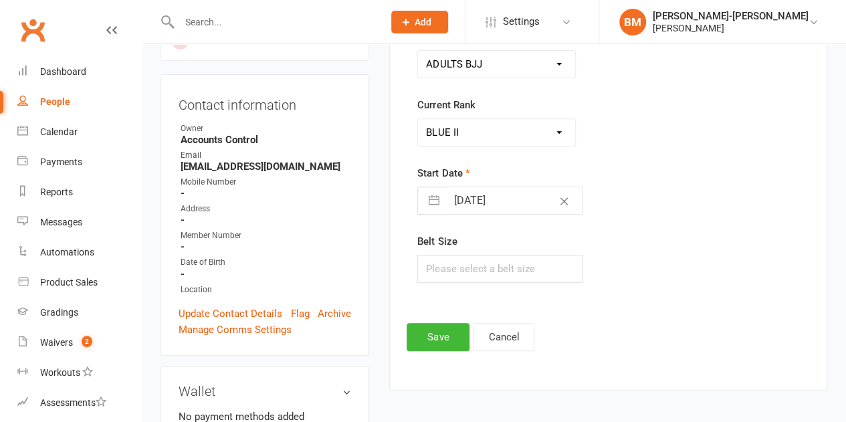
select select "8"
select select "2025"
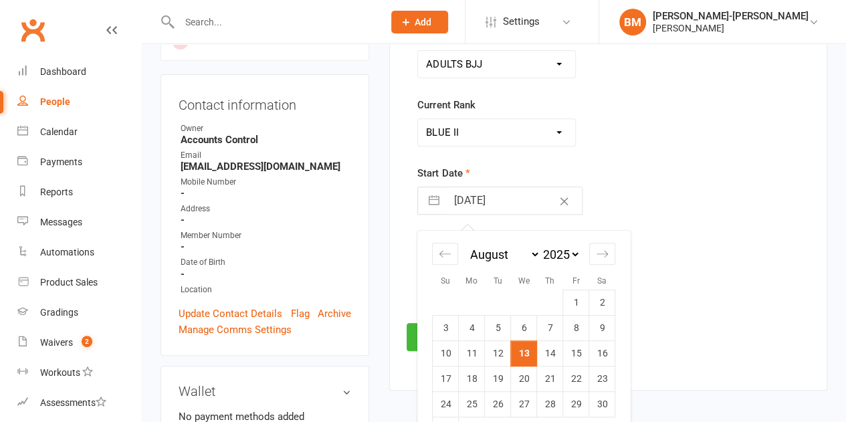
click at [569, 253] on select "2035 2034 2033 2032 2031 2030 2029 2028 2027 2026 2025 2024 2023 2022 2021 2020…" at bounding box center [560, 254] width 40 height 15
select select "6"
select select "2024"
select select "7"
select select "2024"
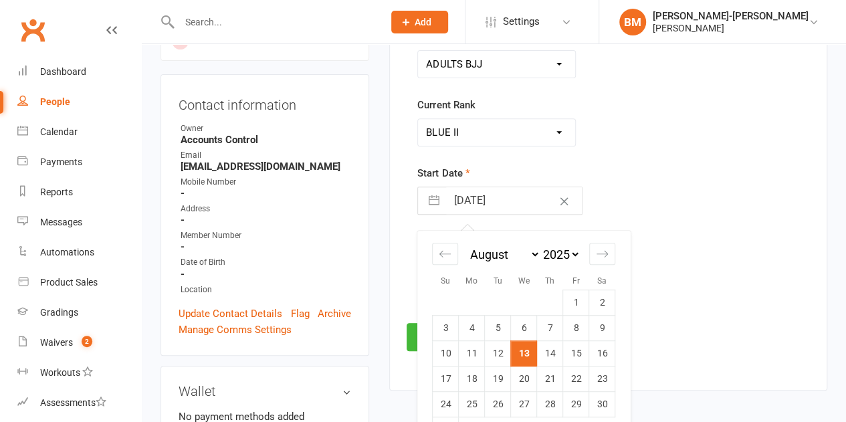
select select "8"
select select "2024"
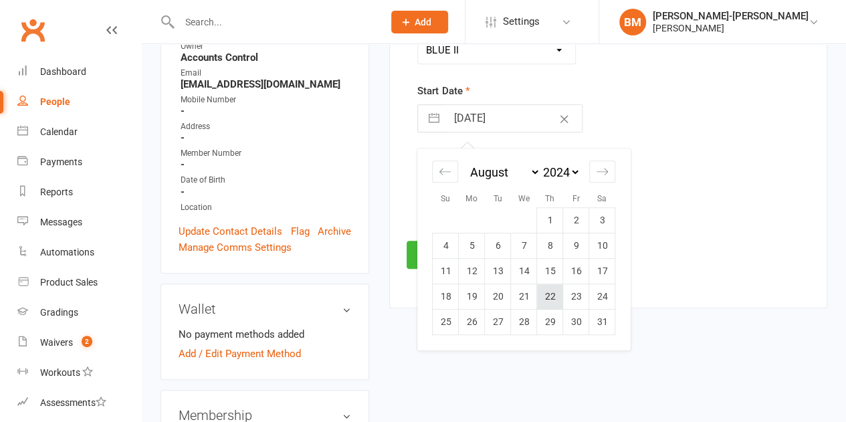
scroll to position [290, 0]
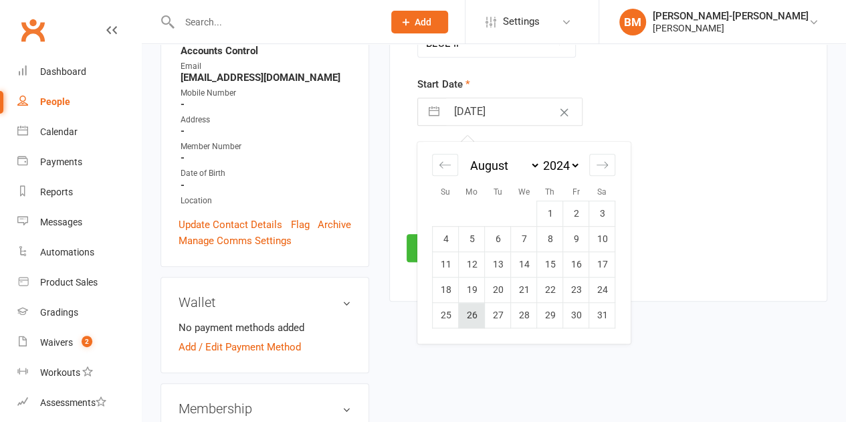
click td "26"
type input "26 Aug 2024"
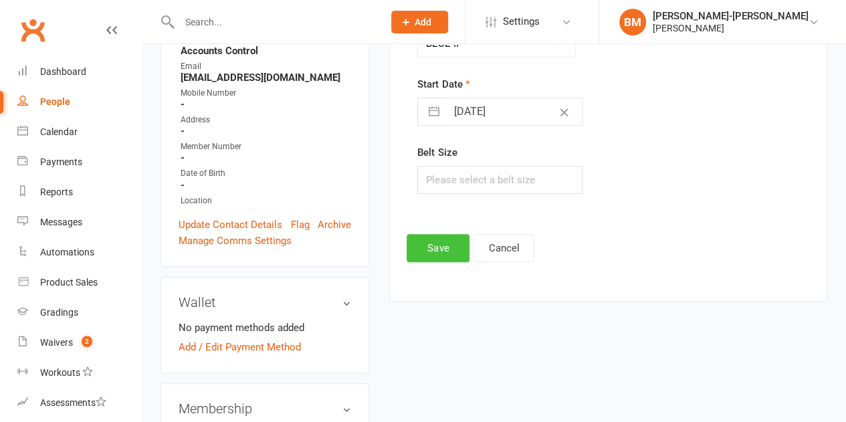
click button "Save"
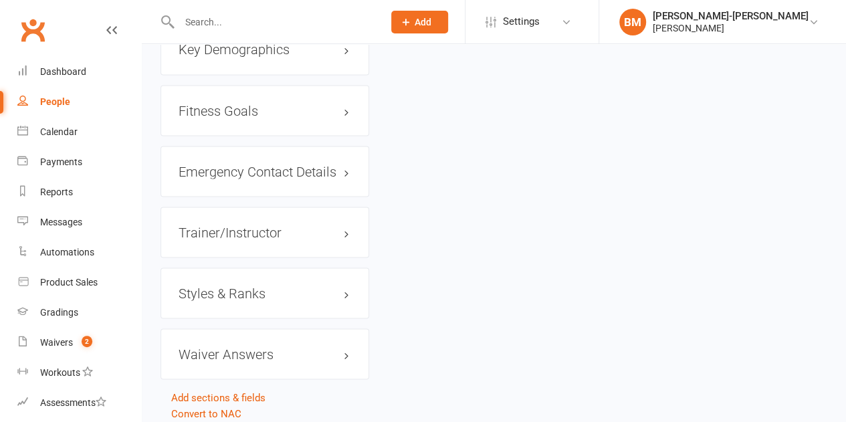
click at [230, 286] on h3 "Styles & Ranks" at bounding box center [265, 293] width 173 height 15
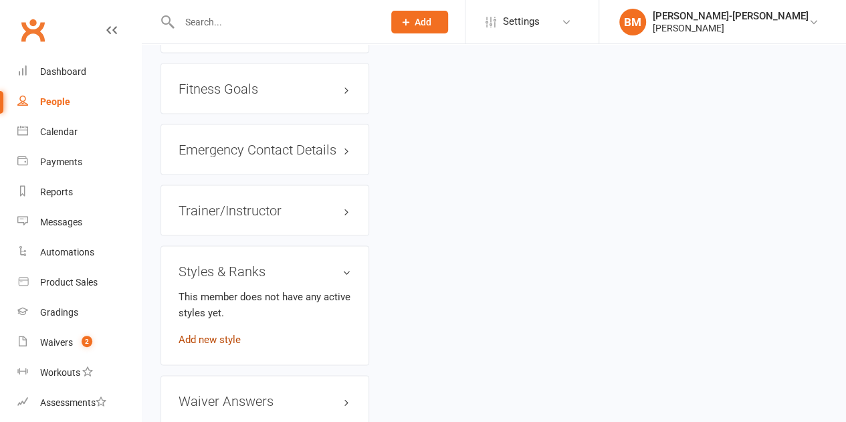
click at [197, 333] on link "Add new style" at bounding box center [210, 339] width 62 height 12
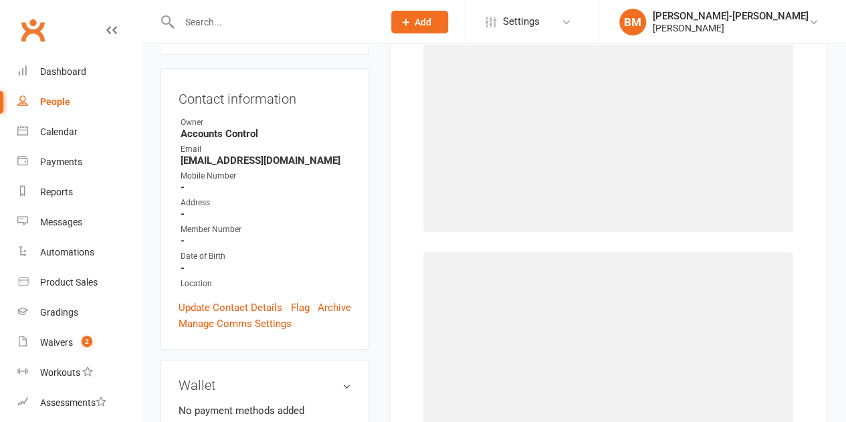
scroll to position [102, 0]
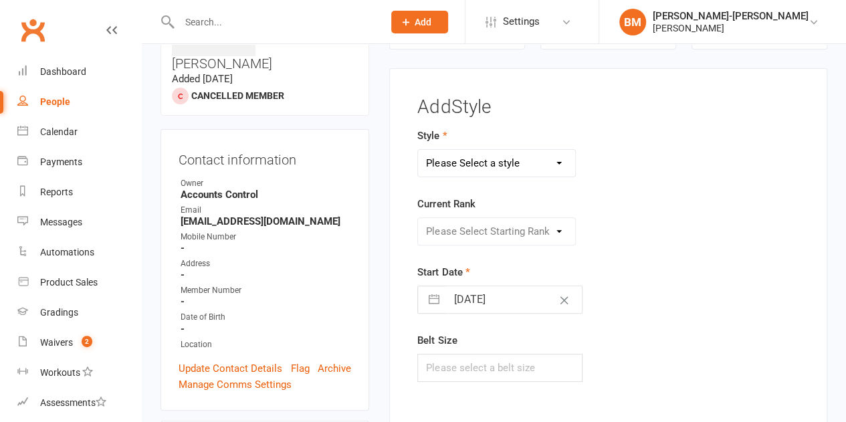
click at [495, 167] on select "Please Select a style ADULTS BJJ KIDS BJJ" at bounding box center [496, 163] width 157 height 27
select select "3664"
click at [418, 150] on select "Please Select a style ADULTS BJJ KIDS BJJ" at bounding box center [496, 163] width 157 height 27
click at [451, 229] on select "Please Select Starting Rank WHITE WHITE I WHITE II WHITE III WHITE IIII BLUE BL…" at bounding box center [496, 231] width 157 height 27
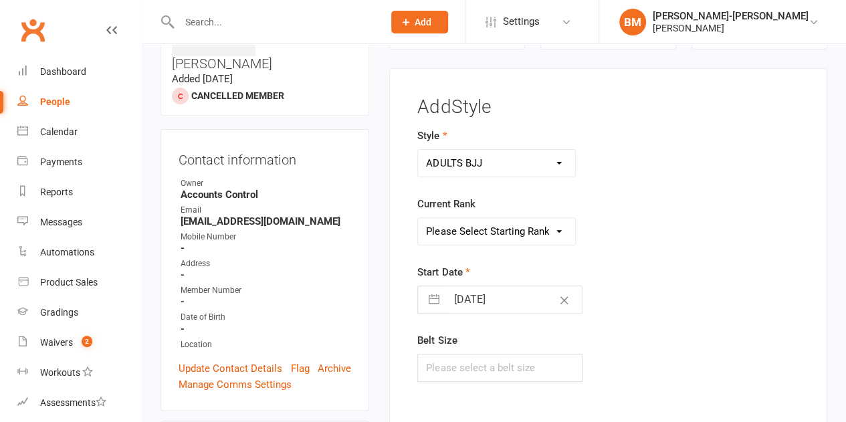
click at [451, 229] on select "Please Select Starting Rank WHITE WHITE I WHITE II WHITE III WHITE IIII BLUE BL…" at bounding box center [496, 231] width 157 height 27
select select "43319"
click at [418, 218] on select "Please Select Starting Rank WHITE WHITE I WHITE II WHITE III WHITE IIII BLUE BL…" at bounding box center [496, 231] width 157 height 27
click at [437, 302] on button "button" at bounding box center [434, 299] width 24 height 27
select select "6"
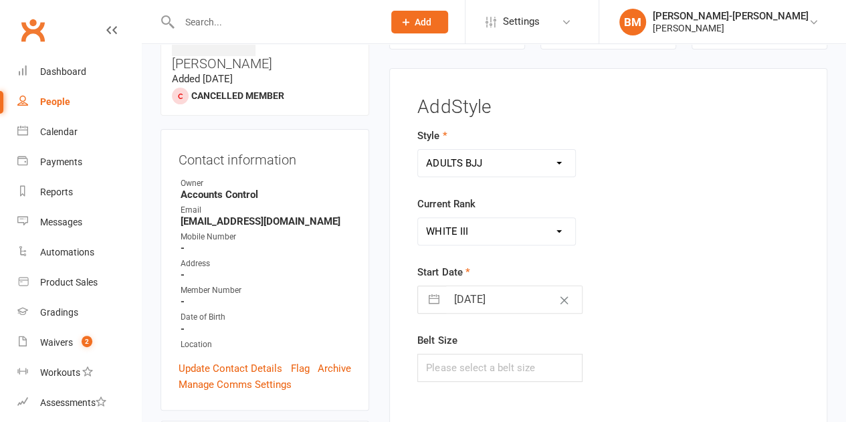
select select "2025"
select select "7"
select select "2025"
select select "8"
select select "2025"
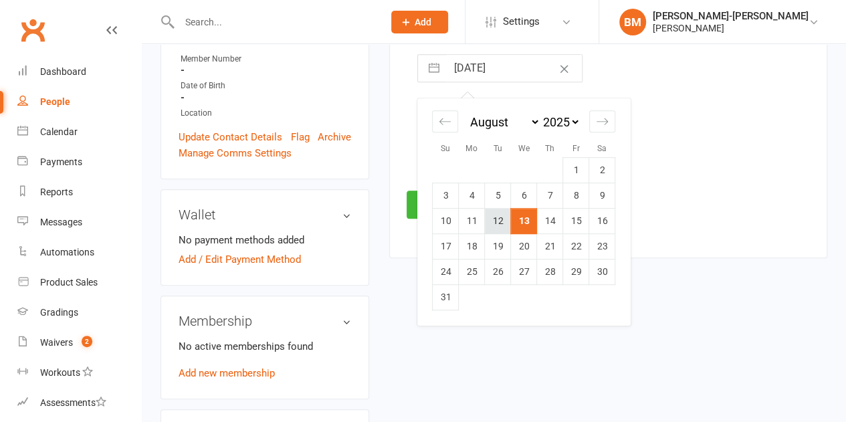
scroll to position [347, 0]
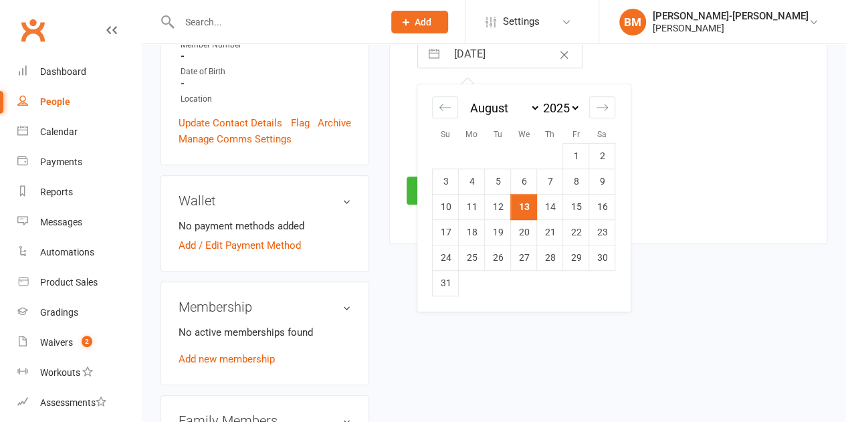
click at [462, 113] on div "January February March April May June July August September October November [D…" at bounding box center [523, 108] width 183 height 19
click at [606, 110] on icon "Move forward to switch to the next month." at bounding box center [602, 107] width 13 height 13
select select "9"
select select "2025"
click at [567, 112] on select "2035 2034 2033 2032 2031 2030 2029 2028 2027 2026 2025 2024 2023 2022 2021 2020…" at bounding box center [560, 107] width 40 height 15
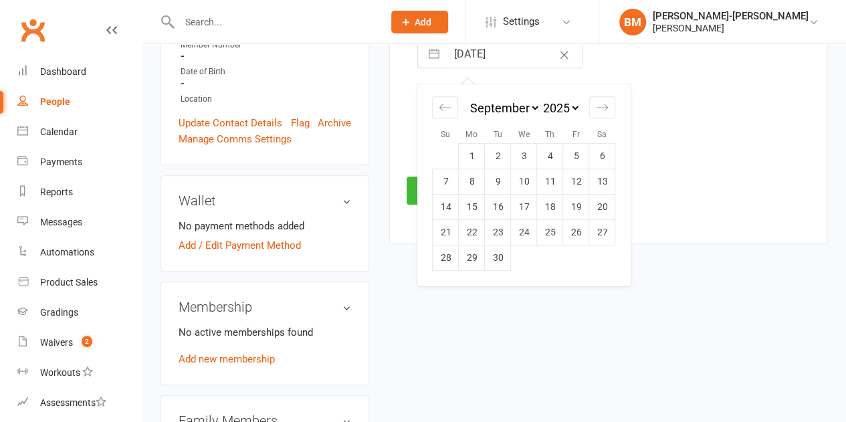
select select "7"
select select "2024"
select select "8"
select select "2024"
select select "9"
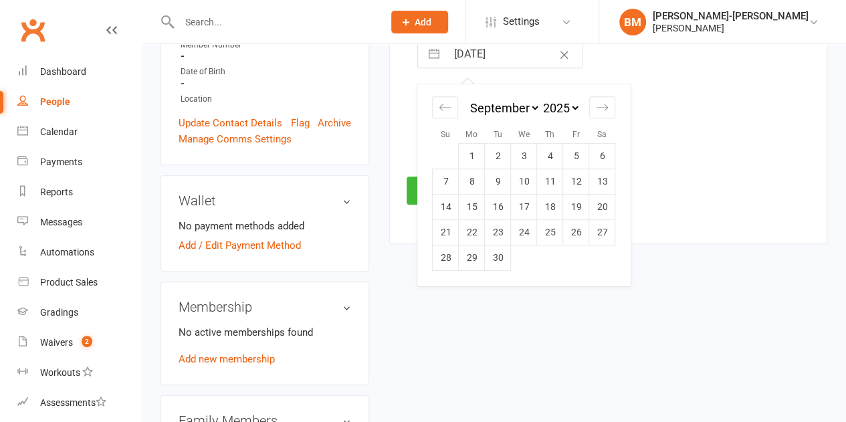
select select "2024"
click at [482, 112] on select "January February March April May June July August September October November De…" at bounding box center [504, 107] width 73 height 15
select select "3"
select select "2024"
select select "4"
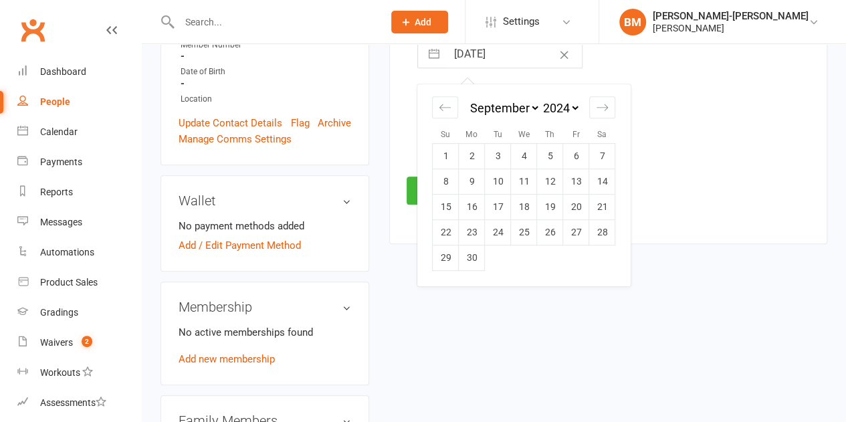
select select "2024"
select select "5"
select select "2024"
click at [575, 231] on td "24" at bounding box center [576, 232] width 26 height 25
type input "[DATE]"
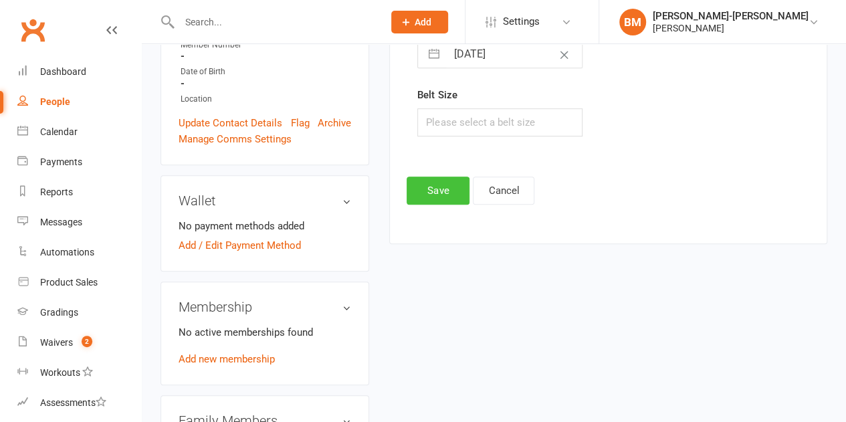
click at [433, 189] on button "Save" at bounding box center [438, 191] width 63 height 28
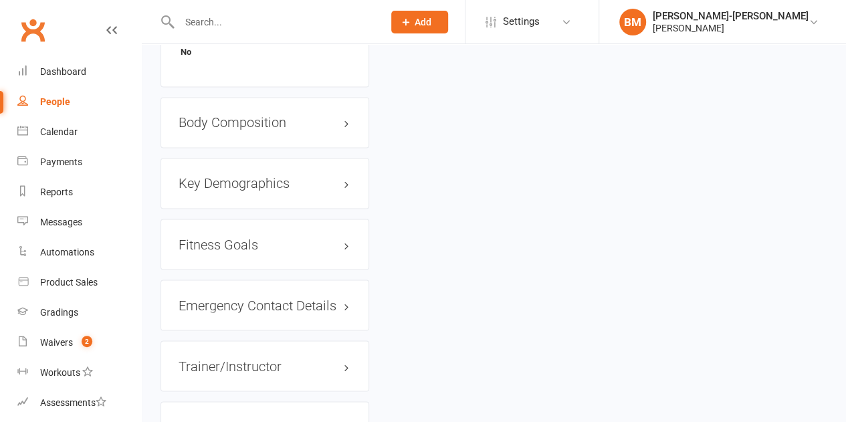
scroll to position [1156, 0]
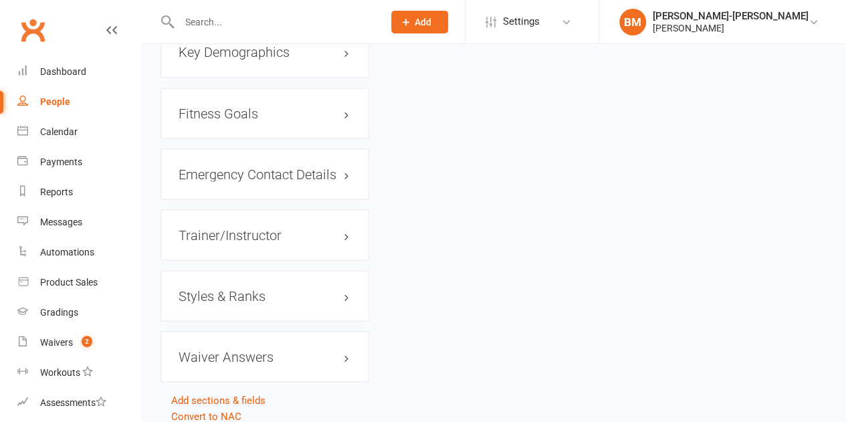
click at [225, 288] on h3 "Styles & Ranks" at bounding box center [265, 295] width 173 height 15
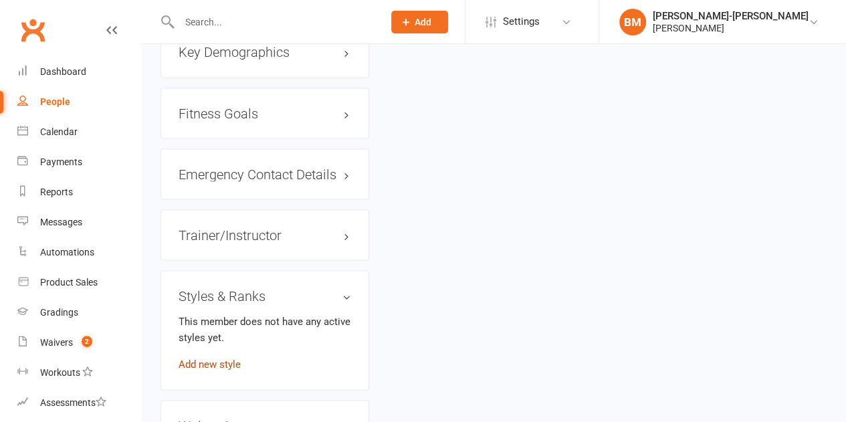
click at [215, 358] on link "Add new style" at bounding box center [210, 364] width 62 height 12
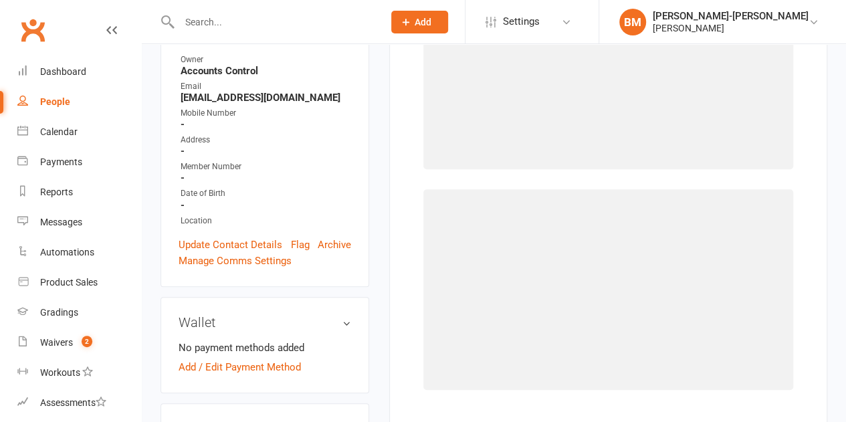
scroll to position [102, 0]
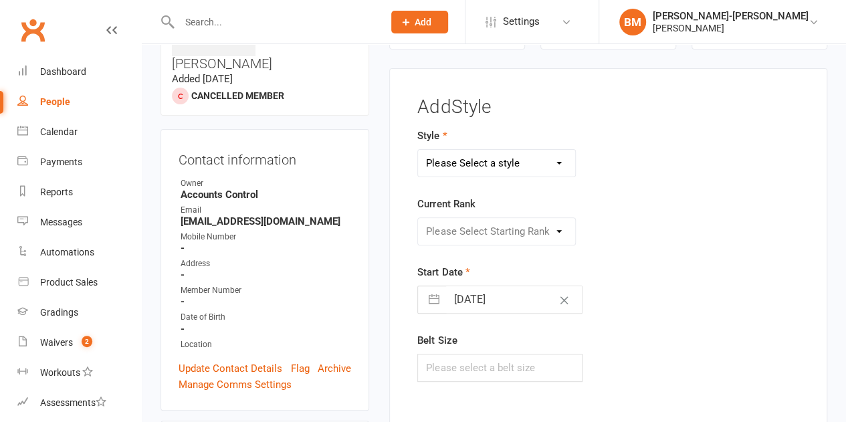
click at [502, 163] on select "Please Select a style ADULTS BJJ KIDS BJJ" at bounding box center [496, 163] width 157 height 27
select select "3664"
click at [418, 150] on select "Please Select a style ADULTS BJJ KIDS BJJ" at bounding box center [496, 163] width 157 height 27
click at [468, 228] on select "Please Select Starting Rank WHITE WHITE I WHITE II WHITE III WHITE IIII BLUE BL…" at bounding box center [496, 231] width 157 height 27
select select "43323"
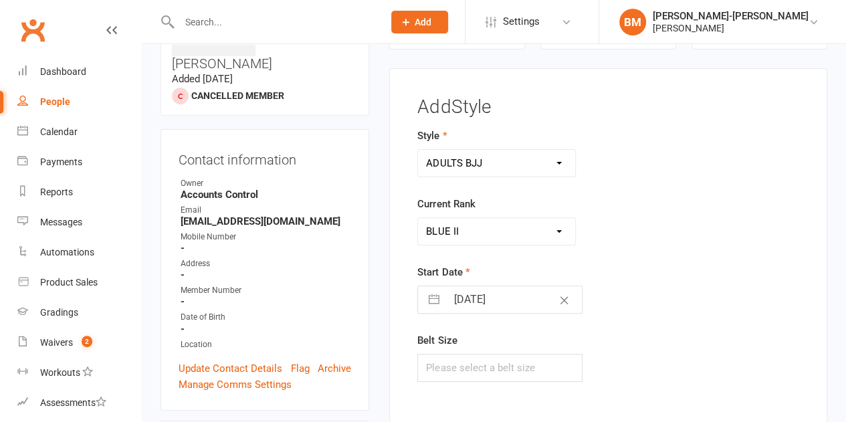
click at [418, 218] on select "Please Select Starting Rank WHITE WHITE I WHITE II WHITE III WHITE IIII BLUE BL…" at bounding box center [496, 231] width 157 height 27
select select "6"
select select "2025"
select select "7"
select select "2025"
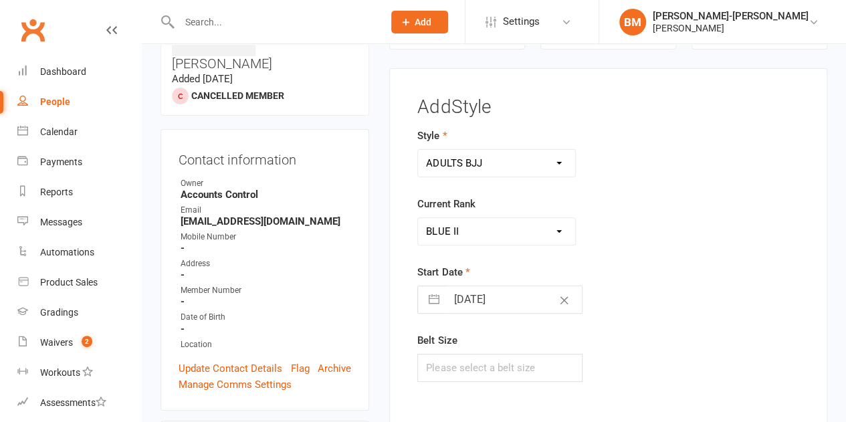
select select "8"
select select "2025"
click at [478, 307] on input "[DATE]" at bounding box center [514, 299] width 136 height 27
click at [571, 349] on select "2035 2034 2033 2032 2031 2030 2029 2028 2027 2026 2025 2024 2023 2022 2021 2020…" at bounding box center [560, 353] width 40 height 15
click at [566, 353] on select "2035 2034 2033 2032 2031 2030 2029 2028 2027 2026 2025 2024 2023 2022 2021 2020…" at bounding box center [560, 353] width 40 height 15
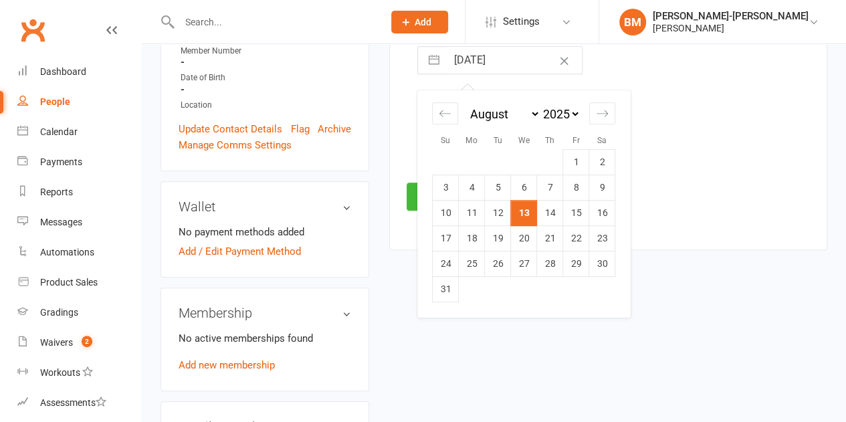
select select "6"
select select "2024"
select select "7"
select select "2024"
select select "8"
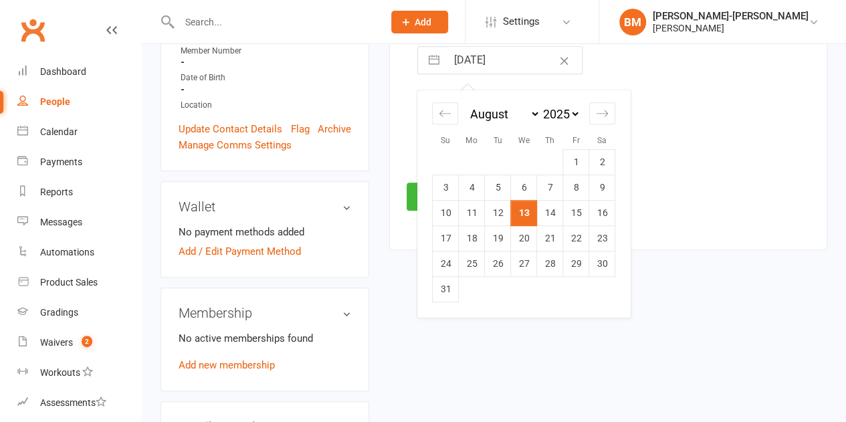
select select "2024"
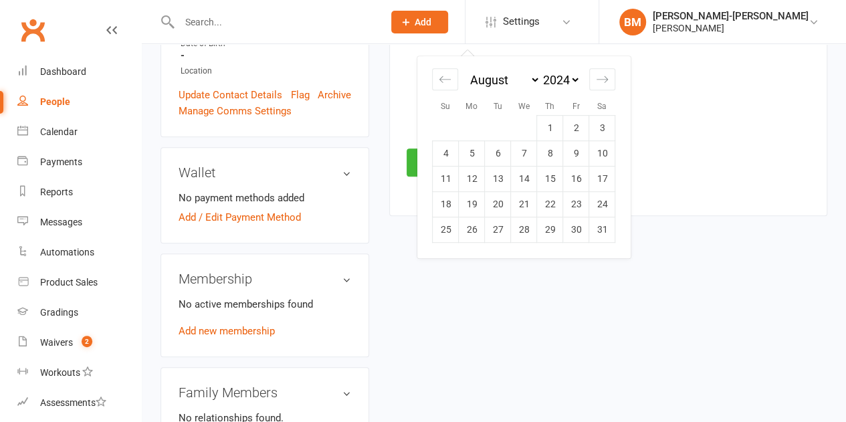
scroll to position [364, 0]
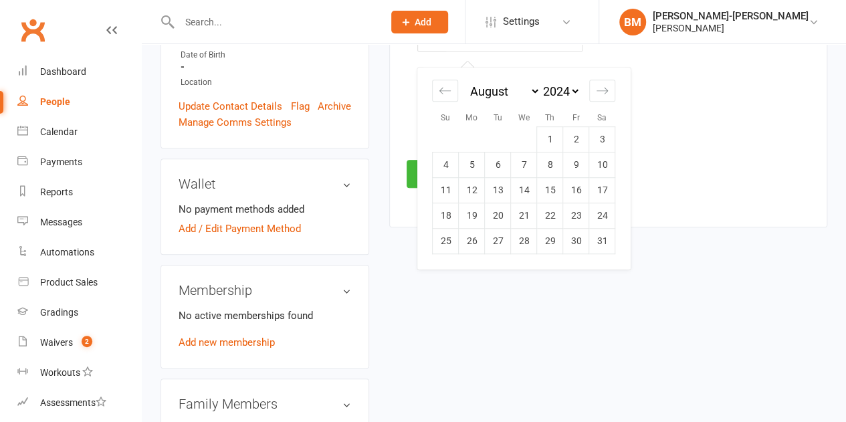
click at [506, 90] on select "January February March April May June July August September October November De…" at bounding box center [504, 91] width 73 height 15
click at [503, 94] on select "January February March April May June July August September October November De…" at bounding box center [504, 91] width 73 height 15
click at [508, 90] on select "January February March April May June July August September October November De…" at bounding box center [504, 91] width 73 height 15
select select "2"
select select "2024"
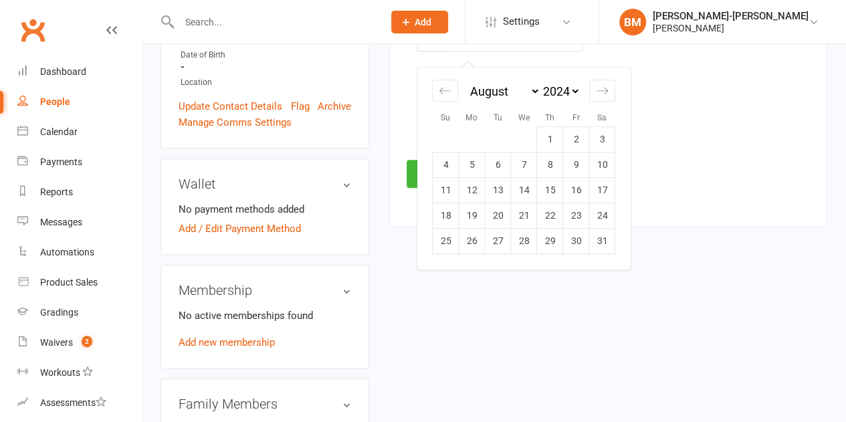
select select "3"
select select "2024"
select select "4"
select select "2024"
click at [474, 138] on td "1" at bounding box center [472, 139] width 26 height 25
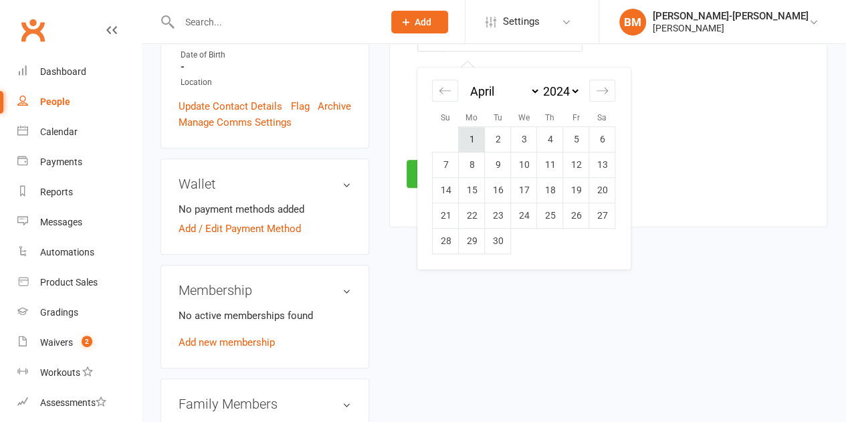
type input "01 Apr 2024"
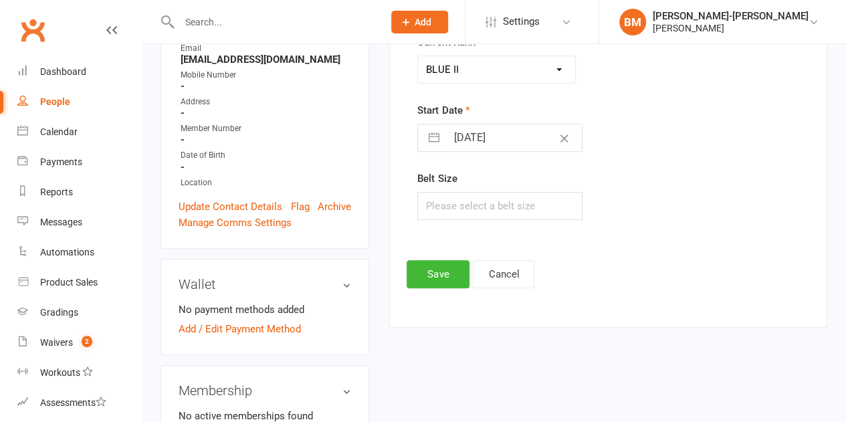
scroll to position [252, 0]
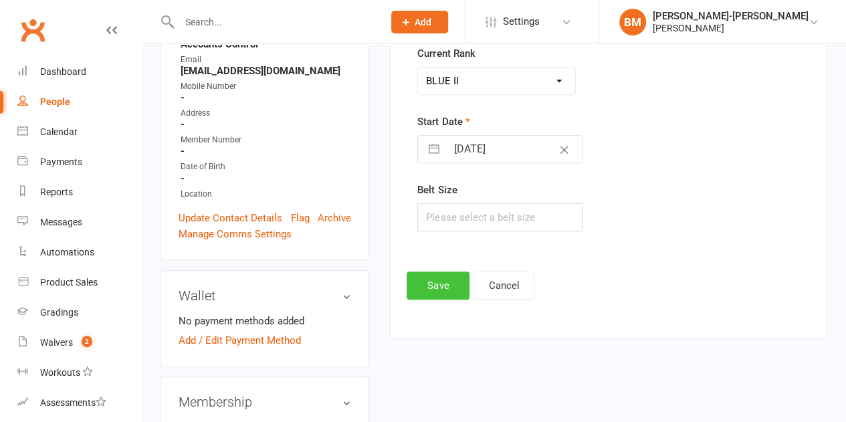
click at [442, 289] on button "Save" at bounding box center [438, 286] width 63 height 28
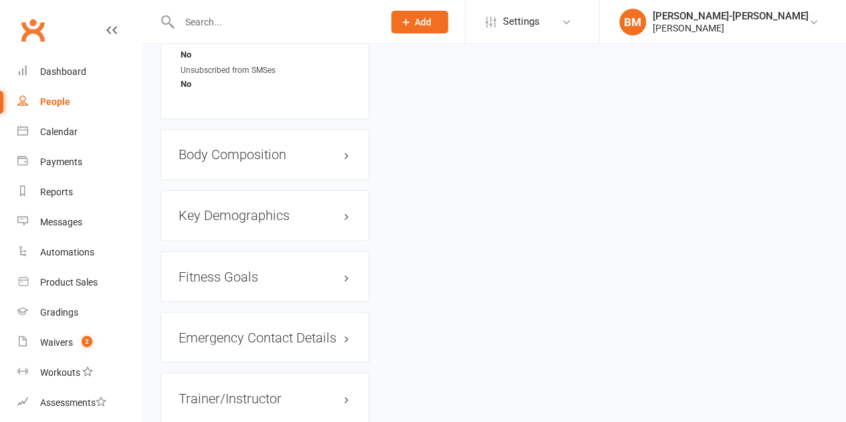
scroll to position [1156, 0]
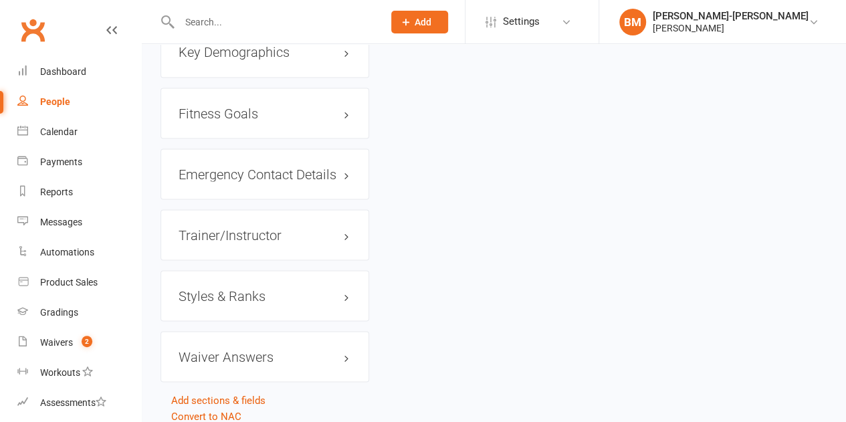
click at [251, 270] on div "Styles & Ranks" at bounding box center [265, 295] width 209 height 51
click at [241, 288] on h3 "Styles & Ranks" at bounding box center [265, 295] width 173 height 15
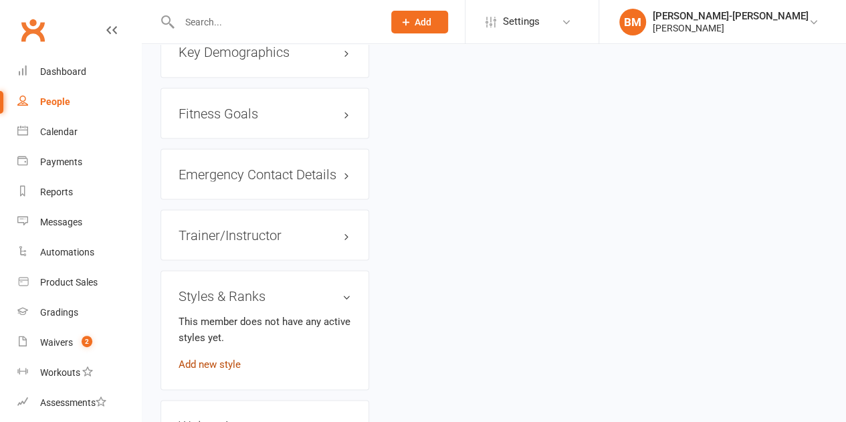
click at [205, 313] on div "This member does not have any active styles yet. Add new style" at bounding box center [265, 342] width 173 height 59
drag, startPoint x: 209, startPoint y: 308, endPoint x: 219, endPoint y: 310, distance: 9.5
click at [213, 358] on link "Add new style" at bounding box center [210, 364] width 62 height 12
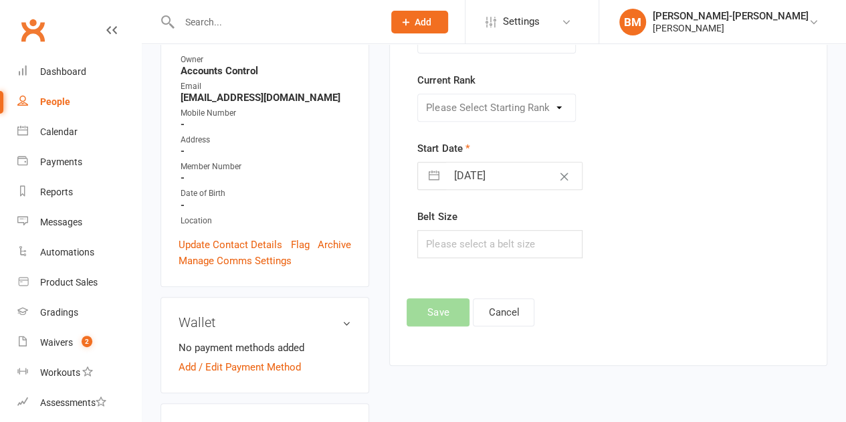
scroll to position [223, 0]
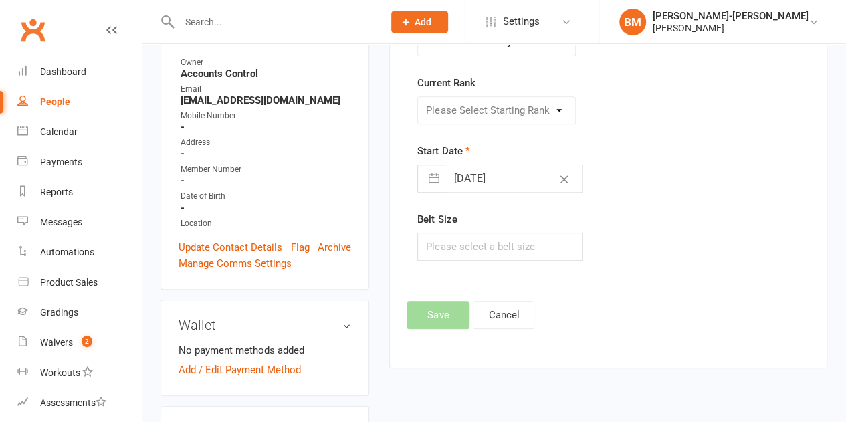
click at [488, 113] on div "Please Select Starting Rank" at bounding box center [496, 110] width 159 height 28
click at [494, 107] on div "Please Select Starting Rank" at bounding box center [496, 110] width 159 height 28
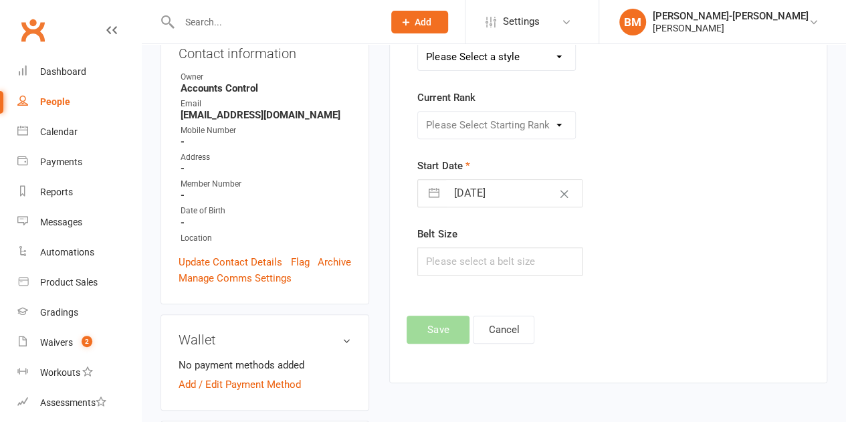
click at [472, 117] on div "Please Select Starting Rank" at bounding box center [496, 125] width 159 height 28
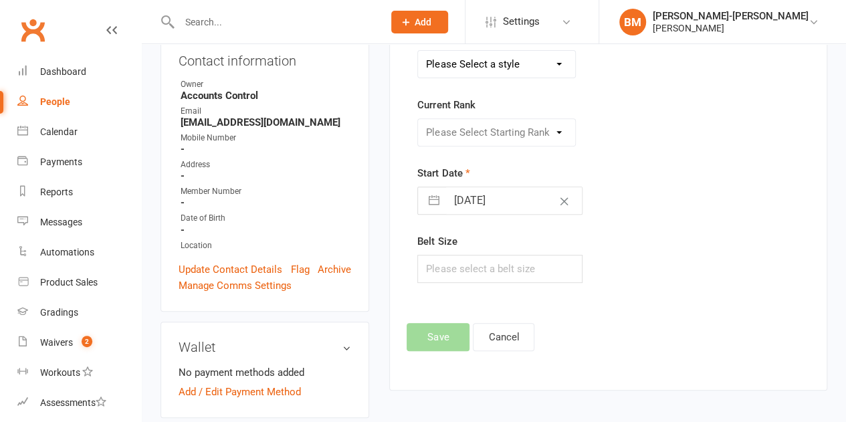
click at [508, 67] on select "Please Select a style ADULTS BJJ KIDS BJJ" at bounding box center [496, 64] width 157 height 27
click at [503, 65] on select "Please Select a style ADULTS BJJ KIDS BJJ" at bounding box center [496, 64] width 157 height 27
select select "3664"
click at [418, 51] on select "Please Select a style ADULTS BJJ KIDS BJJ" at bounding box center [496, 64] width 157 height 27
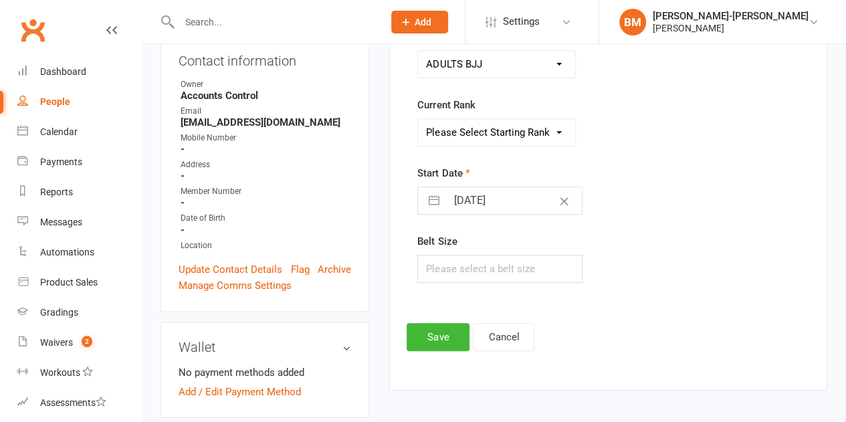
click at [487, 138] on select "Please Select Starting Rank WHITE WHITE I WHITE II WHITE III WHITE IIII BLUE BL…" at bounding box center [496, 132] width 157 height 27
select select "43336"
click at [418, 119] on select "Please Select Starting Rank WHITE WHITE I WHITE II WHITE III WHITE IIII BLUE BL…" at bounding box center [496, 132] width 157 height 27
click at [515, 200] on input "[DATE]" at bounding box center [514, 200] width 136 height 27
select select "6"
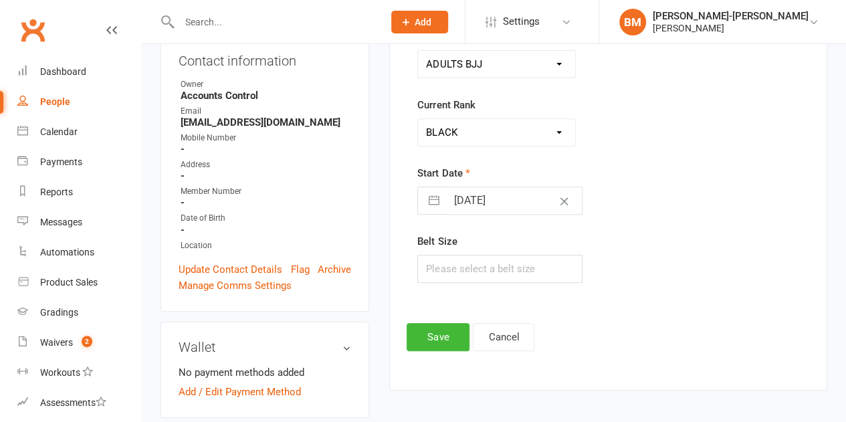
select select "2025"
select select "7"
select select "2025"
select select "8"
select select "2025"
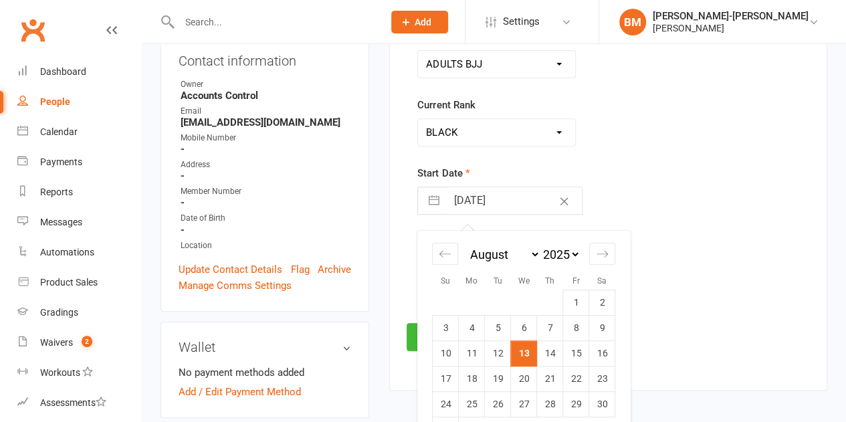
click at [571, 255] on select "2035 2034 2033 2032 2031 2030 2029 2028 2027 2026 2025 2024 2023 2022 2021 2020…" at bounding box center [560, 254] width 40 height 15
select select "6"
select select "2024"
select select "7"
select select "2024"
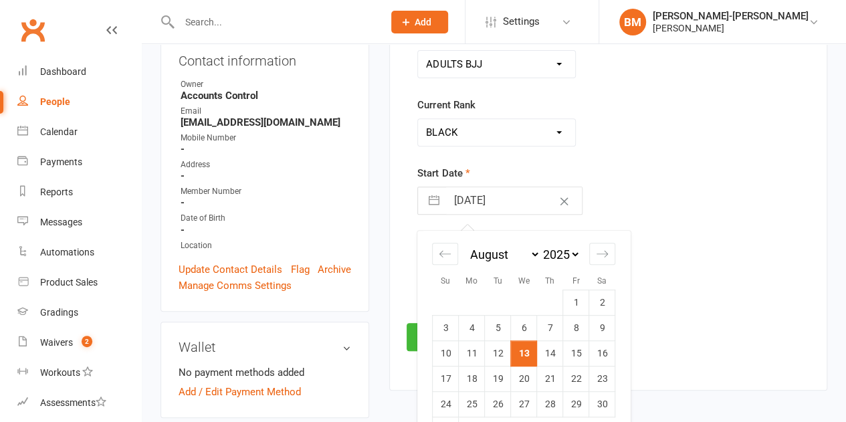
select select "8"
select select "2024"
click at [480, 258] on select "January February March April May June July August September October November De…" at bounding box center [504, 254] width 73 height 15
select select "1"
select select "2024"
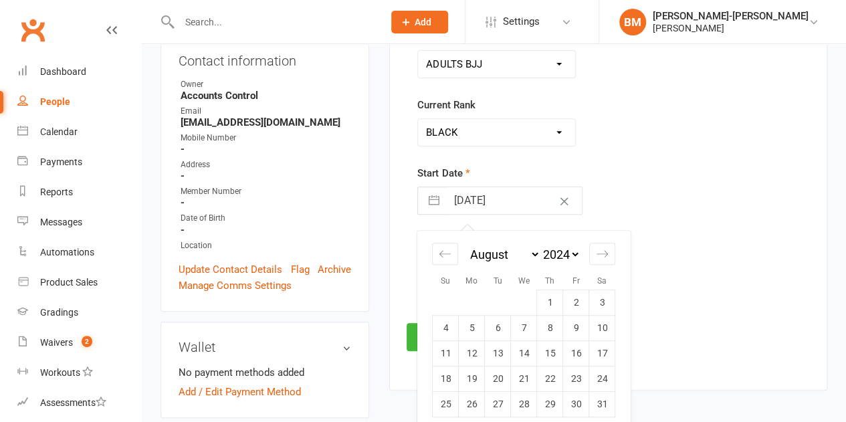
select select "2"
select select "2024"
select select "3"
select select "2024"
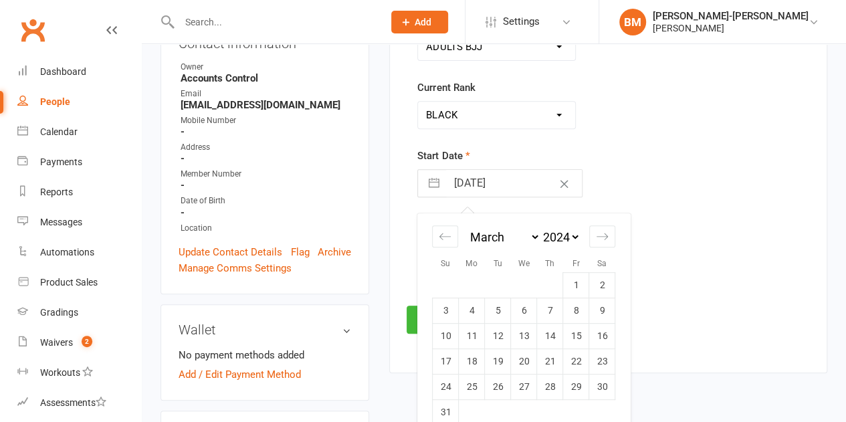
scroll to position [268, 0]
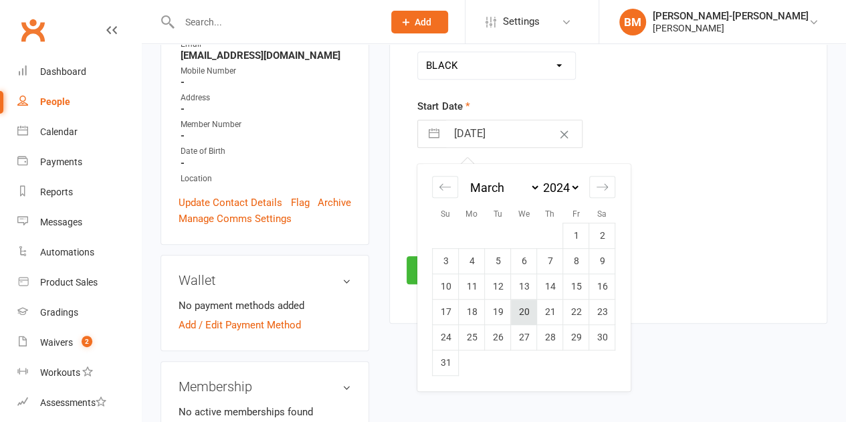
click at [533, 316] on td "20" at bounding box center [524, 312] width 26 height 25
type input "[DATE]"
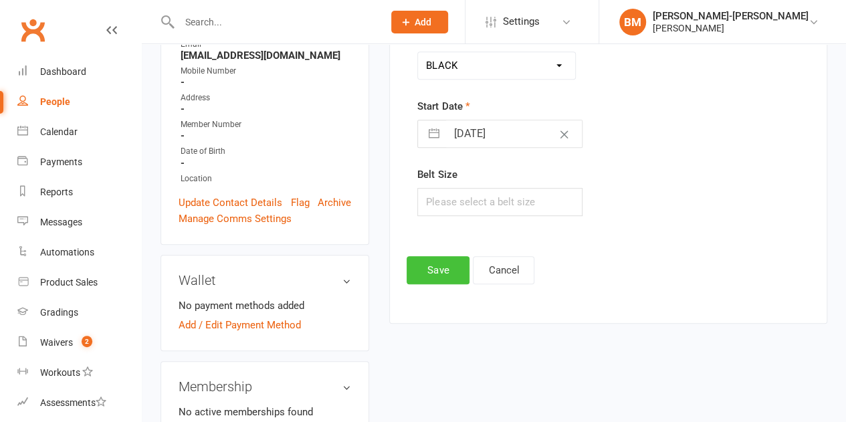
click at [452, 275] on button "Save" at bounding box center [438, 270] width 63 height 28
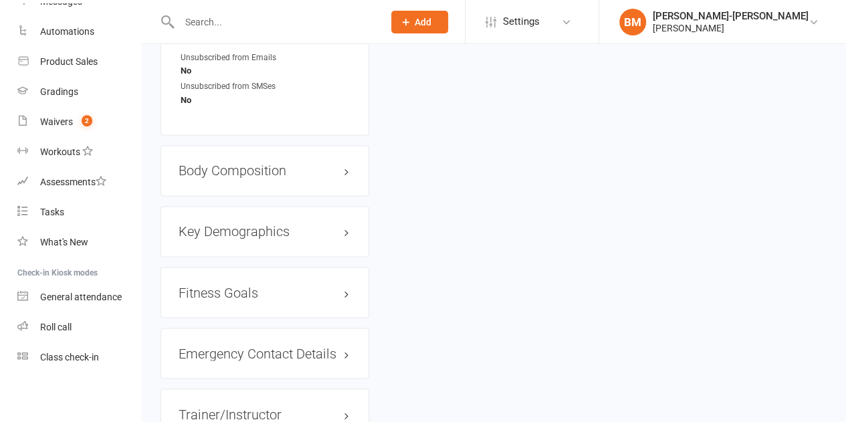
scroll to position [1114, 0]
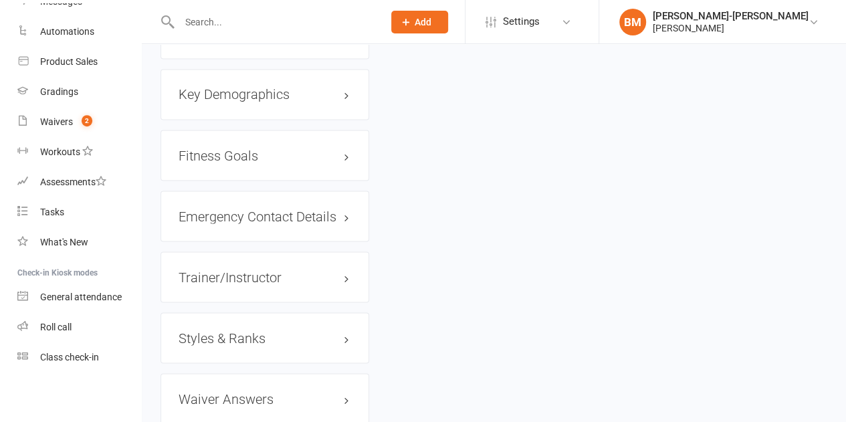
click at [265, 330] on h3 "Styles & Ranks" at bounding box center [265, 337] width 173 height 15
click at [205, 400] on link "Add new style" at bounding box center [210, 406] width 62 height 12
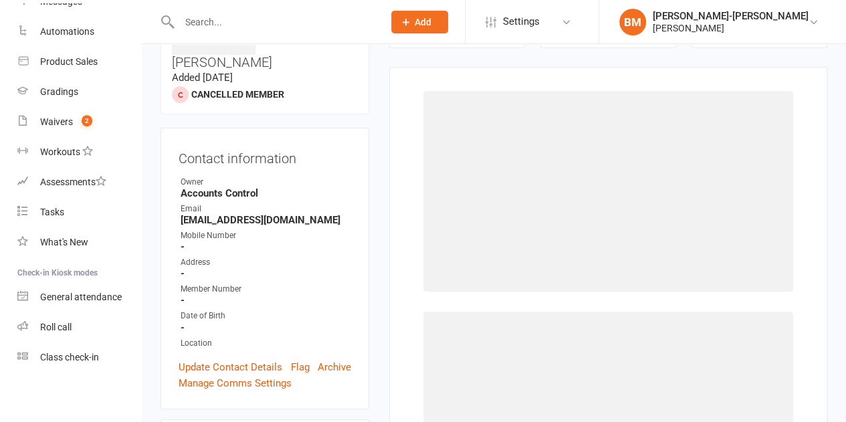
scroll to position [102, 0]
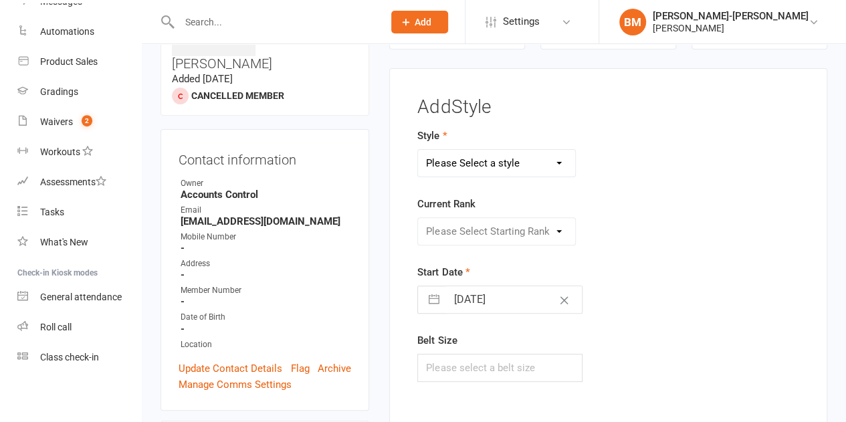
click at [468, 163] on select "Please Select a style ADULTS BJJ KIDS BJJ" at bounding box center [496, 163] width 157 height 27
select select "3664"
click at [418, 150] on select "Please Select a style ADULTS BJJ KIDS BJJ" at bounding box center [496, 163] width 157 height 27
click at [460, 220] on select "Please Select Starting Rank WHITE WHITE I WHITE II WHITE III WHITE IIII BLUE BL…" at bounding box center [496, 231] width 157 height 27
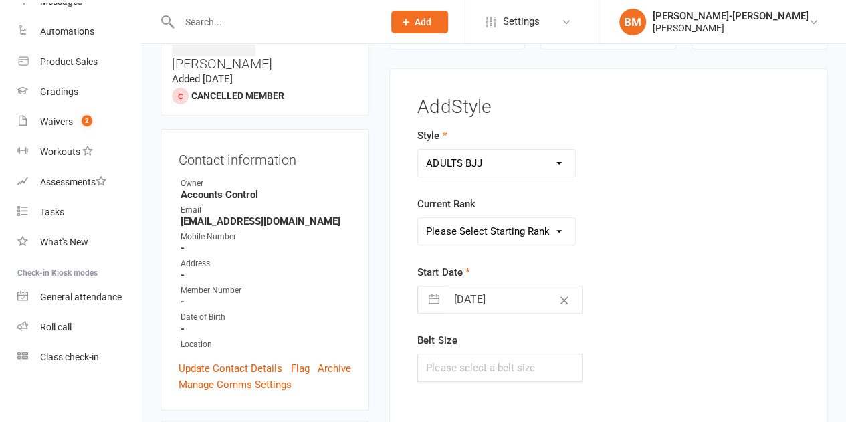
click at [460, 220] on select "Please Select Starting Rank WHITE WHITE I WHITE II WHITE III WHITE IIII BLUE BL…" at bounding box center [496, 231] width 157 height 27
select select "43336"
click at [418, 218] on select "Please Select Starting Rank WHITE WHITE I WHITE II WHITE III WHITE IIII BLUE BL…" at bounding box center [496, 231] width 157 height 27
click at [471, 296] on input "[DATE]" at bounding box center [514, 299] width 136 height 27
select select "6"
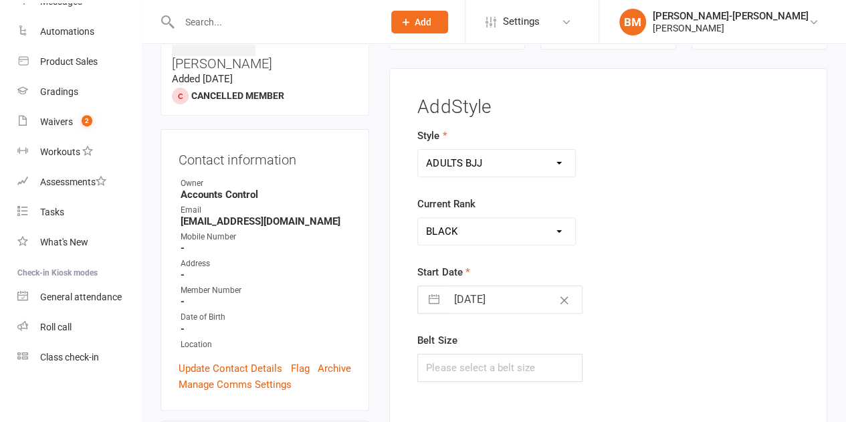
select select "2025"
select select "7"
select select "2025"
select select "8"
select select "2025"
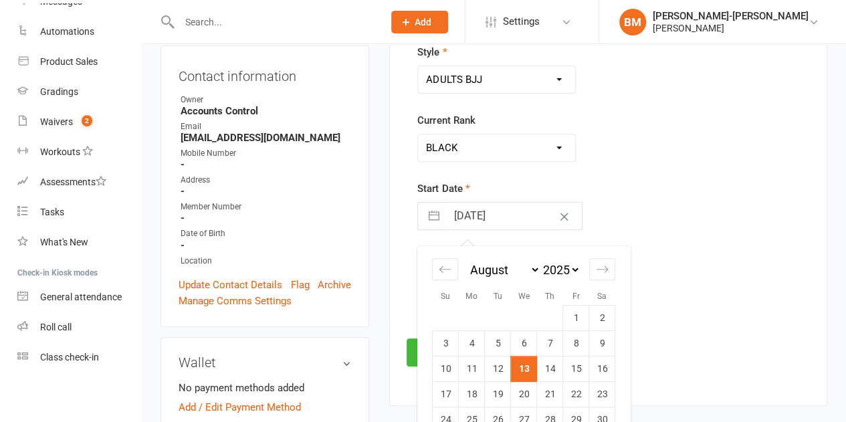
scroll to position [191, 0]
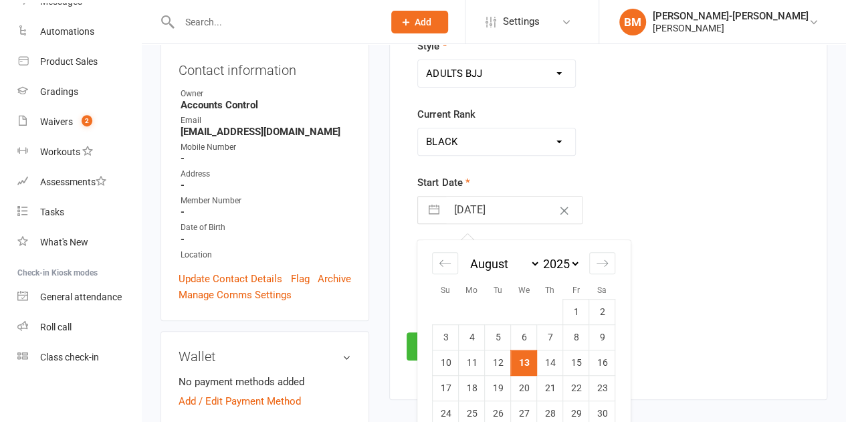
click at [558, 257] on select "2035 2034 2033 2032 2031 2030 2029 2028 2027 2026 2025 2024 2023 2022 2021 2020…" at bounding box center [560, 263] width 40 height 15
click at [560, 261] on select "2035 2034 2033 2032 2031 2030 2029 2028 2027 2026 2025 2024 2023 2022 2021 2020…" at bounding box center [560, 263] width 40 height 15
select select "6"
select select "2024"
select select "7"
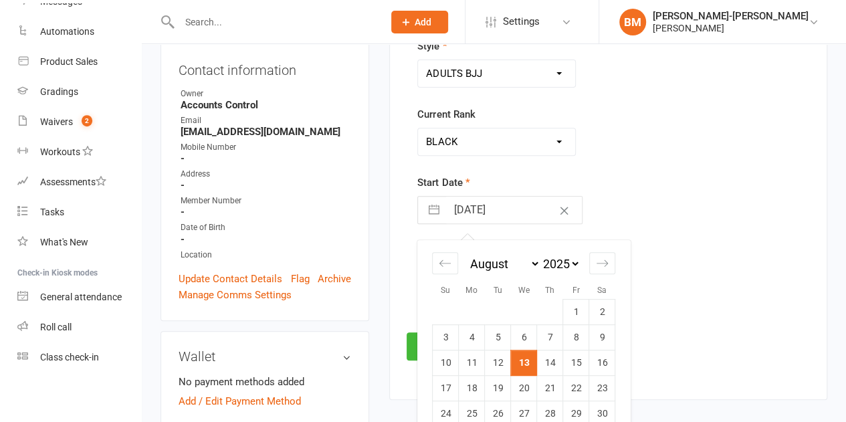
select select "2024"
select select "8"
select select "2024"
click at [496, 262] on select "January February March April May June July August September October November De…" at bounding box center [504, 263] width 73 height 15
select select "7"
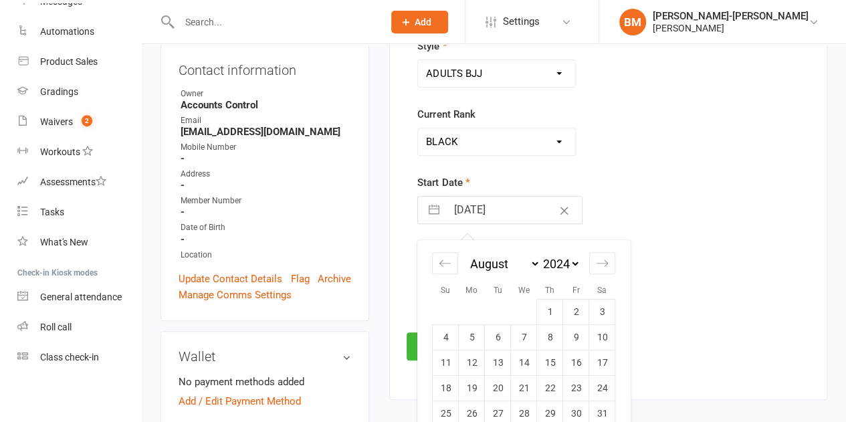
select select "9"
select select "2024"
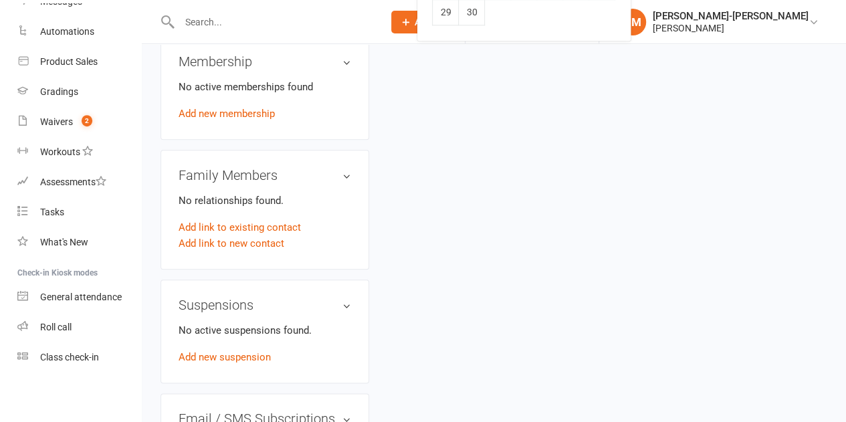
click at [609, 209] on div "upload photo [PERSON_NAME] Added [DATE] Cancelled member Contact information Ow…" at bounding box center [493, 263] width 687 height 1586
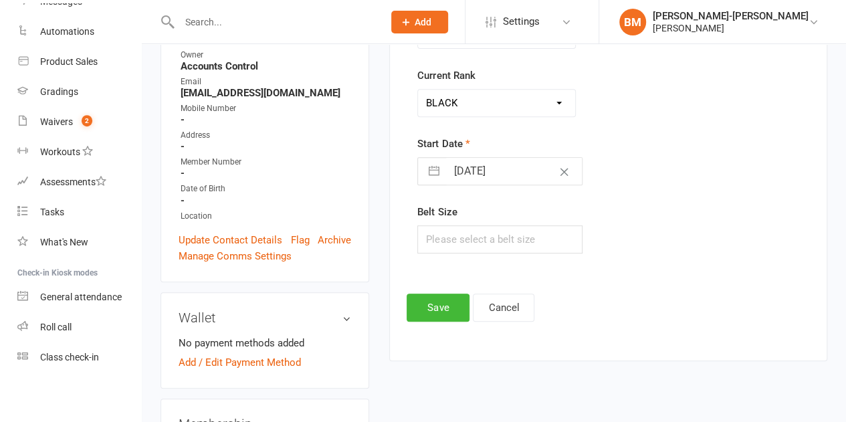
scroll to position [213, 0]
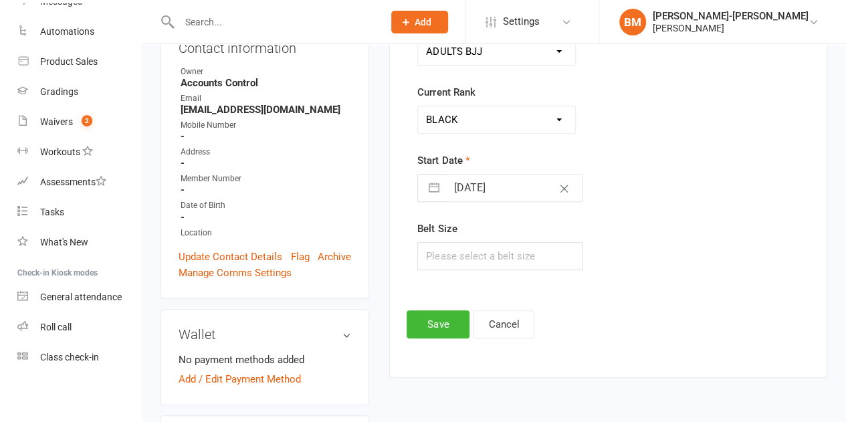
click at [482, 181] on input "[DATE]" at bounding box center [514, 188] width 136 height 27
select select "6"
select select "2025"
select select "7"
select select "2025"
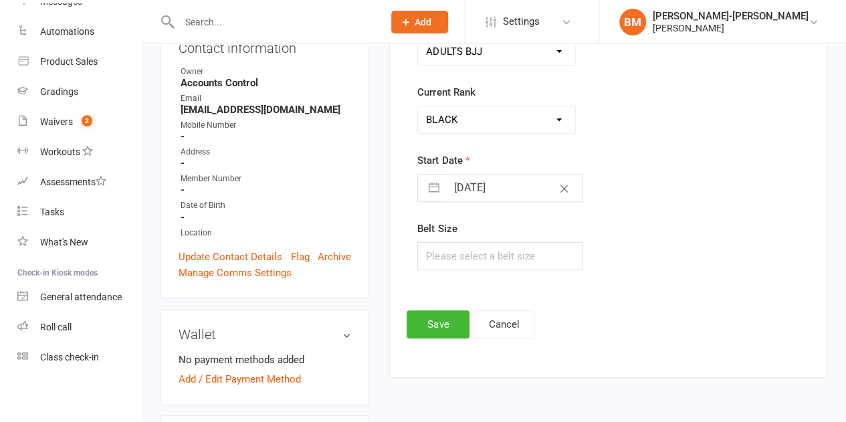
select select "8"
select select "2025"
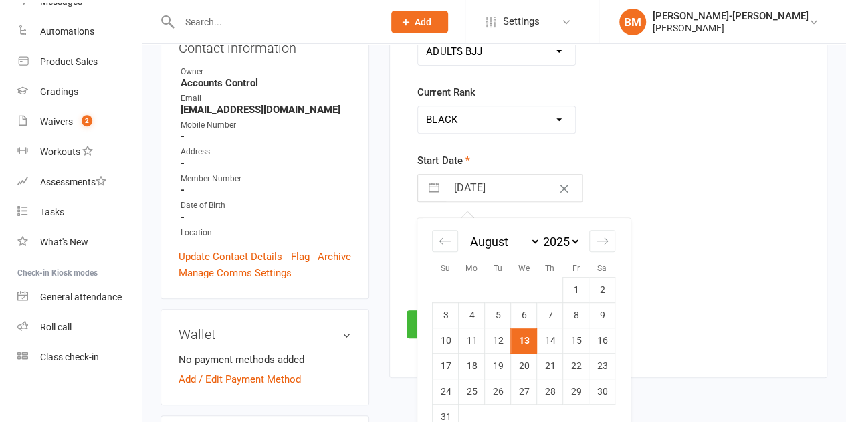
click at [555, 229] on div "January February March April May June July August September October November [D…" at bounding box center [523, 247] width 183 height 59
click at [560, 237] on select "2035 2034 2033 2032 2031 2030 2029 2028 2027 2026 2025 2024 2023 2022 2021 2020…" at bounding box center [560, 241] width 40 height 15
select select "6"
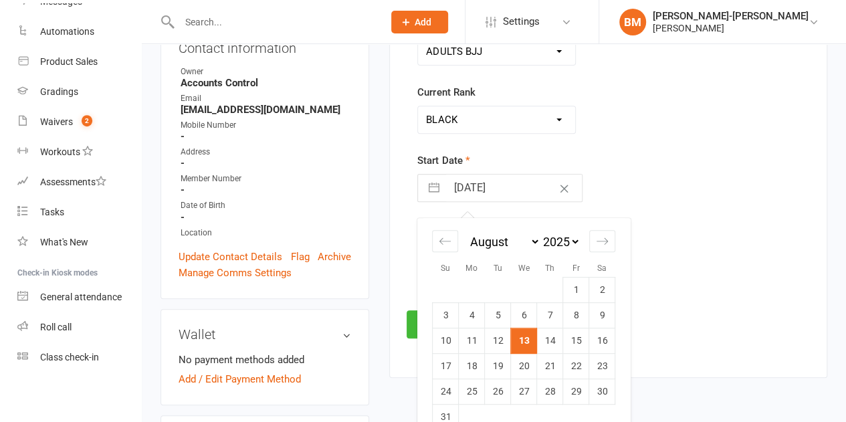
select select "2024"
select select "7"
select select "2024"
select select "8"
select select "2024"
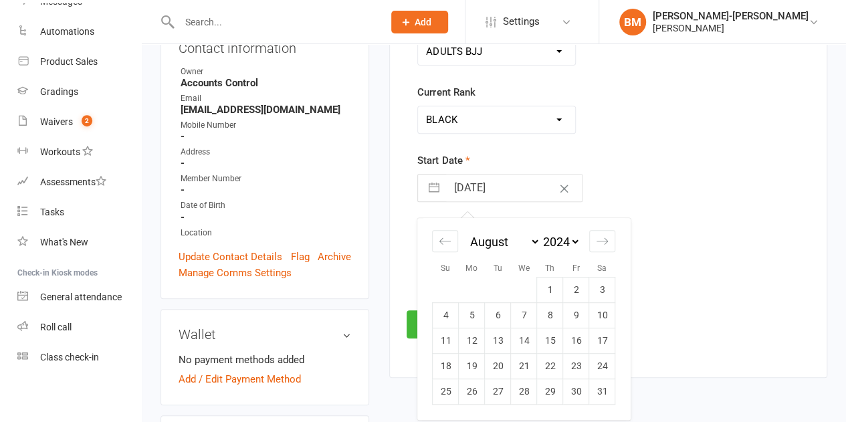
click at [509, 245] on select "January February March April May June July August September October November De…" at bounding box center [504, 241] width 73 height 15
select select "7"
select select "9"
select select "2024"
click at [444, 285] on td "1" at bounding box center [446, 290] width 26 height 25
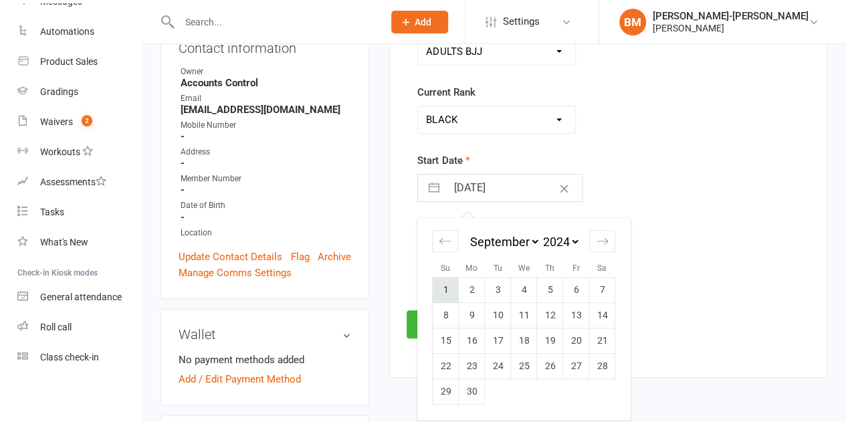
type input "01 Sep 2024"
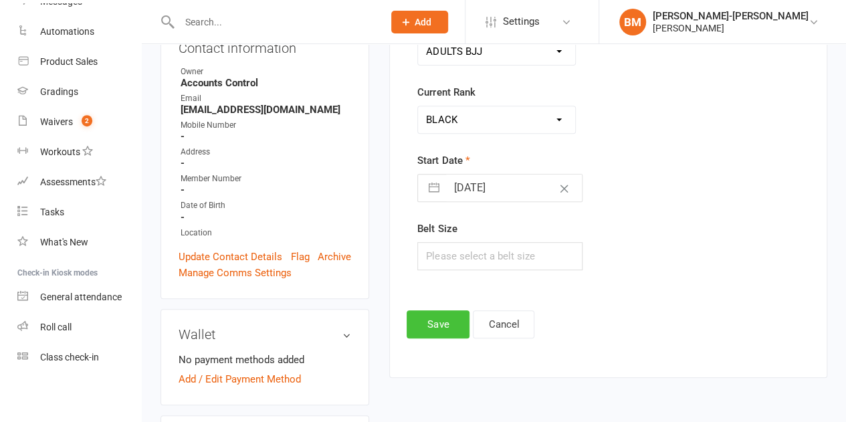
click at [438, 316] on button "Save" at bounding box center [438, 324] width 63 height 28
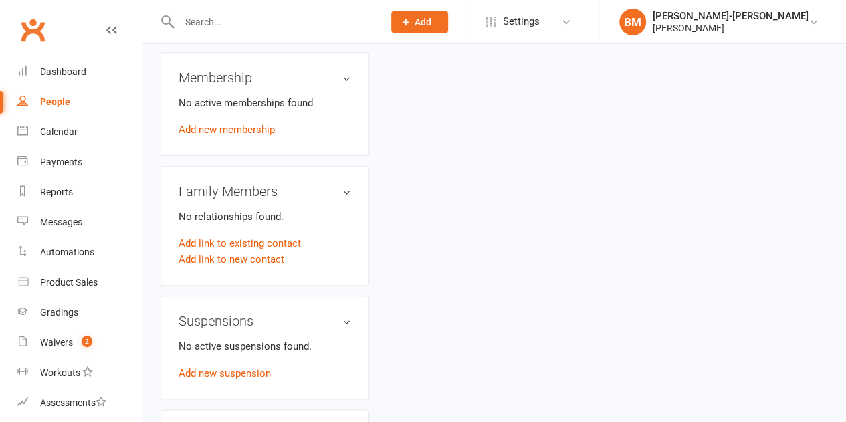
scroll to position [646, 0]
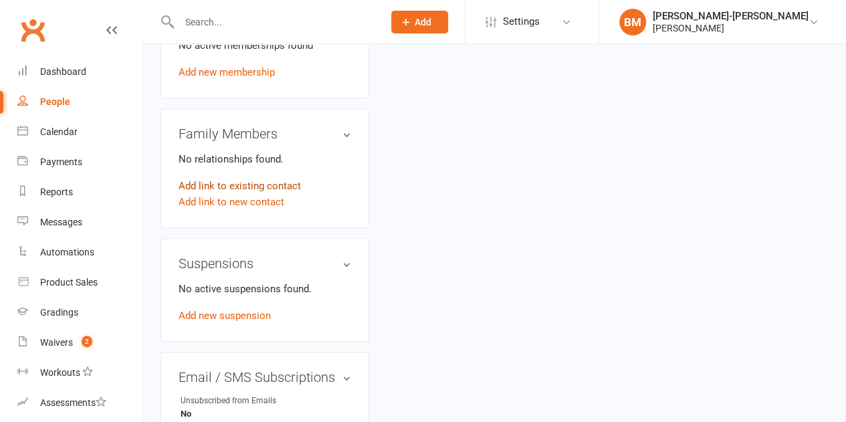
click at [223, 178] on link "Add link to existing contact" at bounding box center [240, 186] width 122 height 16
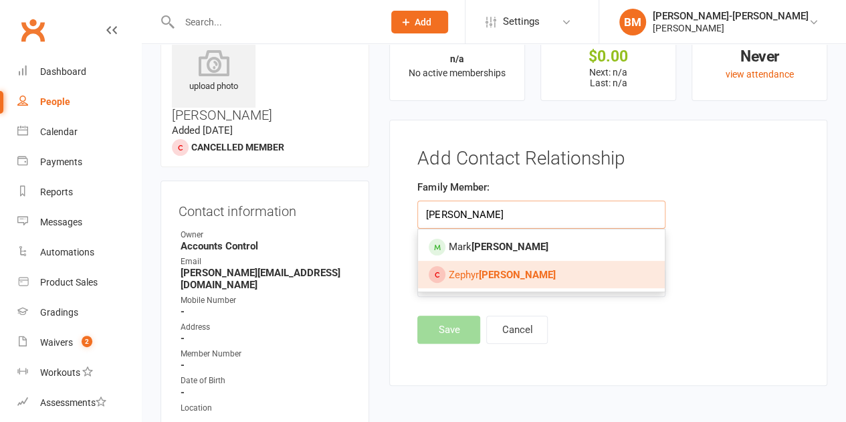
type input "[PERSON_NAME]"
click at [473, 282] on link "[PERSON_NAME]" at bounding box center [541, 275] width 246 height 28
type input "[PERSON_NAME]"
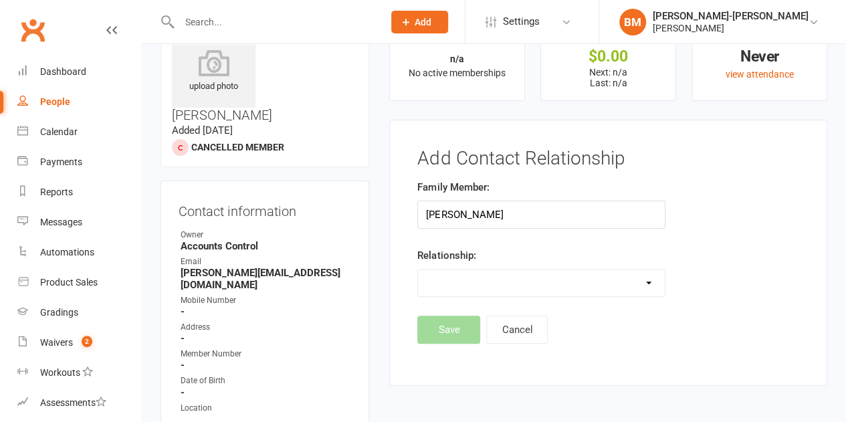
click at [468, 276] on select "Parent / Guardian Child Sibling (parent not in system) Spouse / Partner Cousin …" at bounding box center [541, 283] width 246 height 27
select select "2"
click at [418, 270] on select "Parent / Guardian Child Sibling (parent not in system) Spouse / Partner Cousin …" at bounding box center [541, 283] width 246 height 27
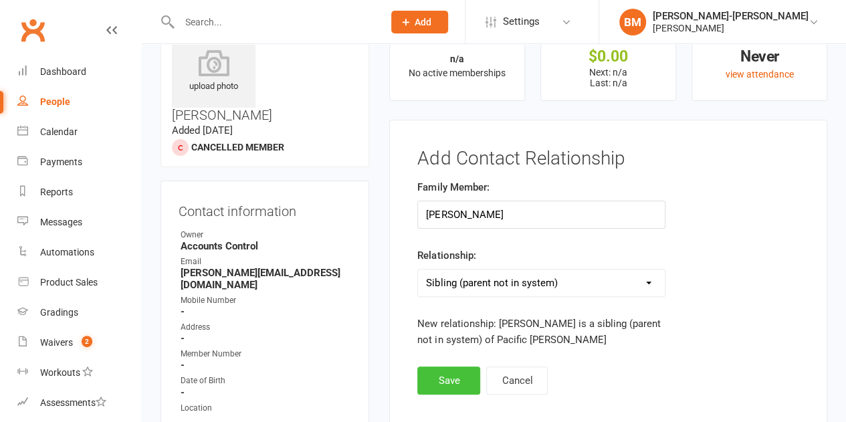
click at [450, 385] on button "Save" at bounding box center [448, 381] width 63 height 28
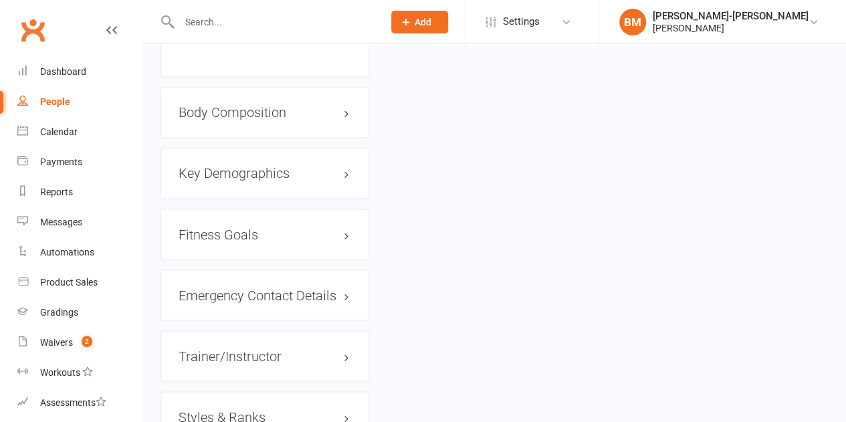
scroll to position [1156, 0]
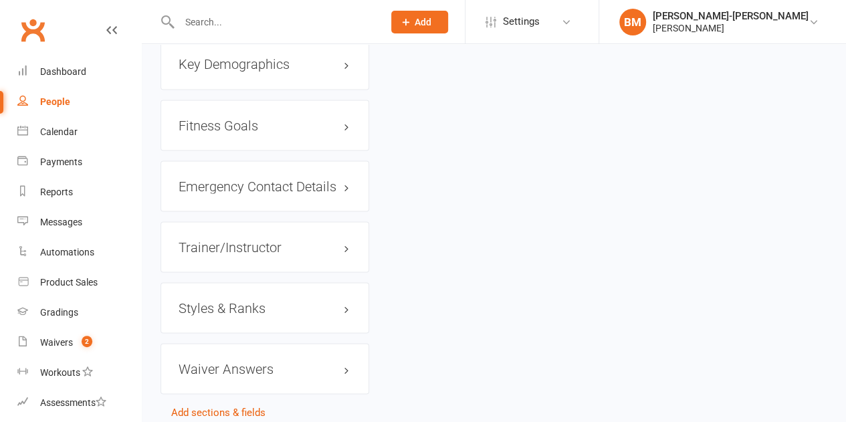
click at [254, 300] on h3 "Styles & Ranks" at bounding box center [265, 307] width 173 height 15
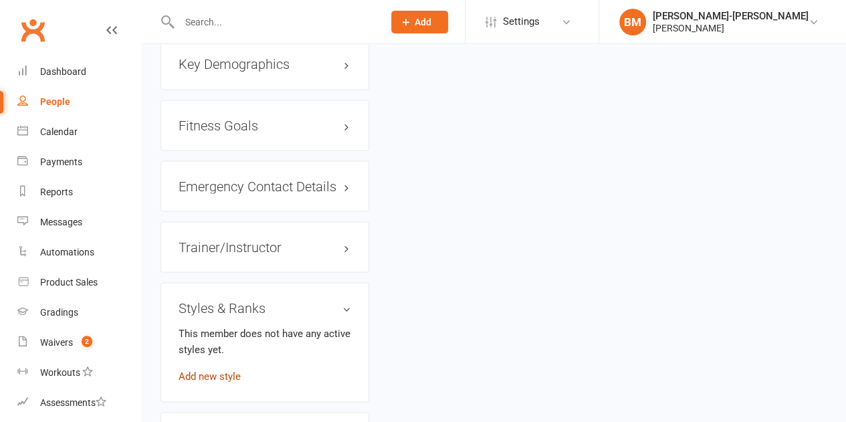
click at [215, 370] on link "Add new style" at bounding box center [210, 376] width 62 height 12
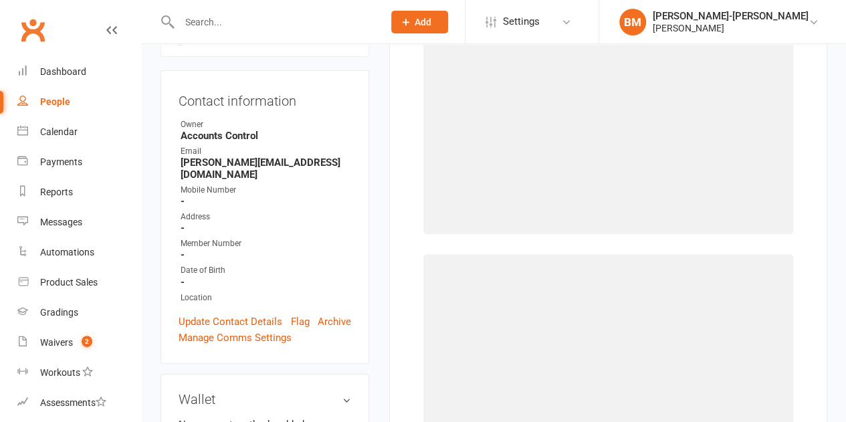
scroll to position [102, 0]
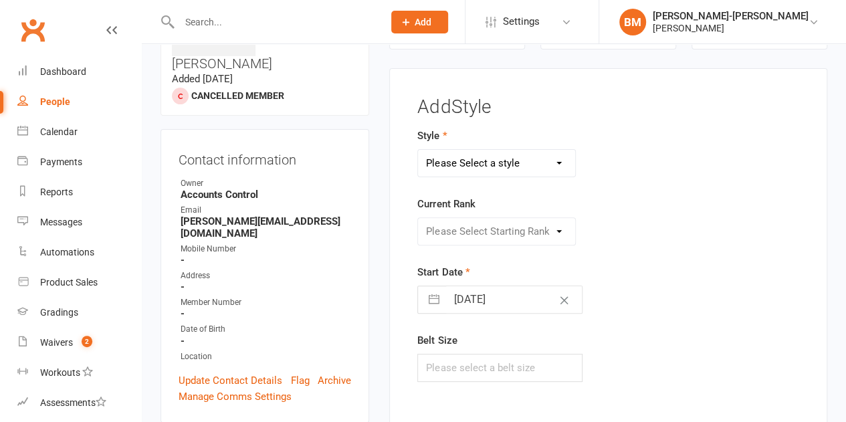
click at [486, 163] on select "Please Select a style ADULTS BJJ KIDS BJJ" at bounding box center [496, 163] width 157 height 27
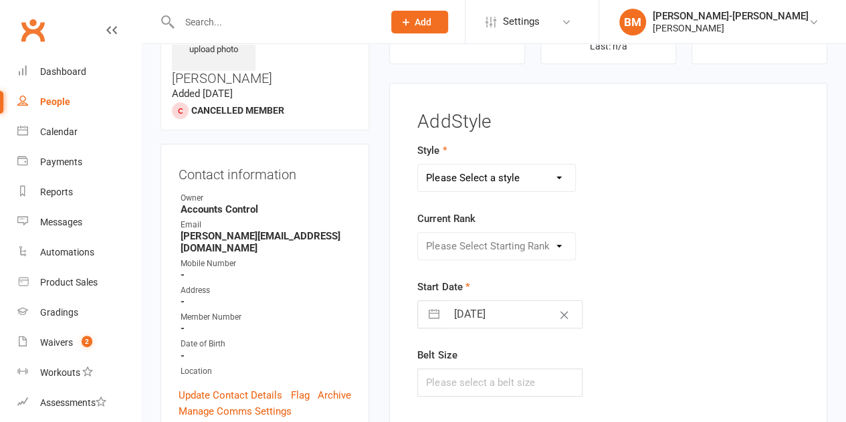
scroll to position [80, 0]
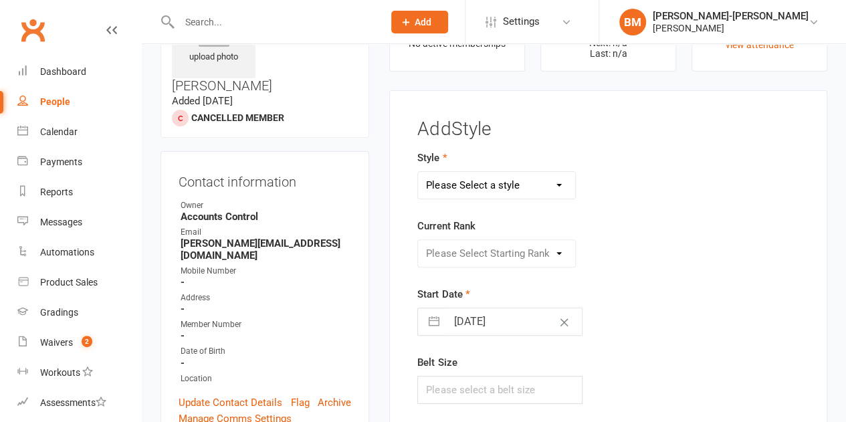
click at [490, 163] on div "Style Please Select a style ADULTS BJJ KIDS BJJ" at bounding box center [540, 174] width 247 height 49
click at [471, 187] on select "Please Select a style ADULTS BJJ KIDS BJJ" at bounding box center [496, 185] width 157 height 27
select select "3665"
click at [418, 172] on select "Please Select a style ADULTS BJJ KIDS BJJ" at bounding box center [496, 185] width 157 height 27
click at [492, 255] on select "Please Select Starting Rank WHITE WHITE I WHITE II WHITE III WHITE IIIII WHITE …" at bounding box center [496, 253] width 157 height 27
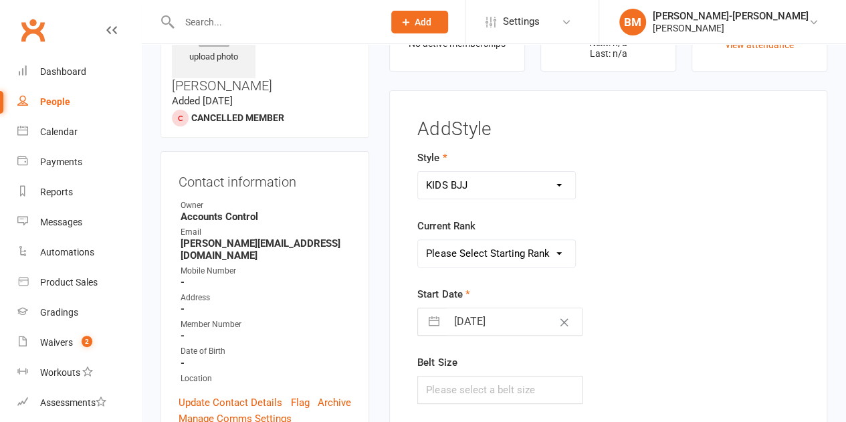
click at [492, 255] on select "Please Select Starting Rank WHITE WHITE I WHITE II WHITE III WHITE IIIII WHITE …" at bounding box center [496, 253] width 157 height 27
click at [496, 256] on select "Please Select Starting Rank WHITE WHITE I WHITE II WHITE III WHITE IIIII WHITE …" at bounding box center [496, 253] width 157 height 27
select select "43412"
click at [418, 240] on select "Please Select Starting Rank WHITE WHITE I WHITE II WHITE III WHITE IIIII WHITE …" at bounding box center [496, 253] width 157 height 27
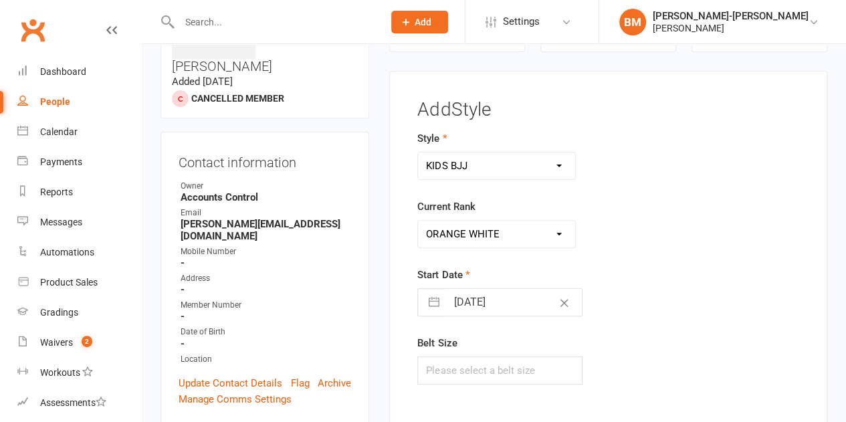
scroll to position [124, 0]
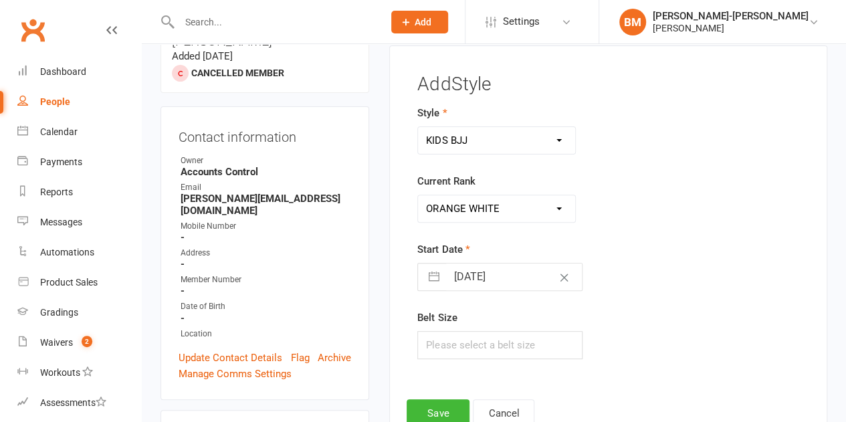
click at [435, 277] on button "button" at bounding box center [434, 277] width 24 height 27
select select "6"
select select "2025"
select select "7"
select select "2025"
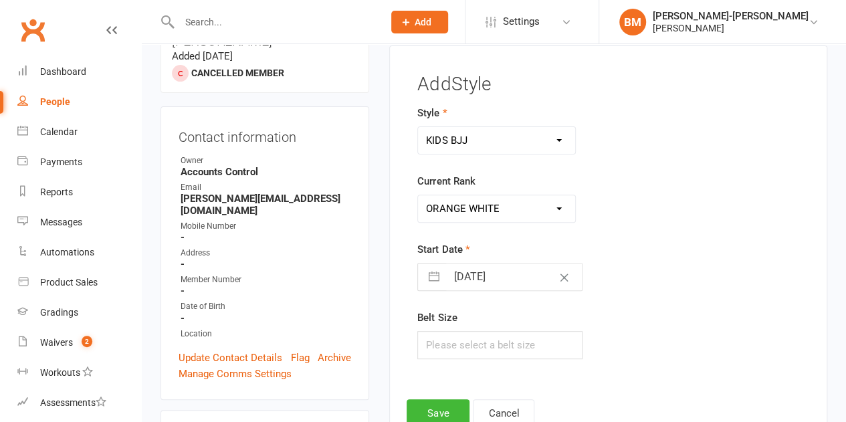
select select "8"
select select "2025"
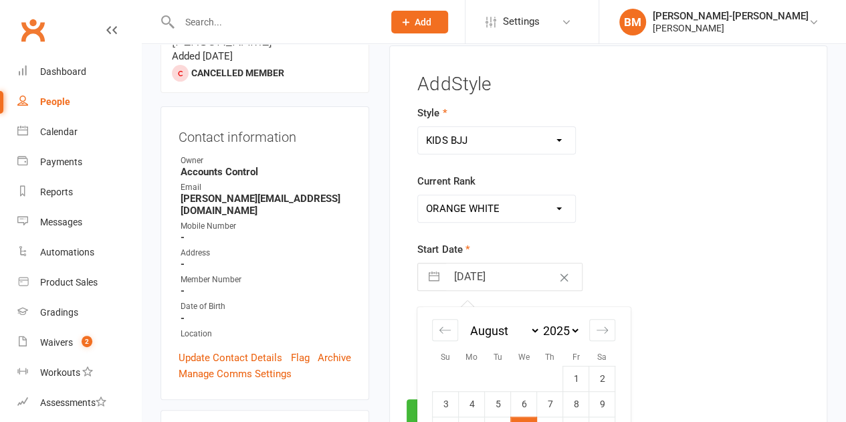
click at [496, 326] on select "January February March April May June July August September October November De…" at bounding box center [504, 330] width 73 height 15
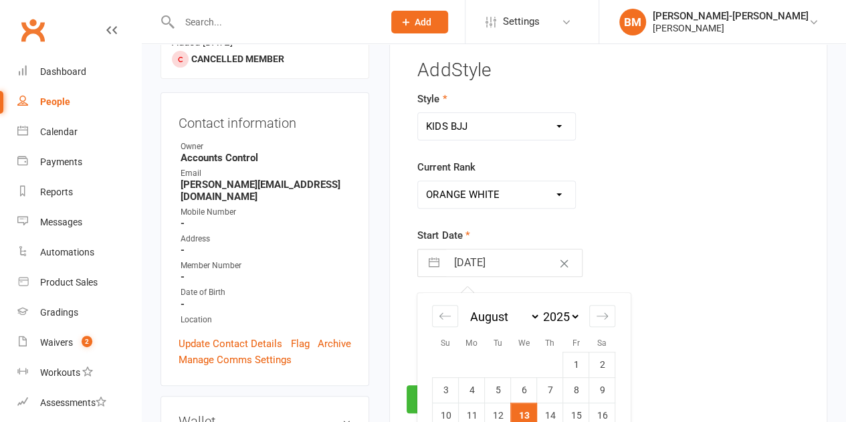
scroll to position [146, 0]
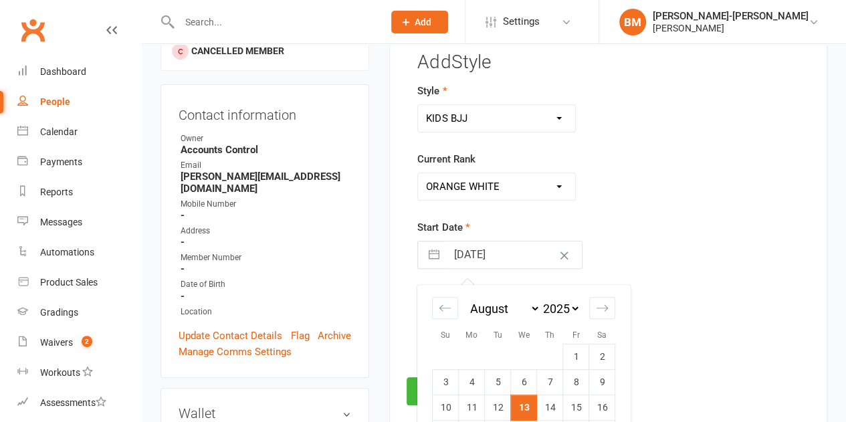
click at [500, 309] on select "January February March April May June July August September October November De…" at bounding box center [504, 308] width 73 height 15
select select "2025"
select select "1"
select select "2025"
select select "2"
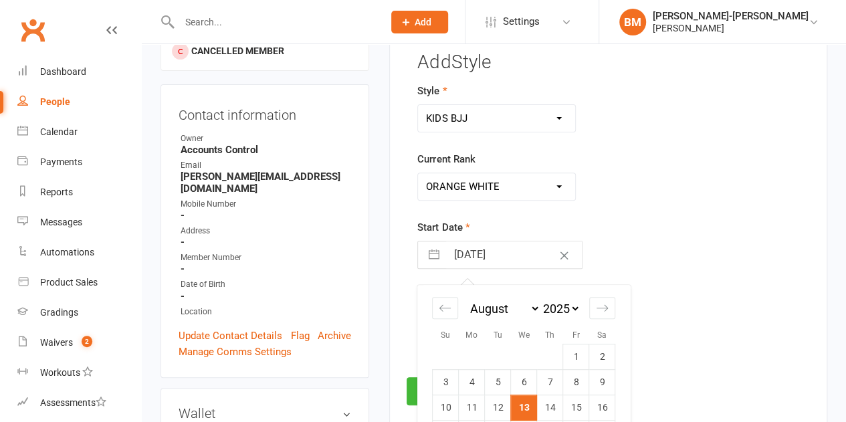
select select "2025"
click at [472, 377] on td "3" at bounding box center [472, 382] width 26 height 25
type input "03 Feb 2025"
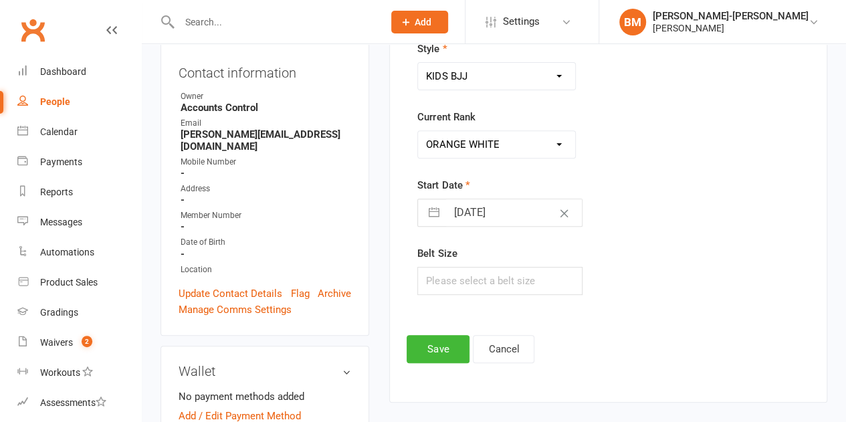
scroll to position [191, 0]
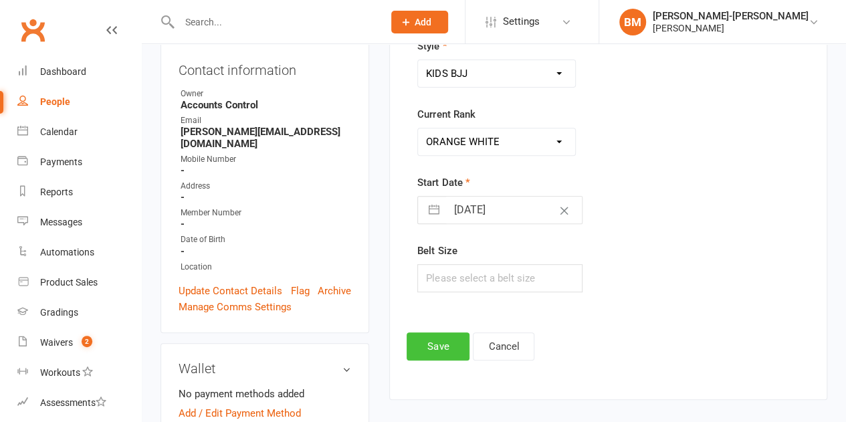
click at [437, 345] on button "Save" at bounding box center [438, 346] width 63 height 28
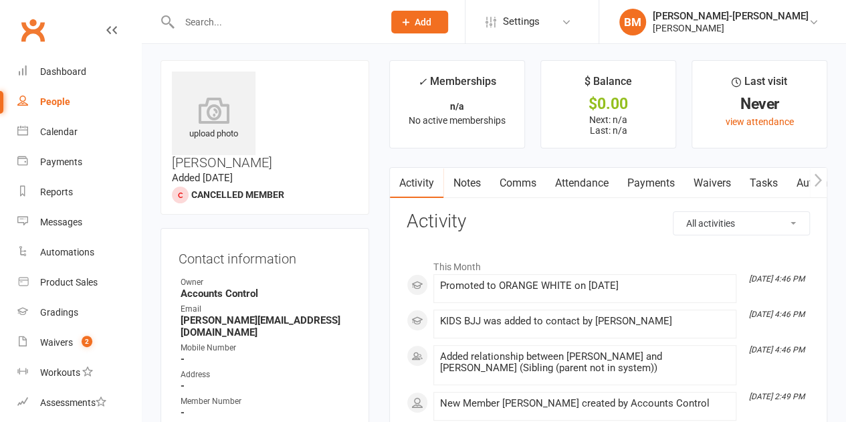
scroll to position [0, 0]
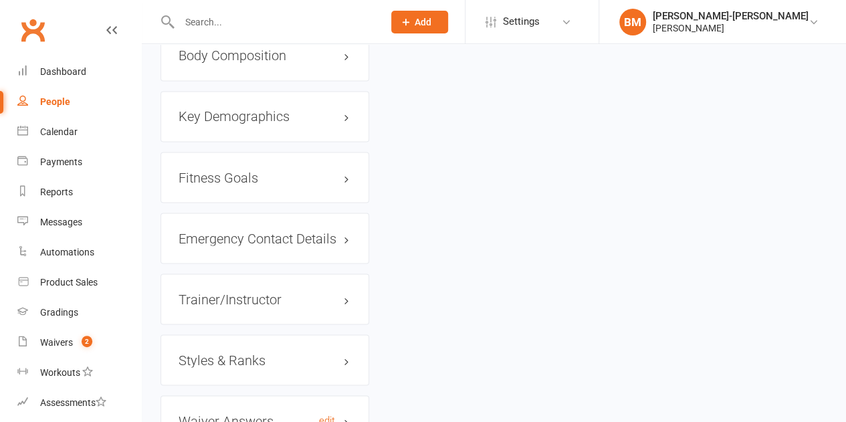
scroll to position [1156, 0]
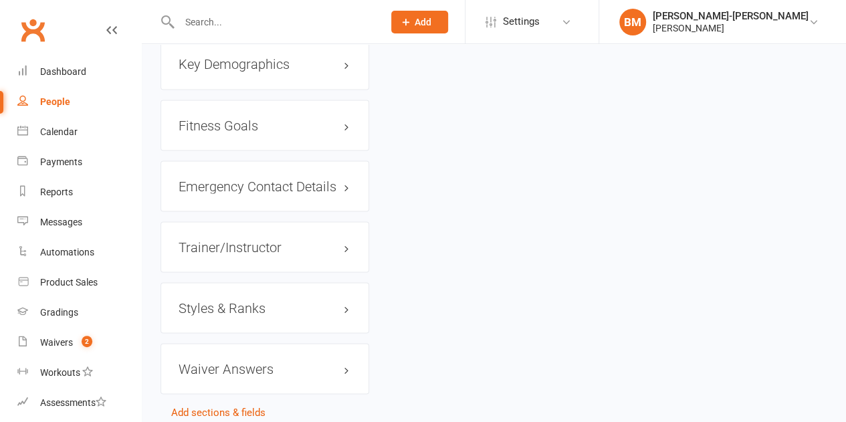
click at [227, 300] on h3 "Styles & Ranks" at bounding box center [265, 307] width 173 height 15
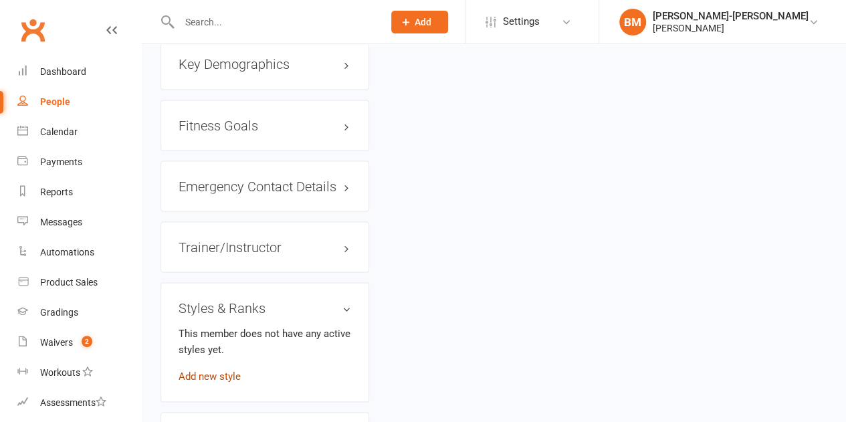
click at [208, 370] on link "Add new style" at bounding box center [210, 376] width 62 height 12
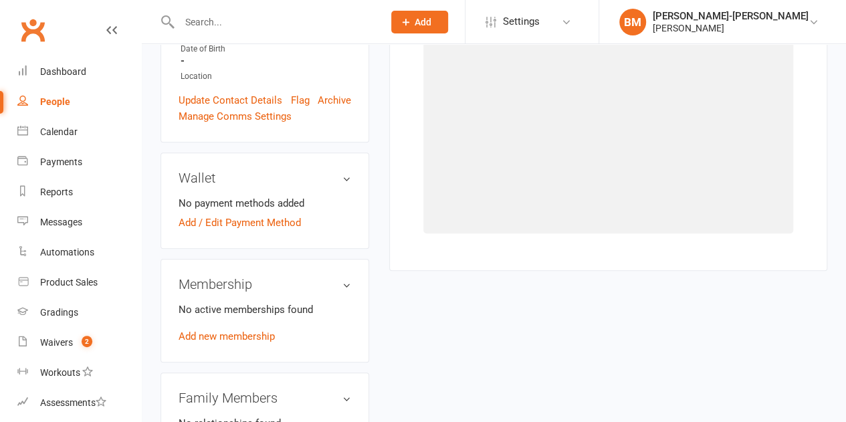
scroll to position [102, 0]
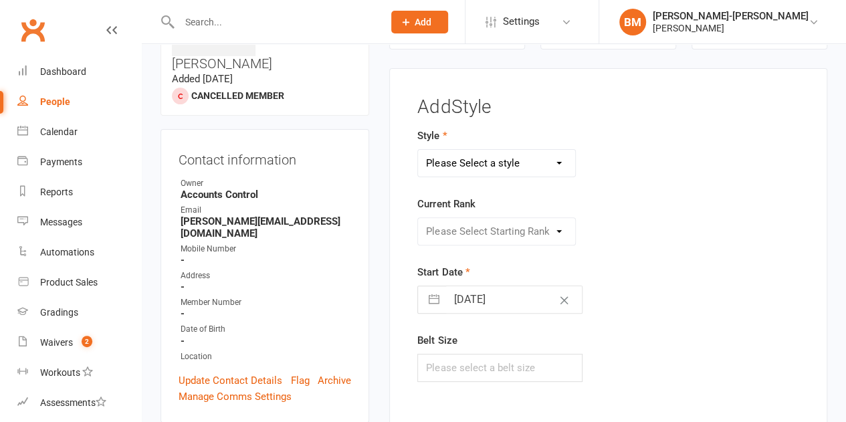
click at [488, 159] on select "Please Select a style ADULTS BJJ KIDS BJJ" at bounding box center [496, 163] width 157 height 27
select select "3665"
click at [418, 150] on select "Please Select a style ADULTS BJJ KIDS BJJ" at bounding box center [496, 163] width 157 height 27
click at [460, 223] on select "Please Select Starting Rank WHITE WHITE I WHITE II WHITE III WHITE IIIII WHITE …" at bounding box center [496, 231] width 157 height 27
select select "43346"
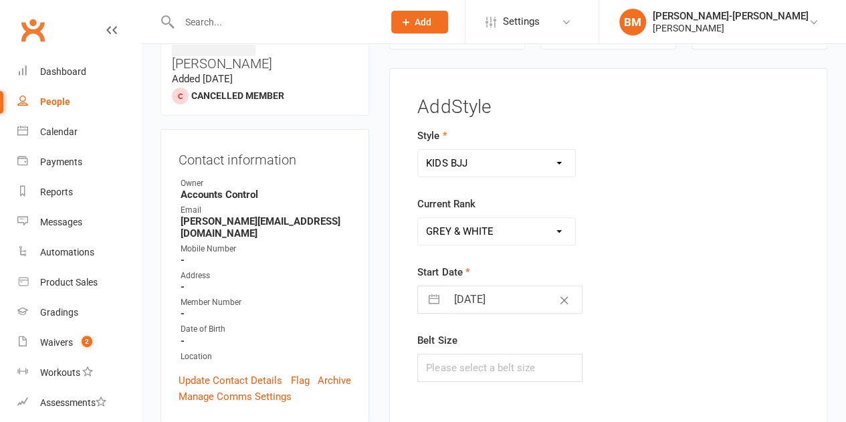
click at [418, 218] on select "Please Select Starting Rank WHITE WHITE I WHITE II WHITE III WHITE IIIII WHITE …" at bounding box center [496, 231] width 157 height 27
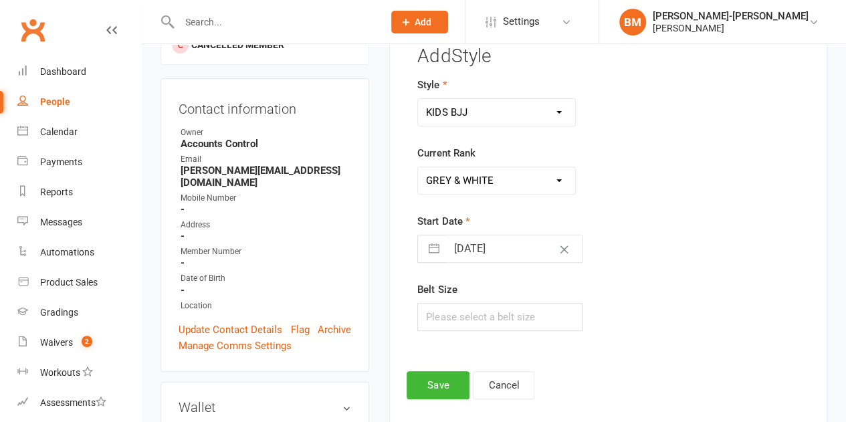
scroll to position [169, 0]
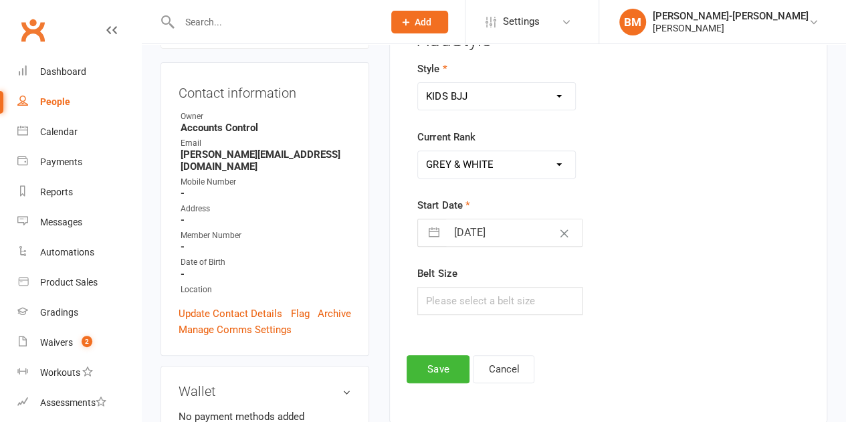
select select "6"
select select "2025"
select select "7"
select select "2025"
select select "8"
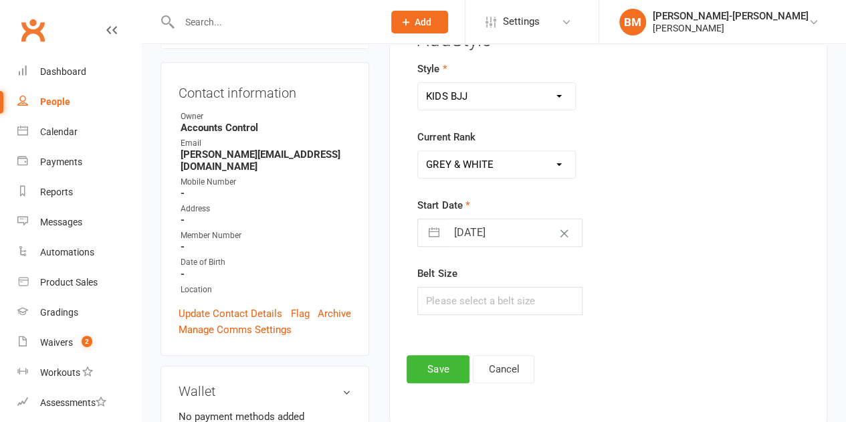
select select "2025"
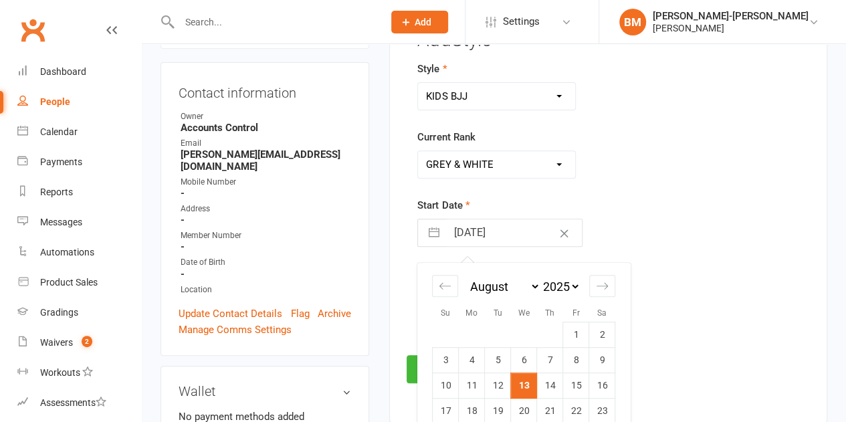
click at [459, 229] on input "[DATE]" at bounding box center [514, 232] width 136 height 27
click at [500, 290] on select "January February March April May June July August September October November De…" at bounding box center [504, 286] width 73 height 15
select select "2025"
select select "1"
select select "2025"
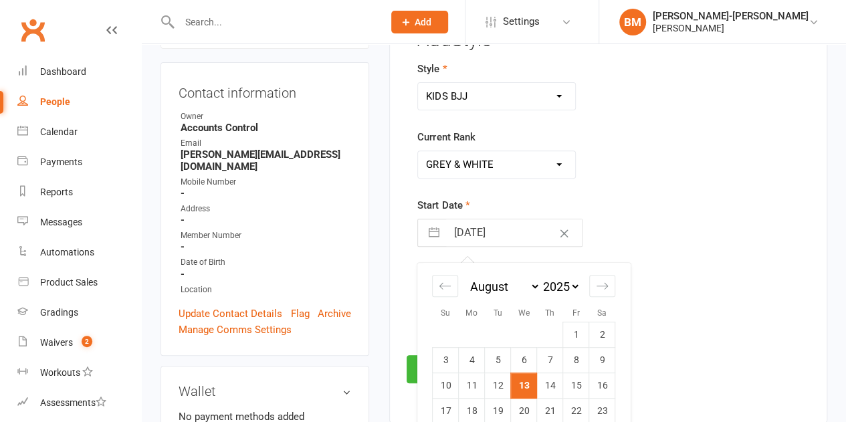
select select "2"
select select "2025"
click at [475, 365] on td "3" at bounding box center [472, 360] width 26 height 25
type input "[DATE]"
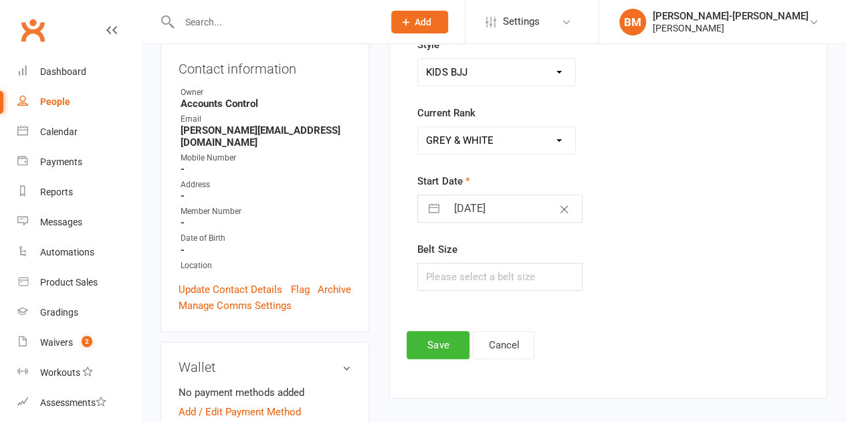
scroll to position [258, 0]
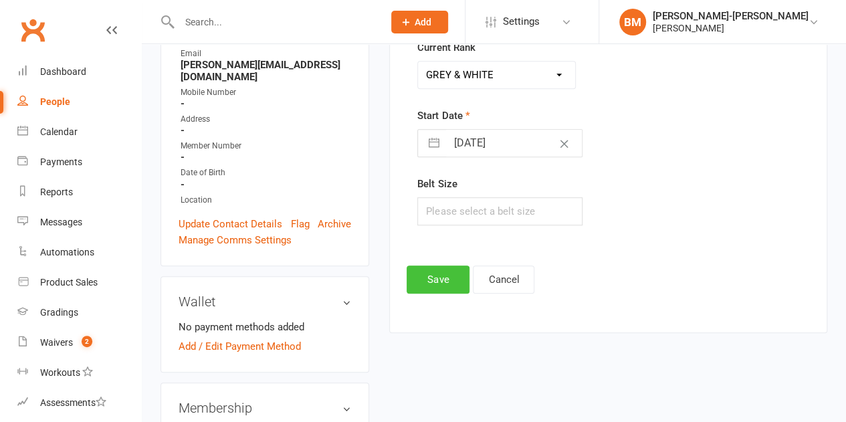
click at [441, 276] on button "Save" at bounding box center [438, 280] width 63 height 28
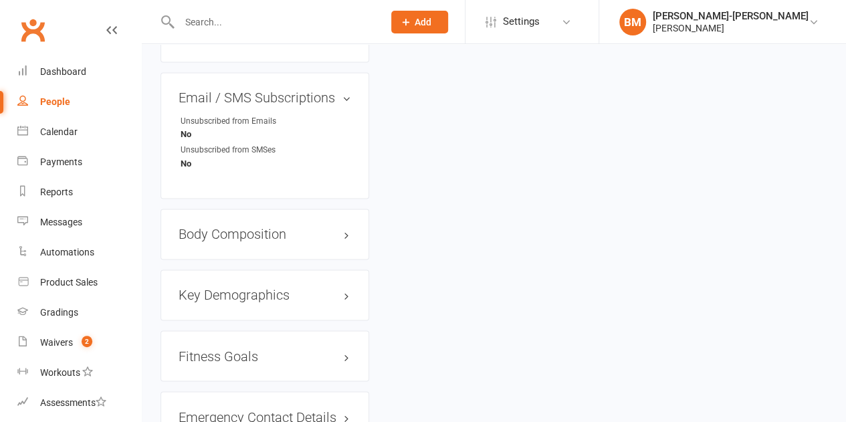
scroll to position [1156, 0]
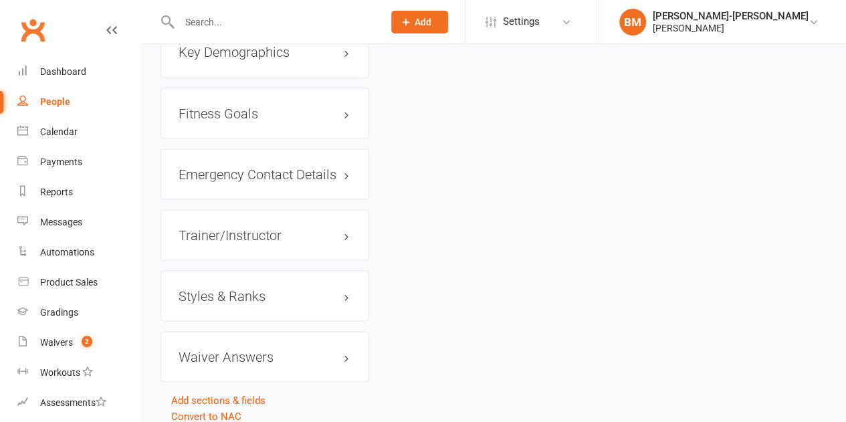
click at [226, 288] on h3 "Styles & Ranks" at bounding box center [265, 295] width 173 height 15
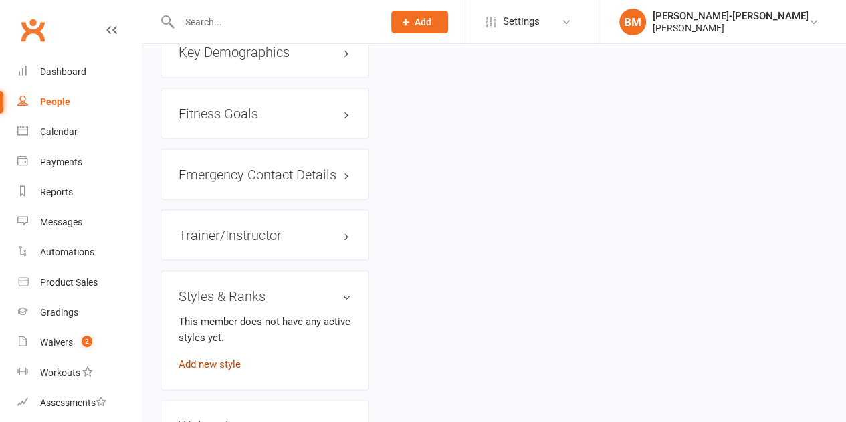
click at [195, 358] on link "Add new style" at bounding box center [210, 364] width 62 height 12
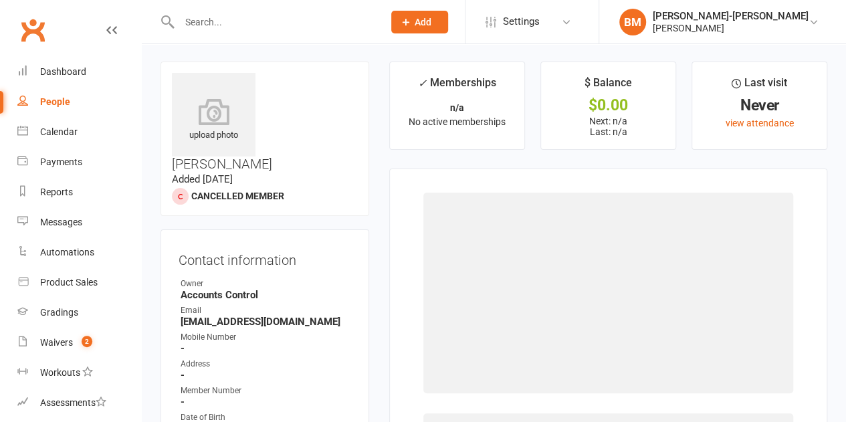
scroll to position [0, 0]
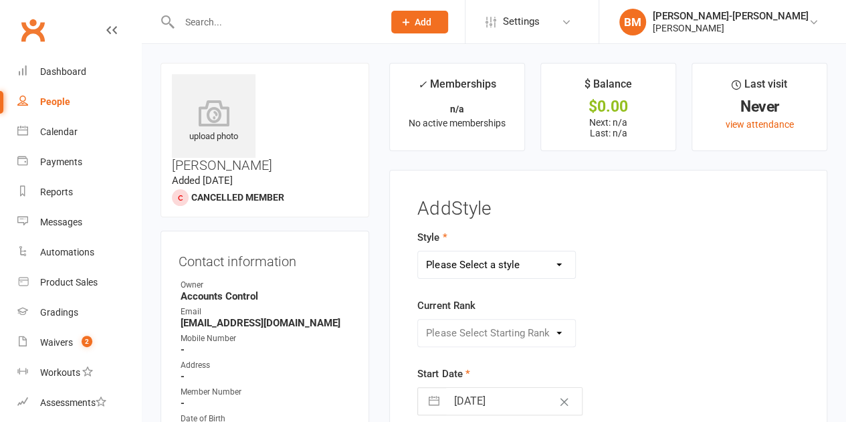
click at [478, 259] on select "Please Select a style ADULTS BJJ KIDS BJJ" at bounding box center [496, 264] width 157 height 27
select select "3664"
click at [418, 251] on select "Please Select a style ADULTS BJJ KIDS BJJ" at bounding box center [496, 264] width 157 height 27
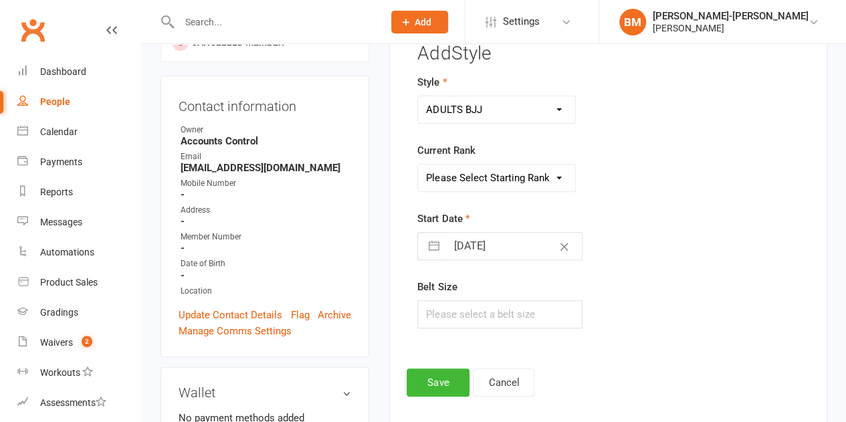
scroll to position [178, 0]
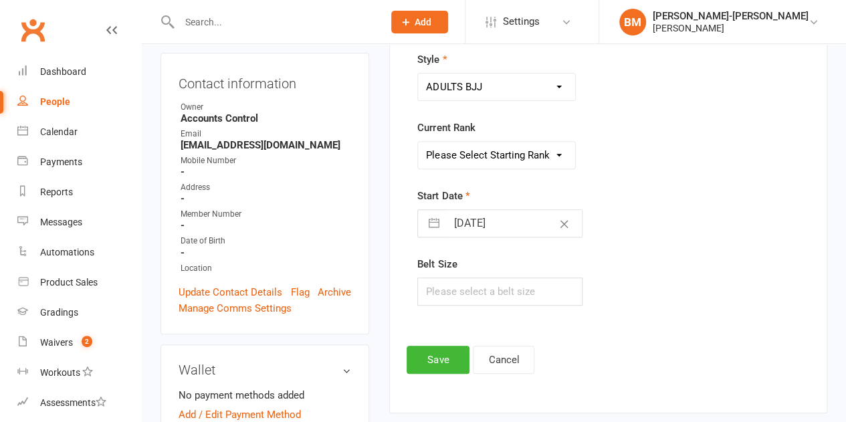
click at [512, 146] on select "Please Select Starting Rank WHITE WHITE I WHITE II WHITE III WHITE IIII BLUE BL…" at bounding box center [496, 155] width 157 height 27
select select "43321"
click at [418, 142] on select "Please Select Starting Rank WHITE WHITE I WHITE II WHITE III WHITE IIII BLUE BL…" at bounding box center [496, 155] width 157 height 27
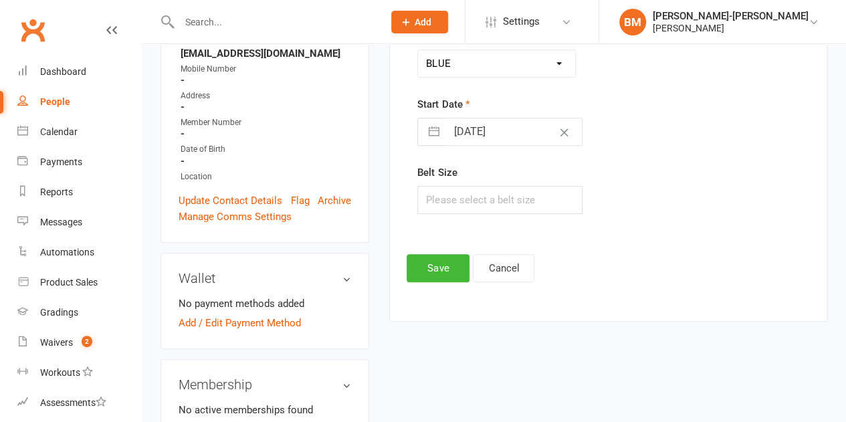
scroll to position [312, 0]
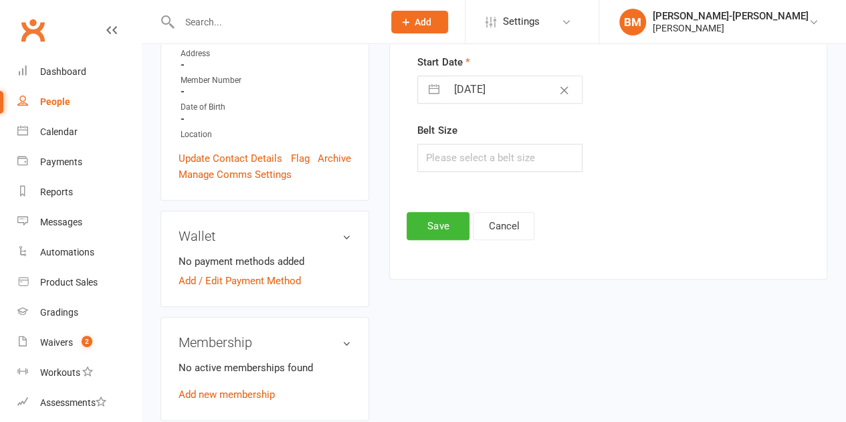
select select "6"
select select "2025"
select select "7"
select select "2025"
select select "8"
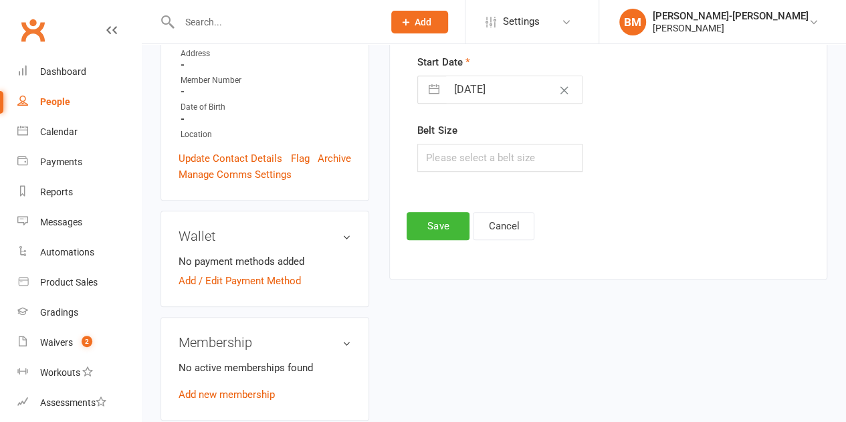
select select "2025"
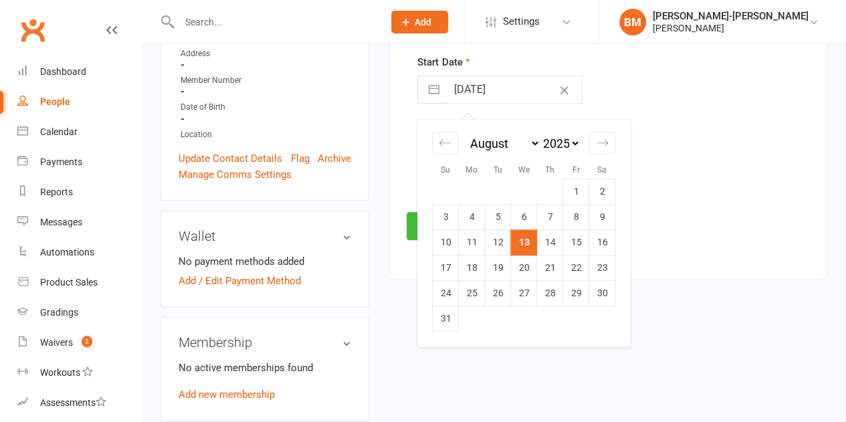
click at [496, 94] on input "[DATE]" at bounding box center [514, 89] width 136 height 27
click at [575, 138] on select "2035 2034 2033 2032 2031 2030 2029 2028 2027 2026 2025 2024 2023 2022 2021 2020…" at bounding box center [560, 143] width 40 height 15
select select "6"
select select "2024"
select select "7"
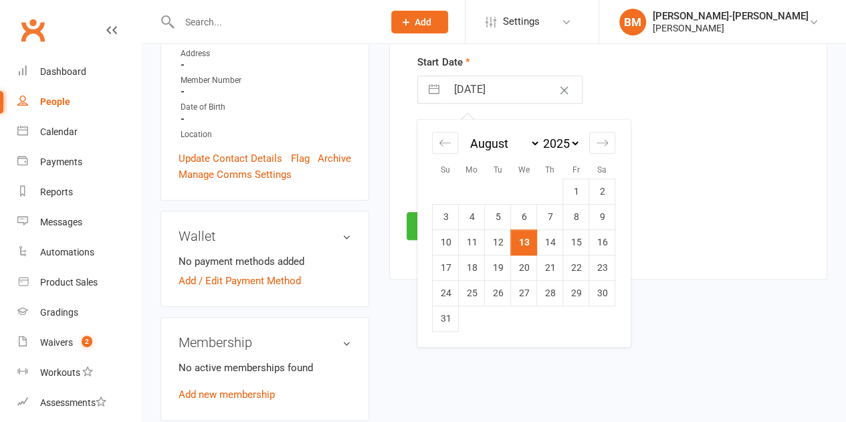
select select "2024"
select select "8"
select select "2024"
click at [474, 144] on select "January February March April May June July August September October November De…" at bounding box center [504, 143] width 73 height 15
select select "9"
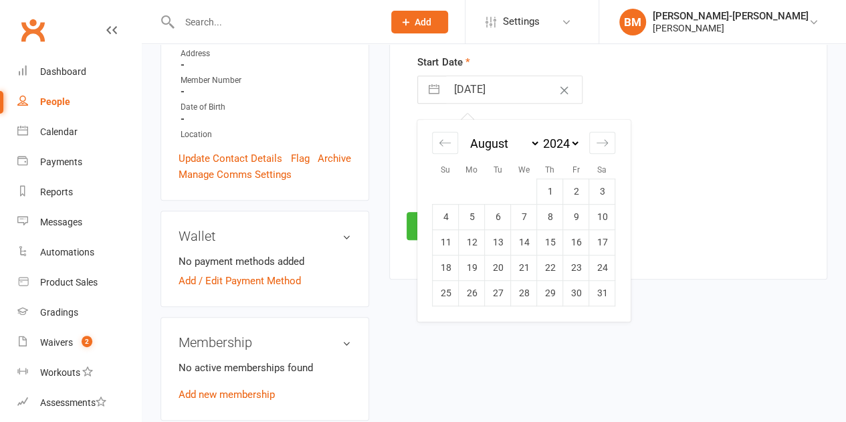
select select "2024"
select select "10"
select select "2024"
click at [472, 270] on td "21" at bounding box center [472, 267] width 26 height 25
type input "[DATE]"
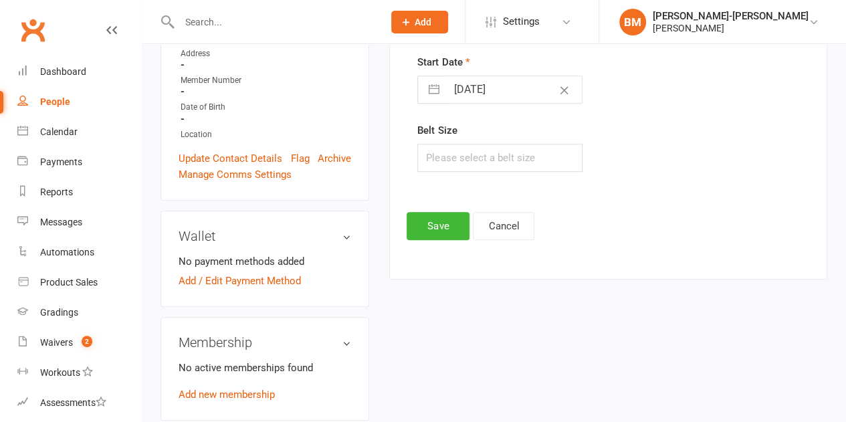
click at [440, 209] on div "Add Style Style ADULTS BJJ KIDS BJJ Current Rank Please Select Starting Rank WH…" at bounding box center [608, 64] width 403 height 354
click at [437, 220] on button "Save" at bounding box center [438, 226] width 63 height 28
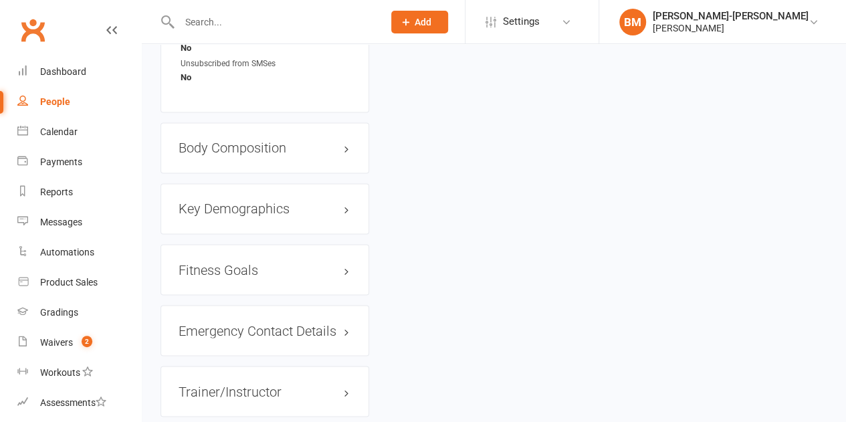
scroll to position [1156, 0]
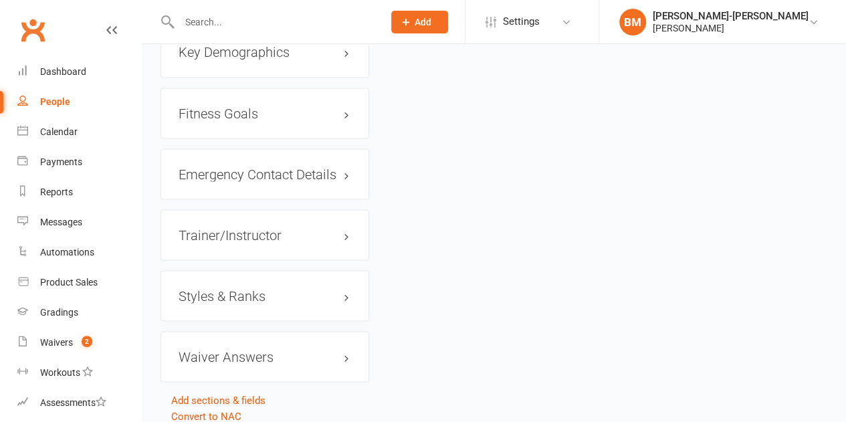
click at [227, 288] on h3 "Styles & Ranks" at bounding box center [265, 295] width 173 height 15
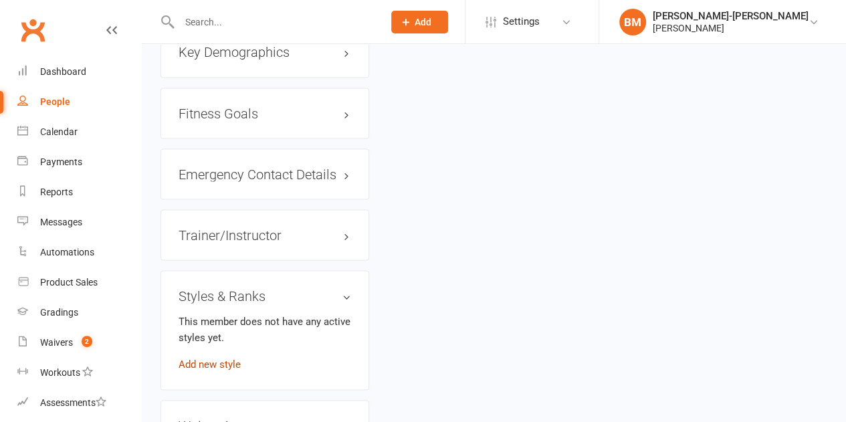
click at [217, 358] on link "Add new style" at bounding box center [210, 364] width 62 height 12
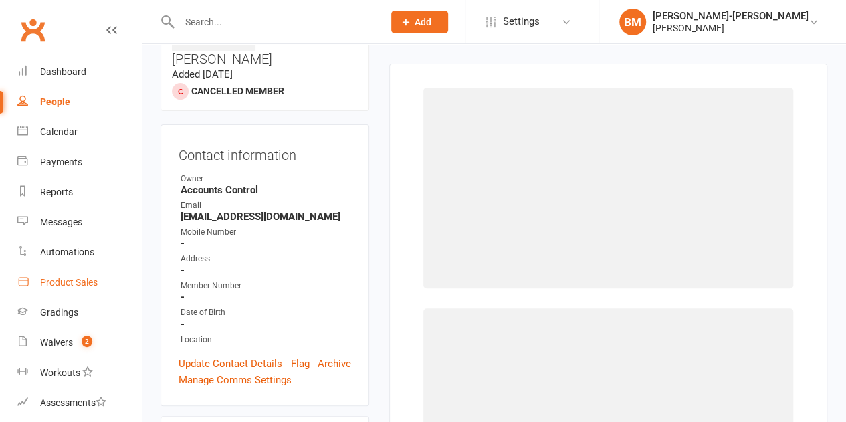
scroll to position [102, 0]
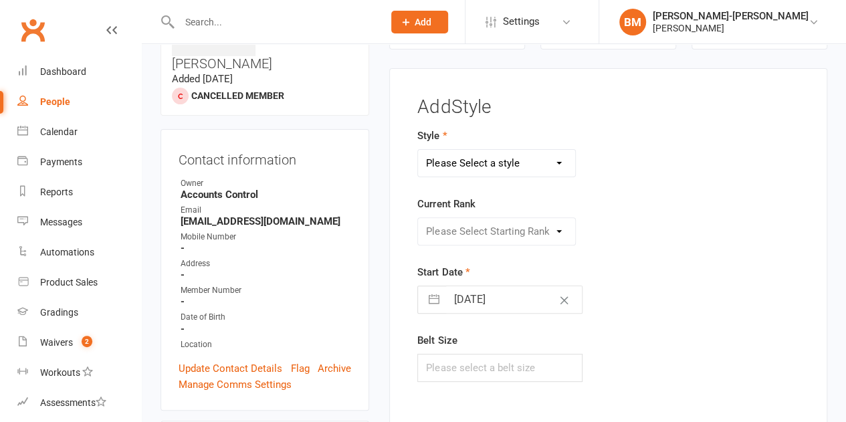
click at [480, 165] on select "Please Select a style ADULTS BJJ KIDS BJJ" at bounding box center [496, 163] width 157 height 27
select select "3664"
click at [418, 150] on select "Please Select a style ADULTS BJJ KIDS BJJ" at bounding box center [496, 163] width 157 height 27
click at [491, 230] on select "Please Select Starting Rank WHITE WHITE I WHITE II WHITE III WHITE IIII BLUE BL…" at bounding box center [496, 231] width 157 height 27
select select "43321"
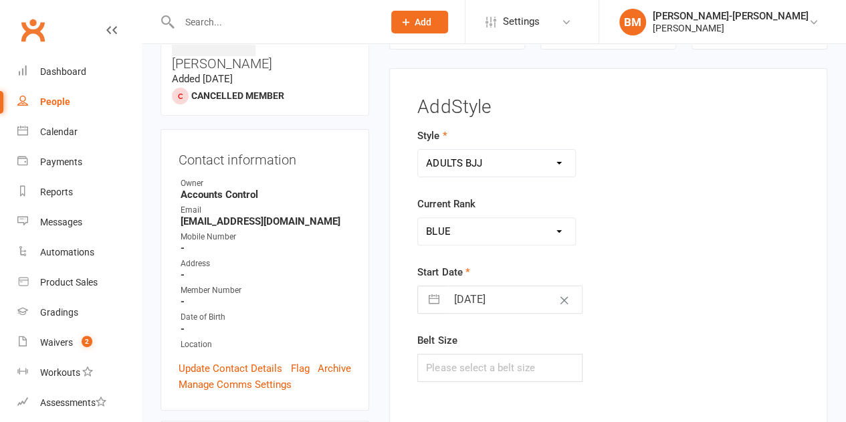
click at [418, 218] on select "Please Select Starting Rank WHITE WHITE I WHITE II WHITE III WHITE IIII BLUE BL…" at bounding box center [496, 231] width 157 height 27
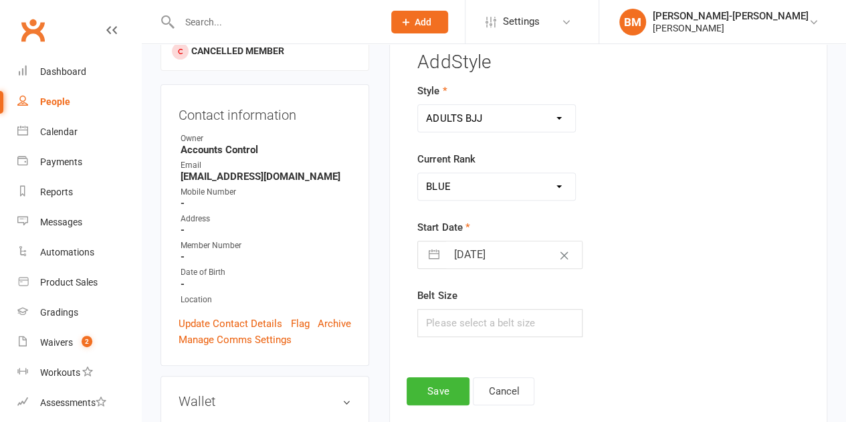
select select "6"
select select "2025"
select select "7"
select select "2025"
select select "8"
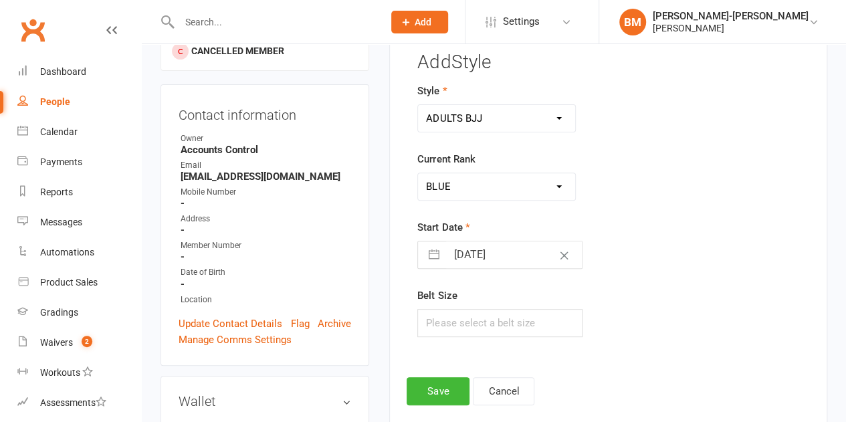
select select "2025"
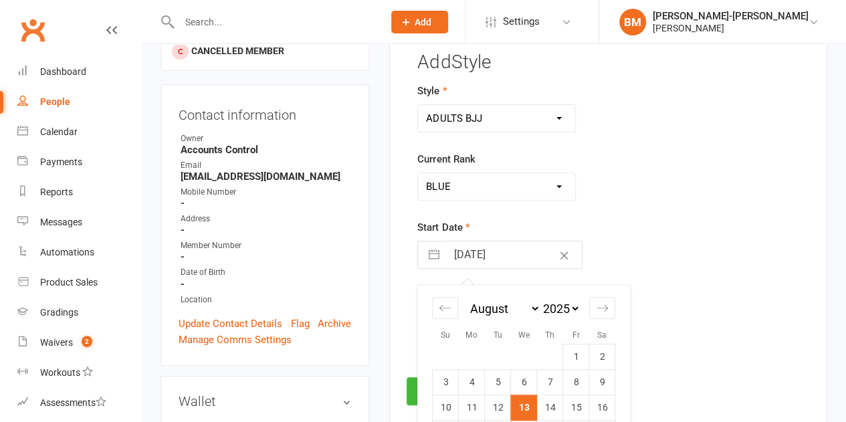
click at [512, 254] on input "[DATE]" at bounding box center [514, 254] width 136 height 27
click at [570, 302] on select "2035 2034 2033 2032 2031 2030 2029 2028 2027 2026 2025 2024 2023 2022 2021 2020…" at bounding box center [560, 308] width 40 height 15
select select "6"
select select "2024"
select select "7"
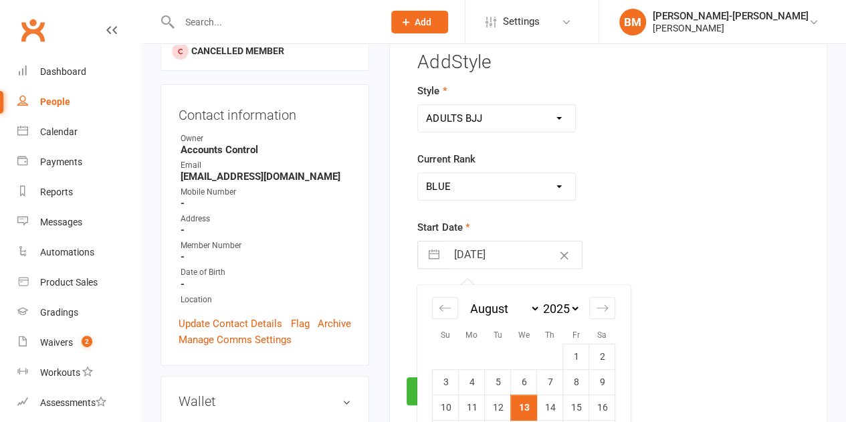
select select "2024"
select select "8"
select select "2024"
click at [502, 308] on select "January February March April May June July August September October November De…" at bounding box center [504, 308] width 73 height 15
select select "4"
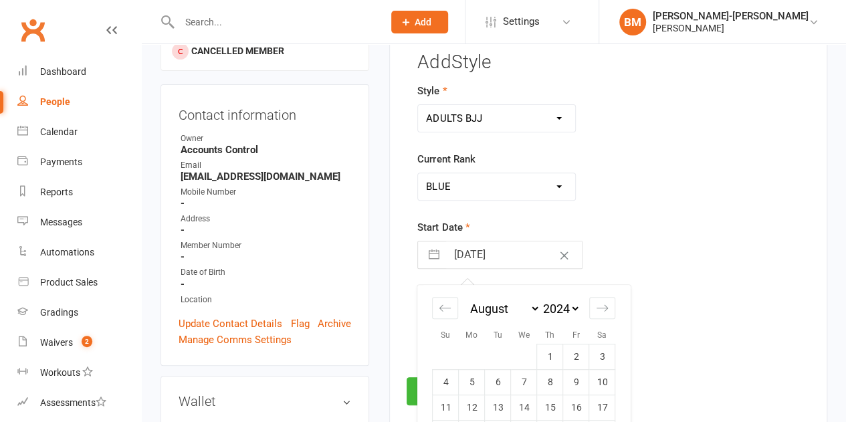
select select "2024"
select select "5"
select select "2024"
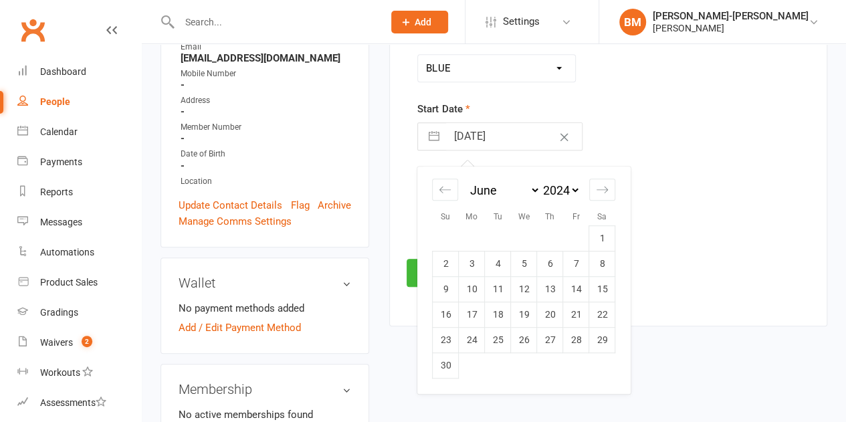
scroll to position [325, 0]
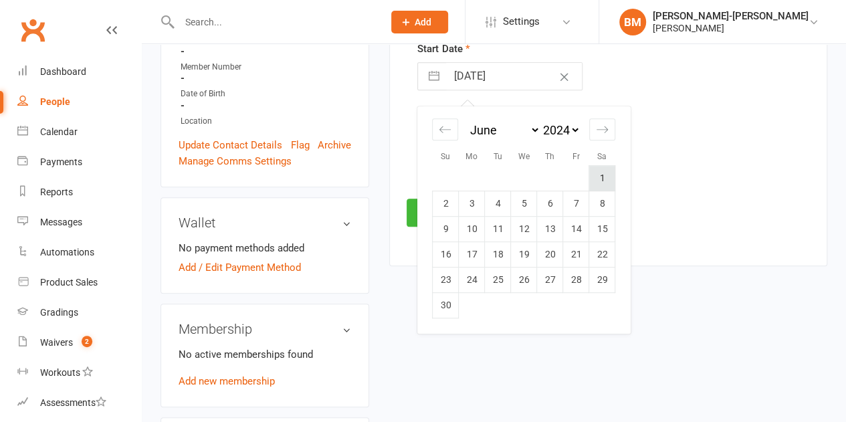
click at [600, 169] on td "1" at bounding box center [602, 178] width 26 height 25
type input "[DATE]"
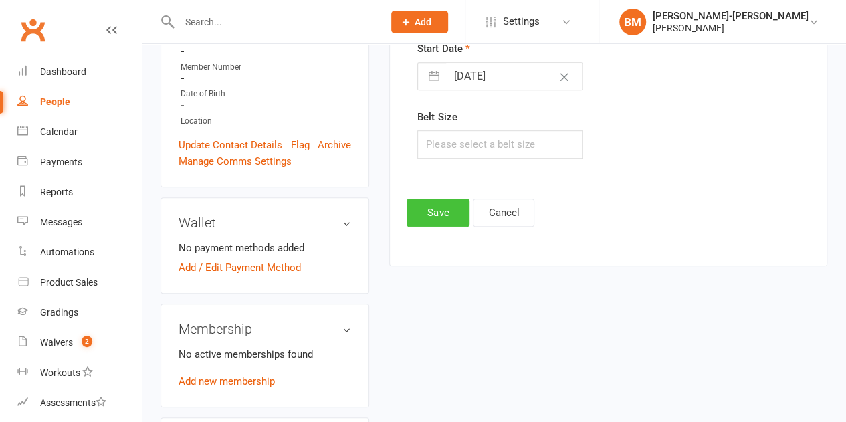
click at [445, 205] on button "Save" at bounding box center [438, 213] width 63 height 28
